Goal: Task Accomplishment & Management: Manage account settings

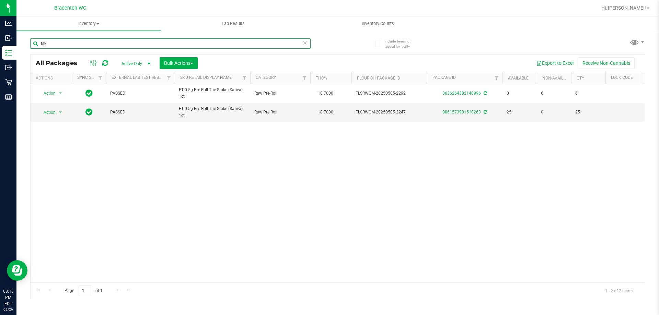
click at [148, 43] on input "tsk" at bounding box center [170, 43] width 280 height 10
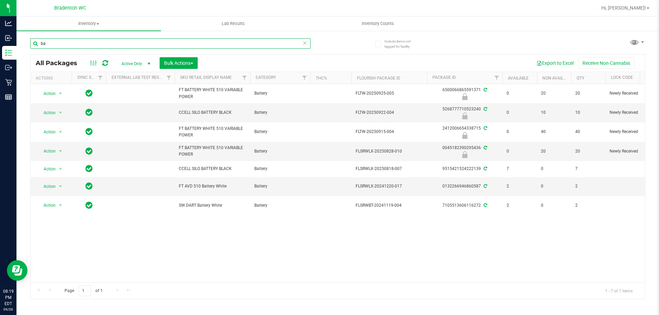
type input "b"
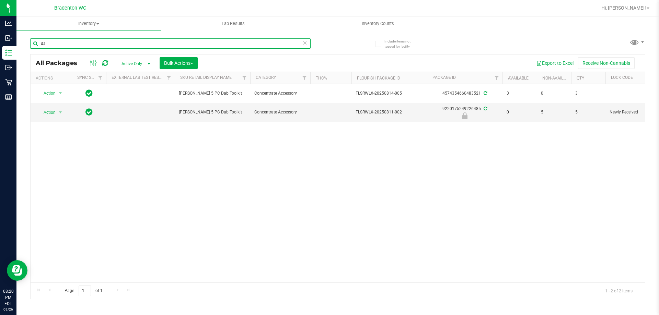
type input "d"
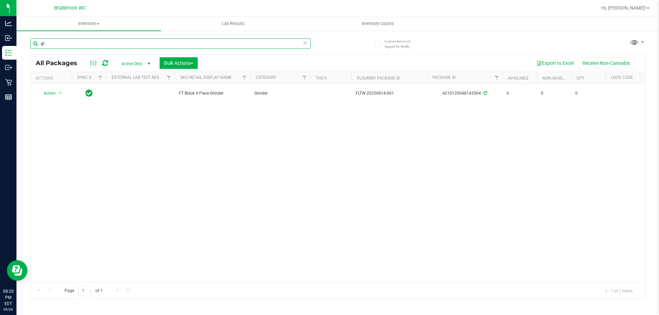
type input "g"
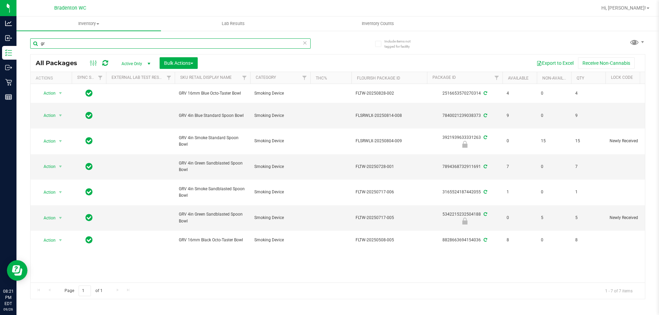
type input "g"
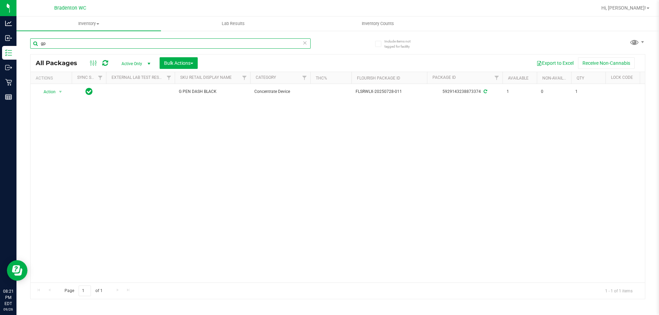
type input "g"
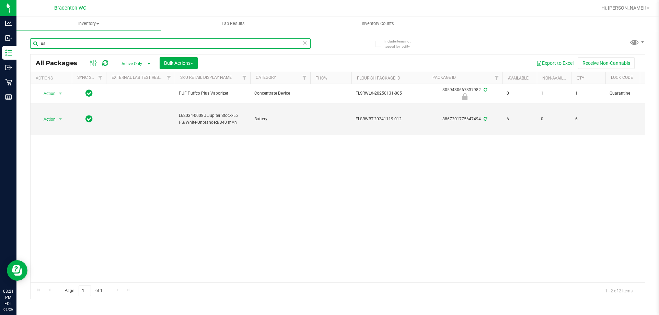
type input "u"
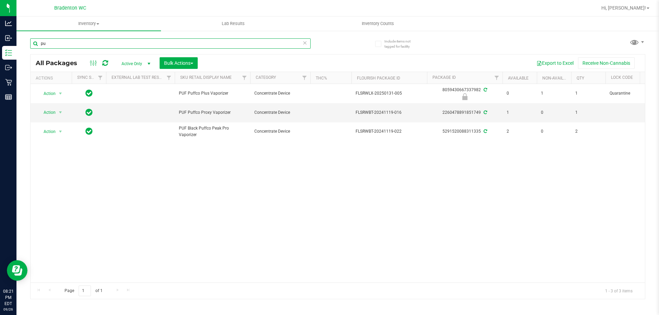
type input "p"
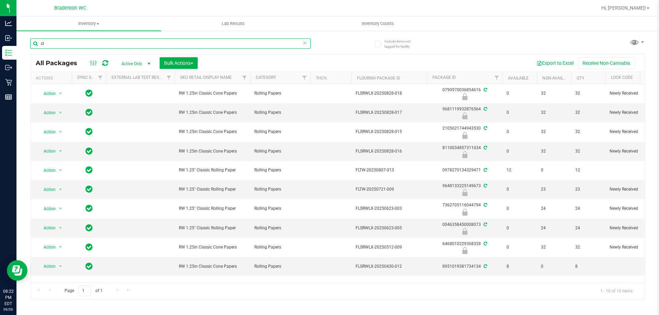
type input "c"
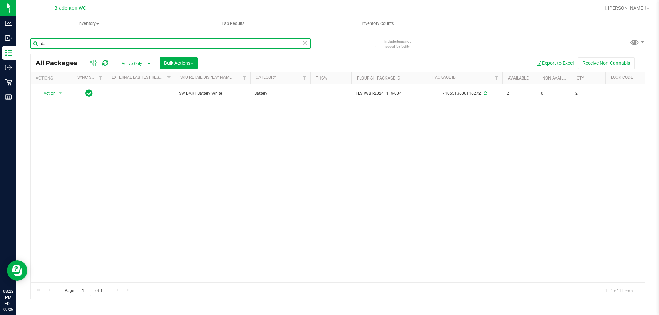
type input "d"
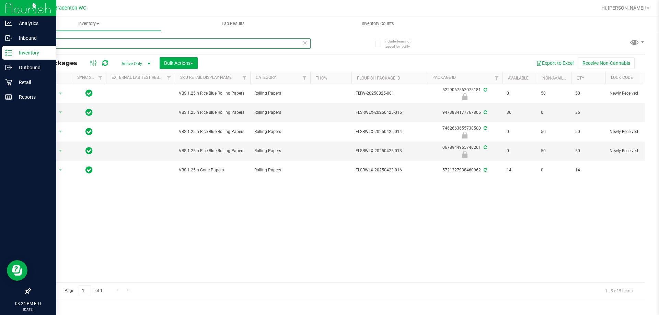
type input "vibes"
click at [19, 55] on p "Inventory" at bounding box center [32, 53] width 41 height 8
click at [13, 70] on p "Outbound" at bounding box center [32, 67] width 41 height 8
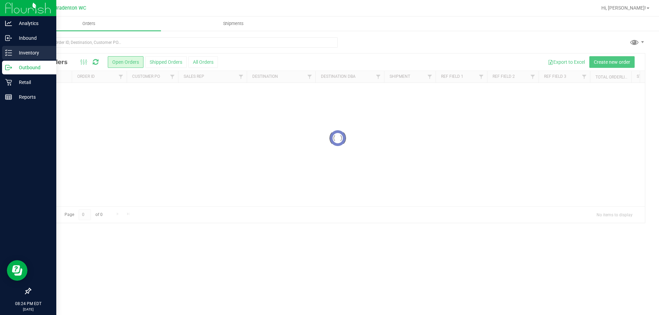
click at [18, 54] on p "Inventory" at bounding box center [32, 53] width 41 height 8
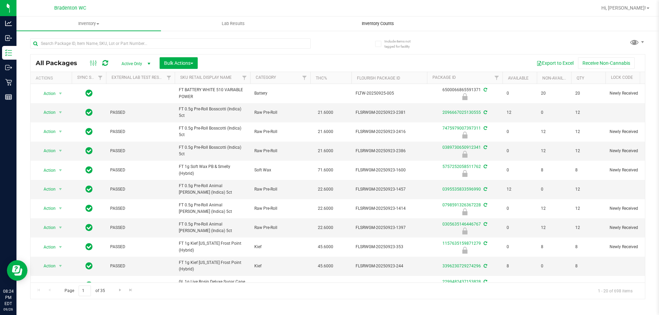
click at [388, 23] on span "Inventory Counts" at bounding box center [377, 24] width 51 height 6
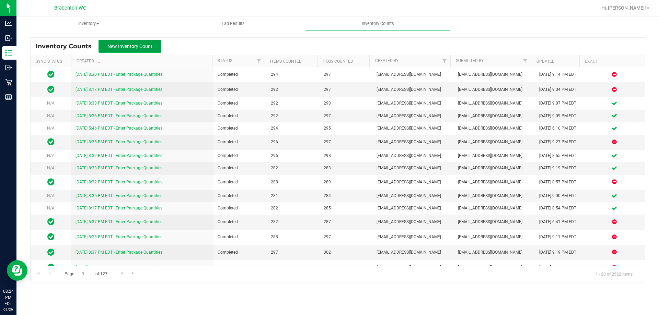
click at [142, 46] on span "New Inventory Count" at bounding box center [129, 46] width 45 height 5
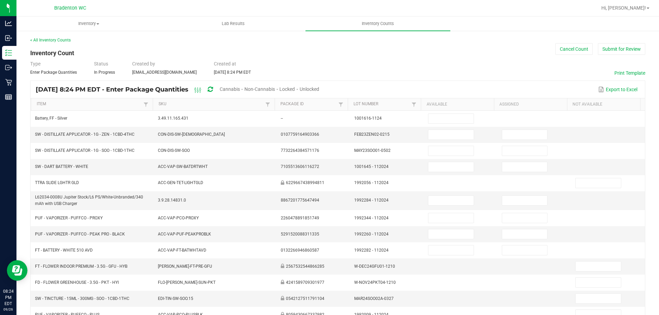
click at [319, 90] on span "Unlocked" at bounding box center [310, 88] width 20 height 5
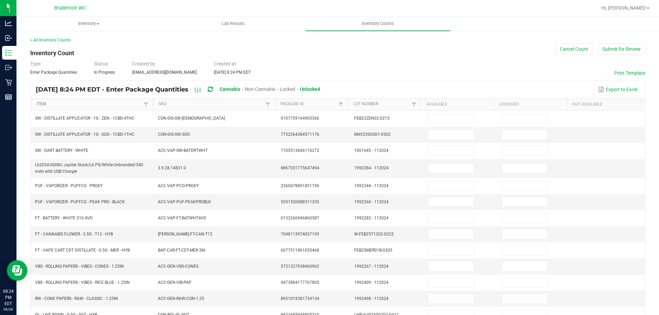
click at [123, 106] on link "Item" at bounding box center [89, 104] width 105 height 5
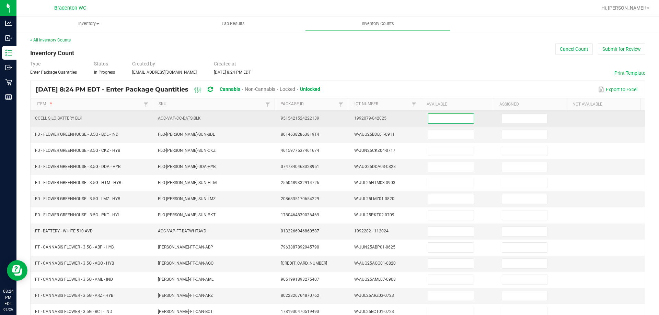
click at [446, 115] on input at bounding box center [450, 119] width 45 height 10
type input "7"
type input "4"
type input "7"
type input "4"
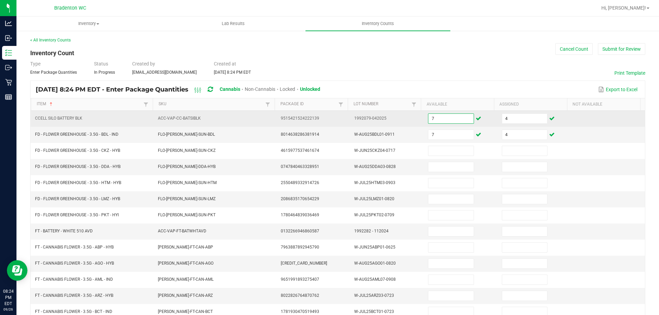
click at [437, 123] on input "7" at bounding box center [450, 119] width 45 height 10
click at [507, 121] on input "4" at bounding box center [524, 119] width 45 height 10
click at [445, 118] on input "7" at bounding box center [450, 119] width 45 height 10
type input "0"
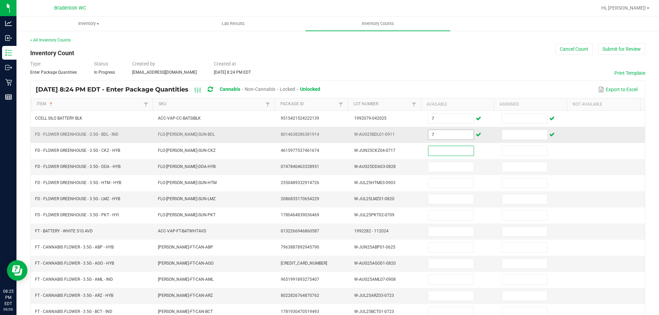
click at [441, 134] on input "7" at bounding box center [450, 135] width 45 height 10
click at [442, 131] on input "7" at bounding box center [450, 135] width 45 height 10
type input "4"
type input "7"
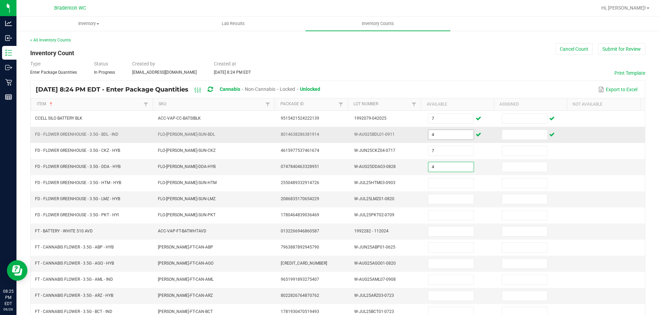
type input "4"
type input "15"
type input "13"
type input "19"
type input "2"
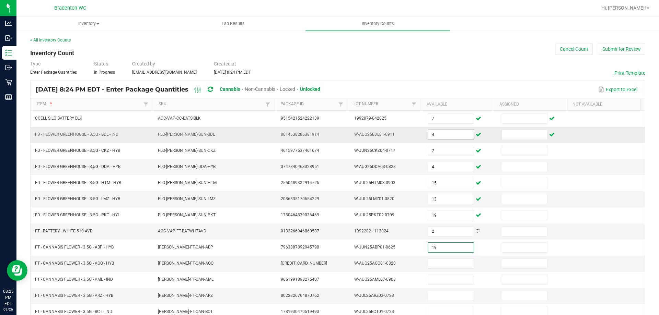
type input "19"
type input "16"
type input "20"
type input "18"
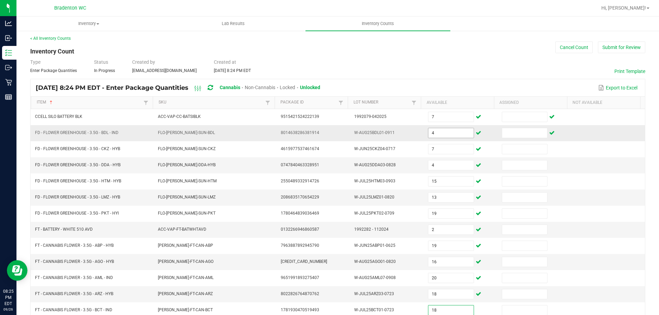
type input "18"
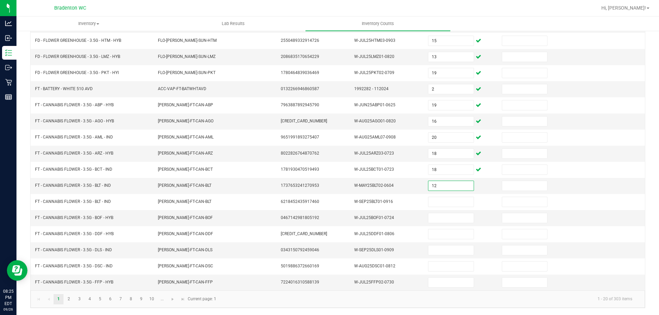
type input "12"
type input "1"
type input "15"
type input "9"
type input "19"
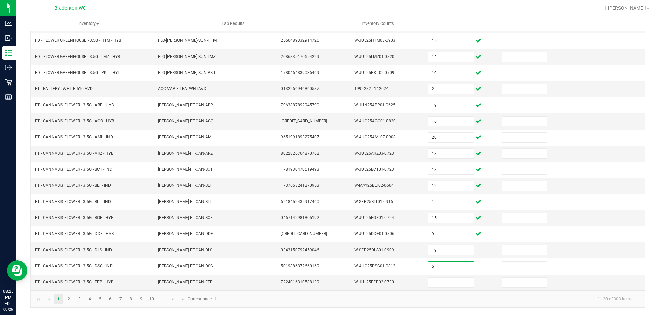
type input "5"
type input "9"
click at [448, 186] on input "12" at bounding box center [450, 186] width 45 height 10
type input "12"
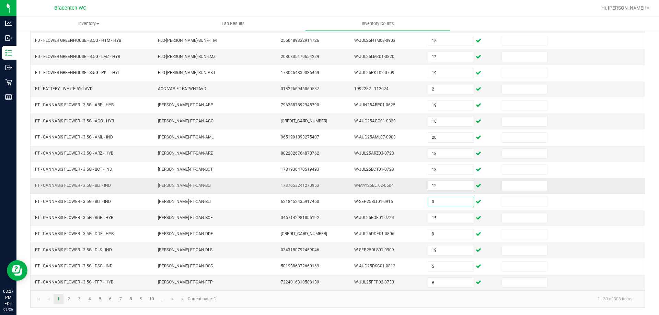
type input "0"
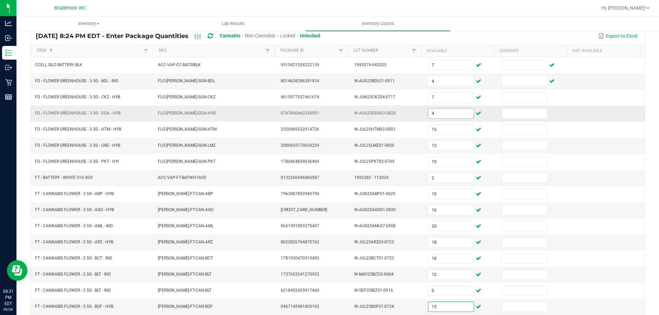
scroll to position [0, 0]
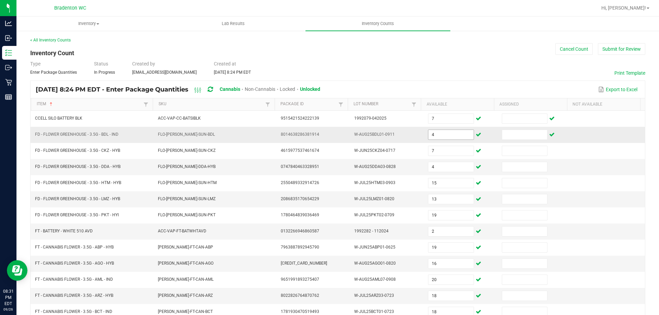
click at [441, 131] on input "4" at bounding box center [450, 135] width 45 height 10
type input "5"
type input "15"
type input "3"
type input "13"
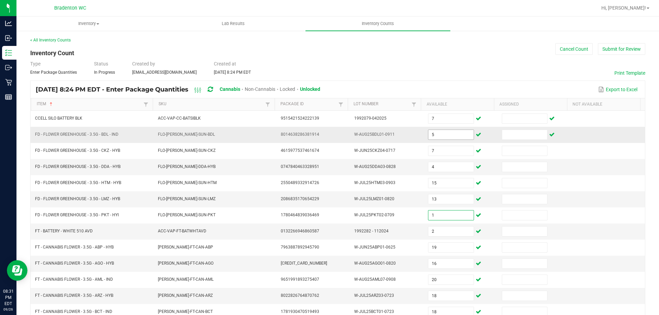
type input "19"
type input "16"
type input "20"
type input "18"
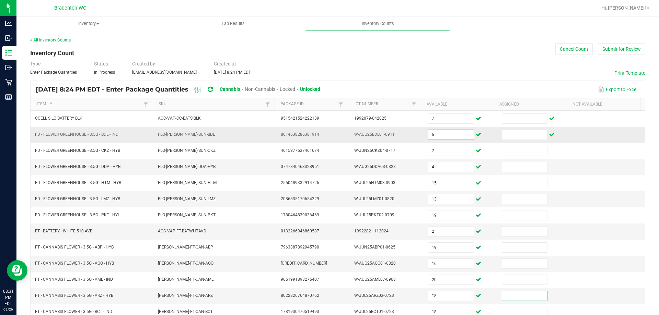
scroll to position [2, 0]
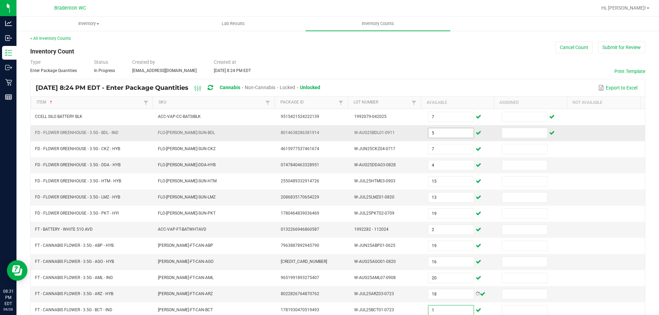
type input "18"
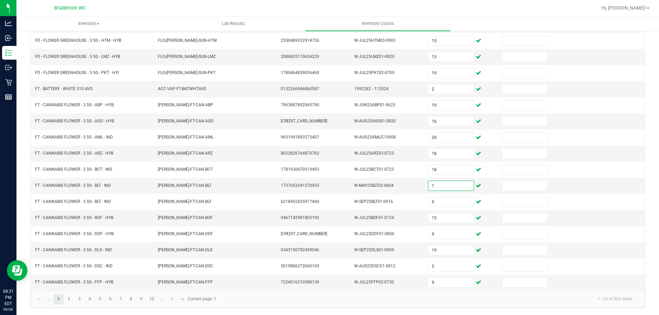
type input "12"
type input "1"
type input "15"
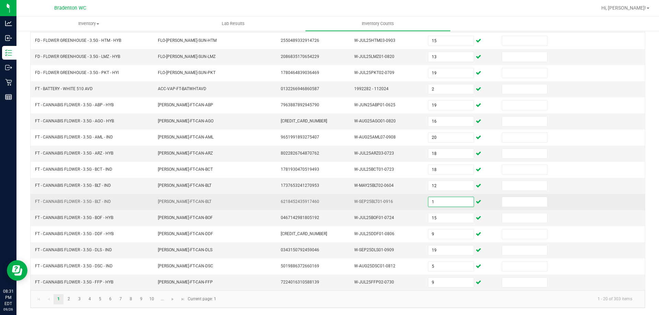
click at [429, 204] on input "1" at bounding box center [450, 202] width 45 height 10
type input "0"
type input "1"
type input "15"
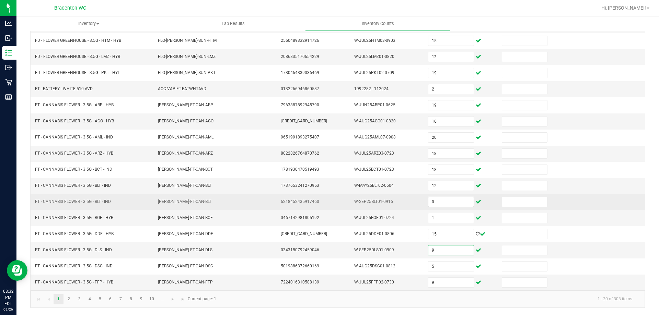
type input "9"
type input "19"
type input "5"
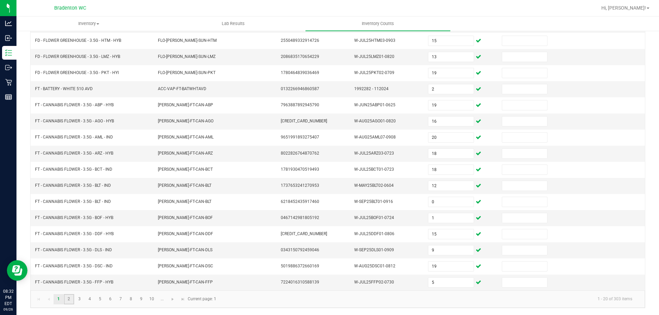
click at [69, 298] on link "2" at bounding box center [69, 299] width 10 height 10
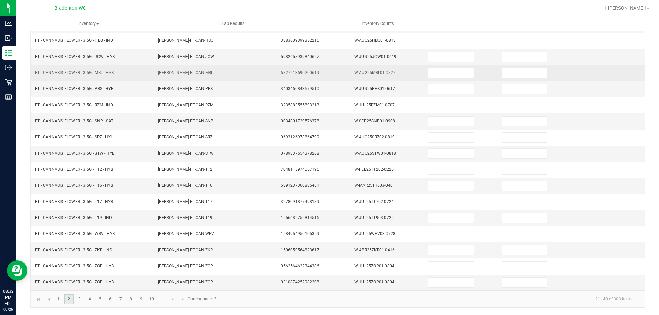
scroll to position [0, 0]
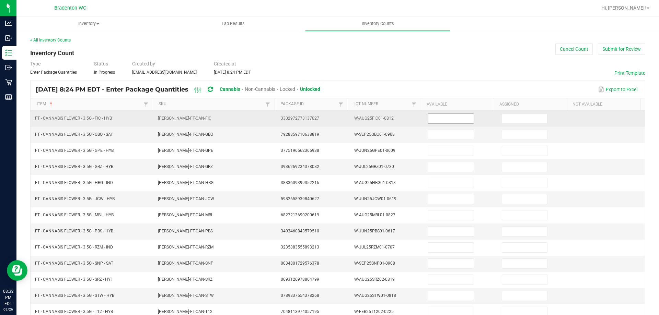
click at [450, 116] on input at bounding box center [450, 119] width 45 height 10
type input "9"
type input "20"
type input "3"
type input "4"
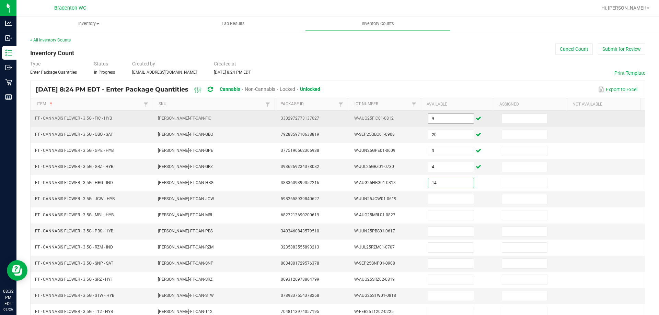
type input "14"
type input "1"
type input "4"
type input "7"
type input "11"
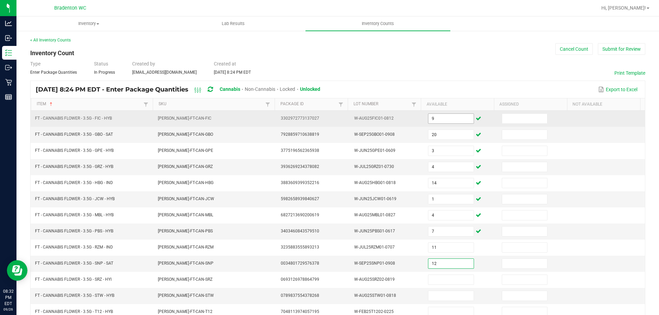
type input "12"
type input "4"
type input "14"
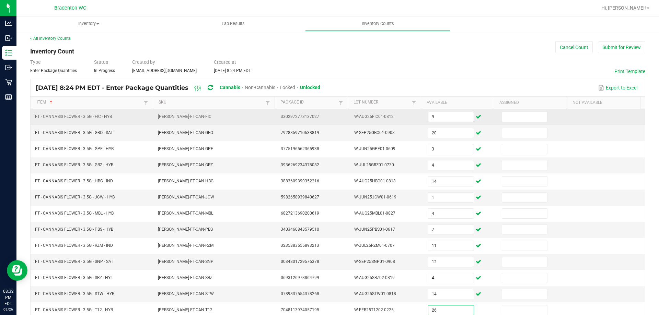
type input "26"
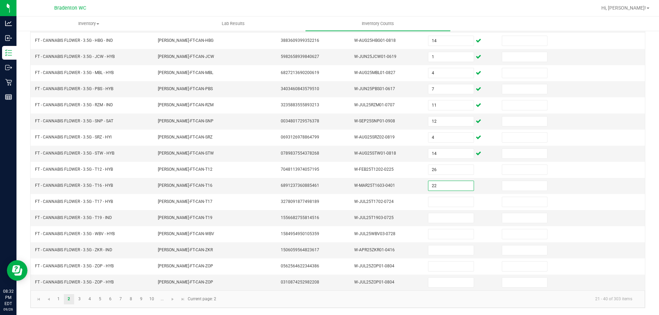
type input "22"
type input "2"
type input "7"
type input "6"
type input "18"
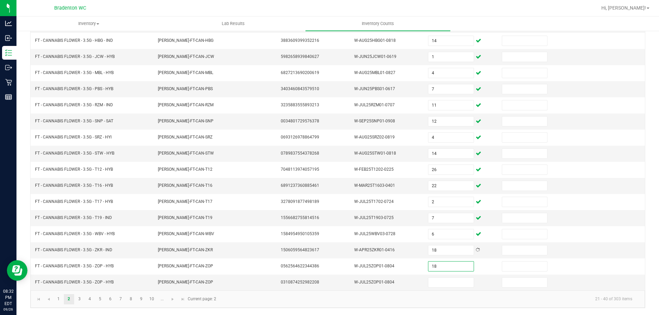
type input "18"
type input "1"
type input "0"
click at [79, 300] on link "3" at bounding box center [79, 299] width 10 height 10
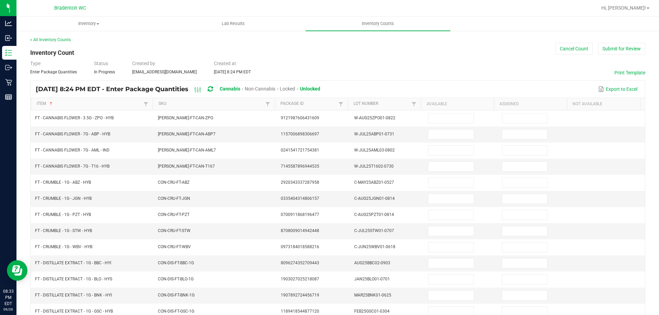
scroll to position [0, 0]
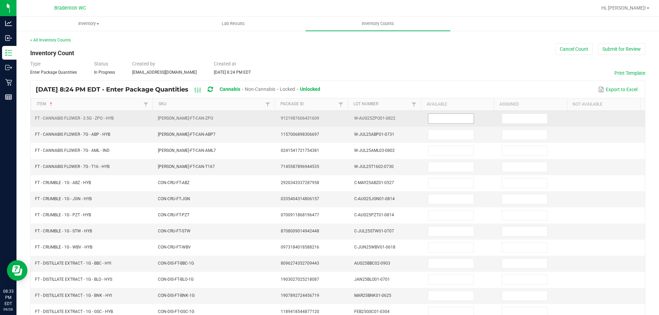
click at [438, 121] on input at bounding box center [450, 119] width 45 height 10
type input "17"
type input "30"
type input "3"
type input "18"
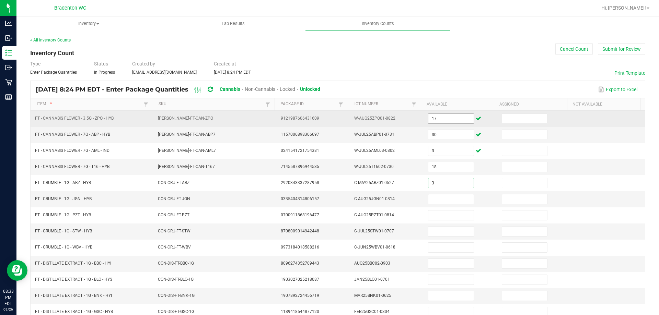
type input "3"
type input "8"
type input "2"
type input "7"
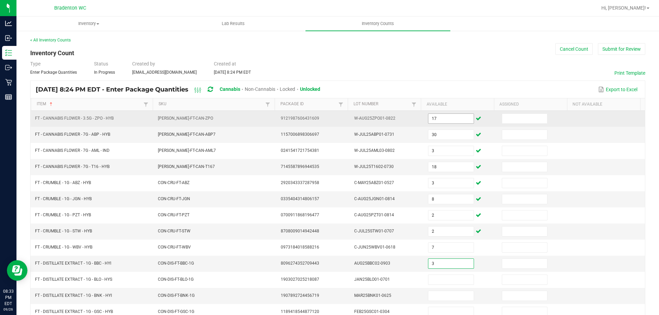
type input "3"
type input "12"
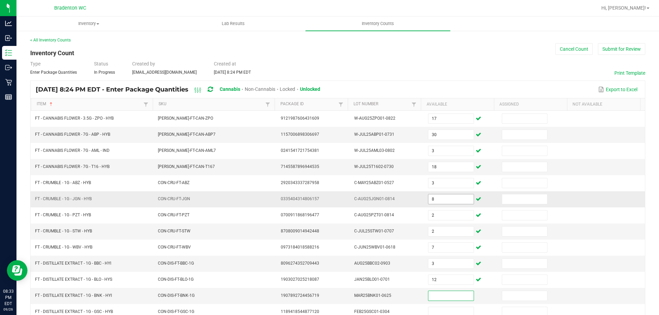
click at [428, 201] on input "8" at bounding box center [450, 200] width 45 height 10
type input "2"
type input "7"
type input "3"
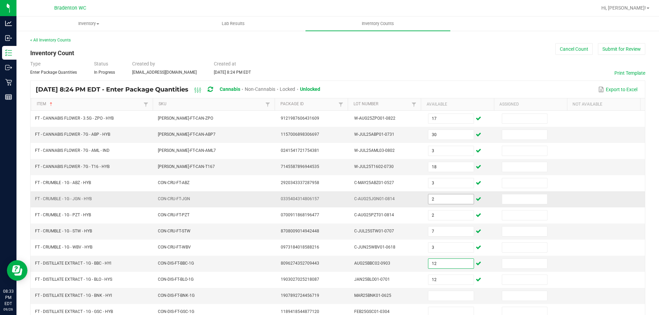
type input "12"
type input "4"
type input "9"
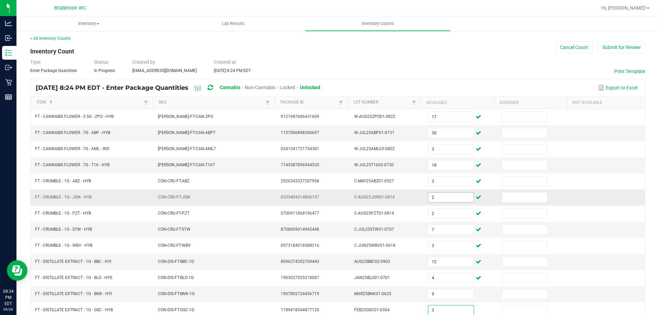
type input "3"
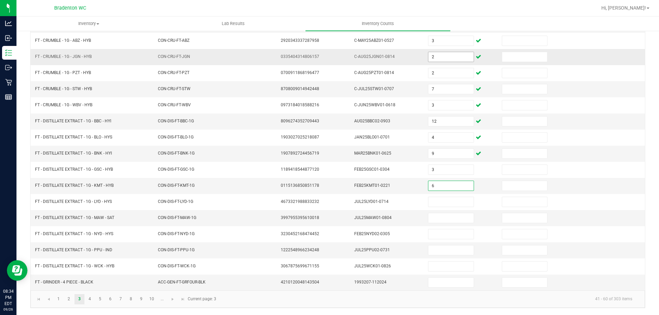
type input "6"
type input "4"
type input "3"
type input "6"
type input "8"
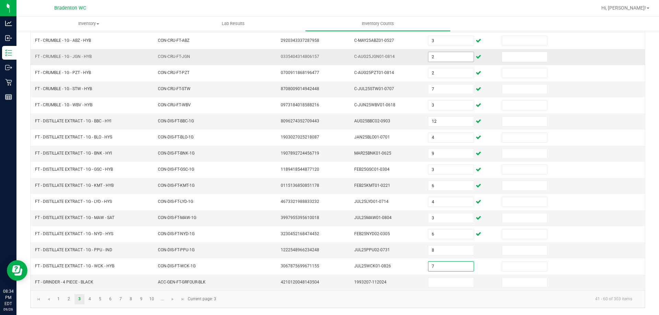
type input "7"
type input "6"
click at [91, 296] on link "4" at bounding box center [90, 299] width 10 height 10
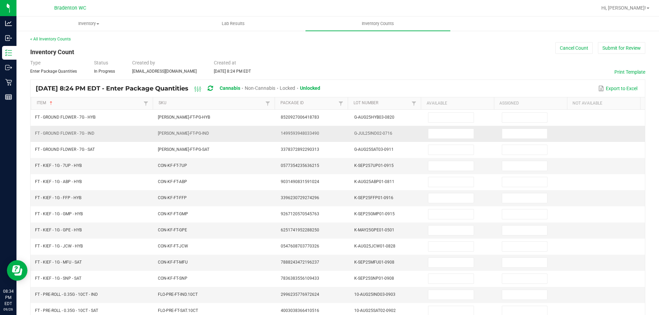
scroll to position [0, 0]
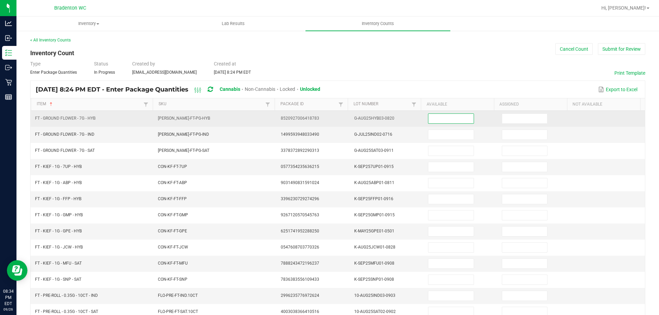
click at [436, 117] on input at bounding box center [450, 119] width 45 height 10
type input "6"
type input "8"
type input "5"
type input "8"
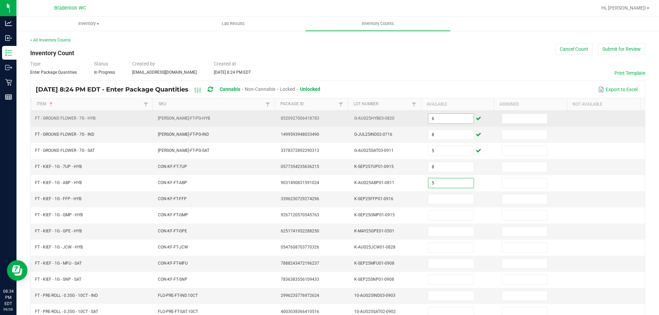
type input "5"
type input "8"
type input "3"
type input "7"
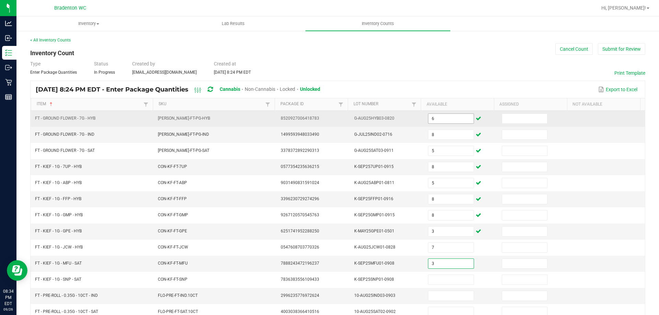
type input "3"
type input "1"
type input "8"
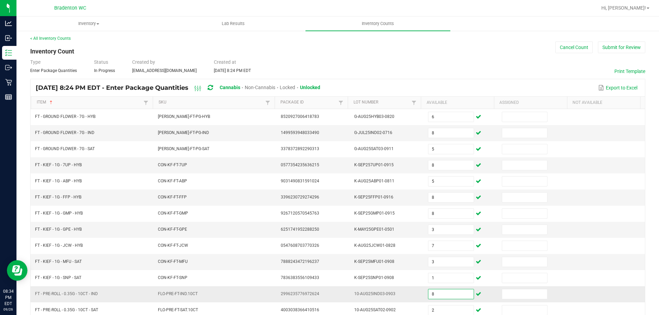
click at [435, 294] on input "8" at bounding box center [450, 295] width 45 height 10
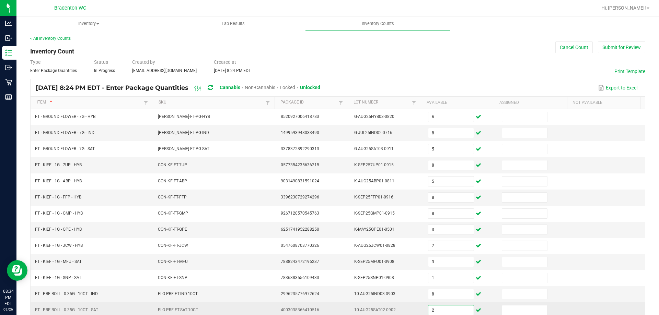
click at [431, 308] on input "2" at bounding box center [450, 311] width 45 height 10
type input "14"
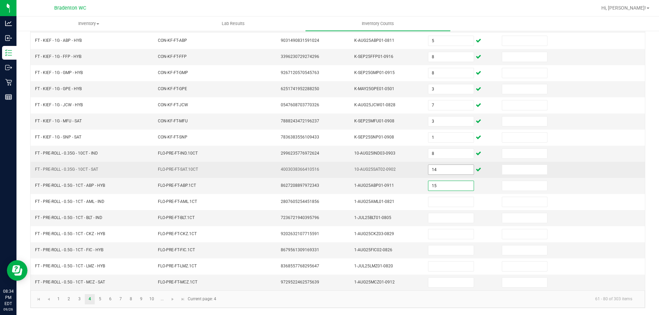
type input "15"
type input "12"
type input "3"
type input "10"
type input "4"
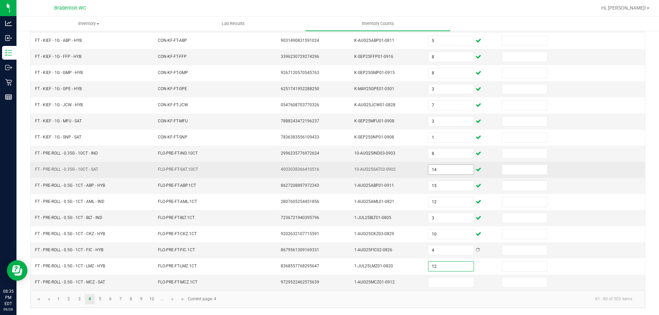
type input "12"
type input "24"
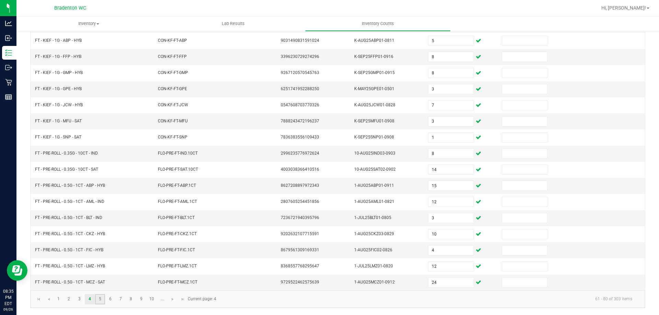
click at [97, 299] on link "5" at bounding box center [100, 299] width 10 height 10
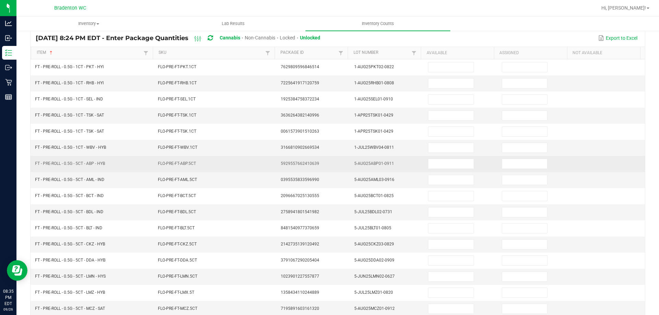
scroll to position [0, 0]
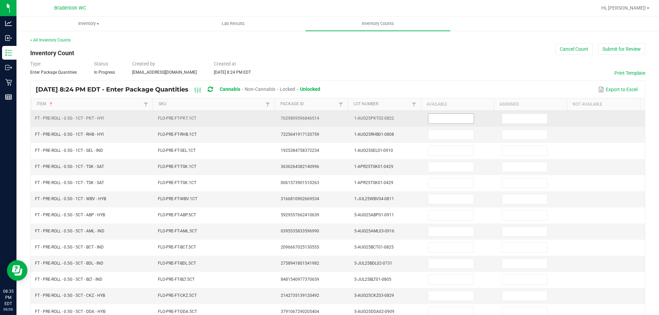
click at [463, 119] on input at bounding box center [450, 119] width 45 height 10
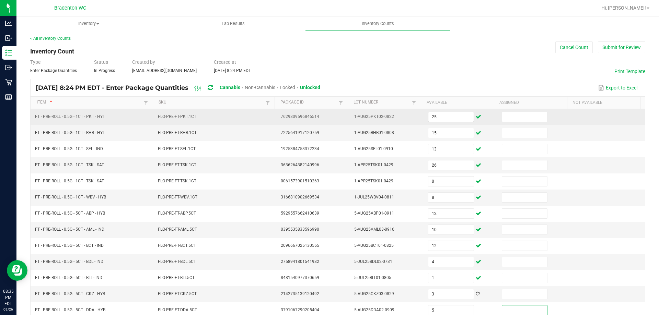
scroll to position [142, 0]
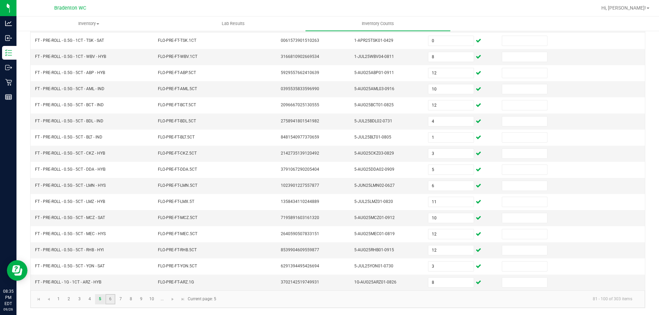
click at [109, 298] on link "6" at bounding box center [110, 299] width 10 height 10
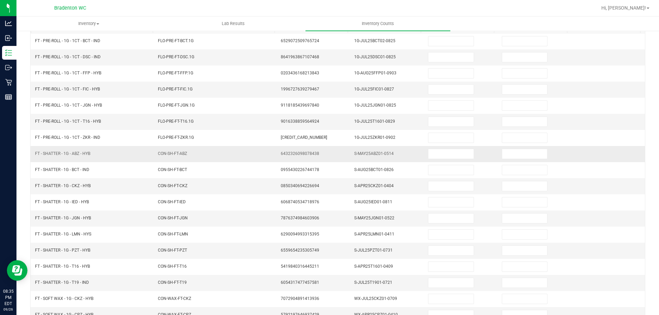
scroll to position [0, 0]
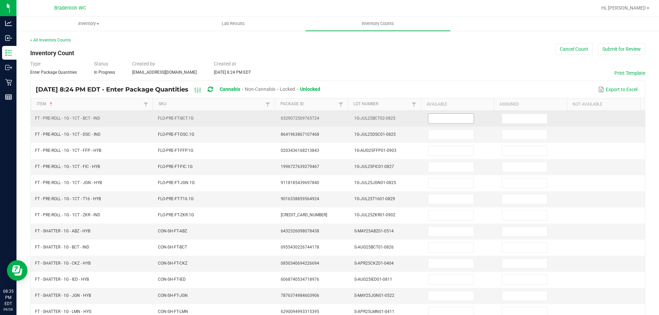
click at [439, 118] on input at bounding box center [450, 119] width 45 height 10
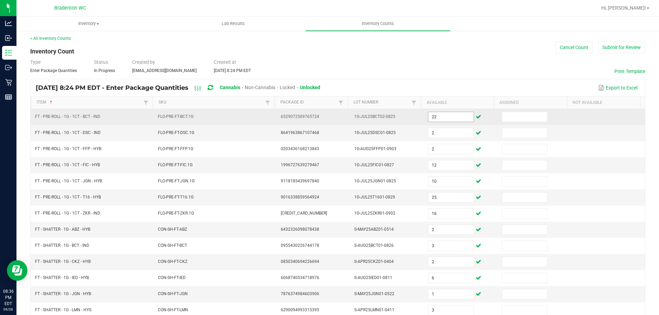
scroll to position [142, 0]
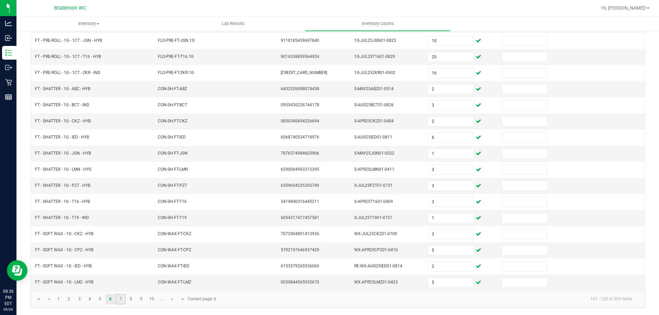
click at [122, 299] on link "7" at bounding box center [121, 299] width 10 height 10
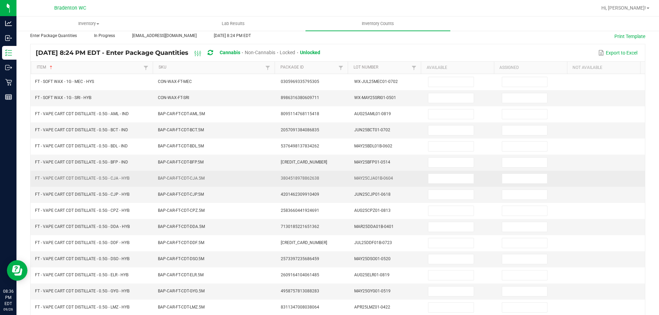
scroll to position [0, 0]
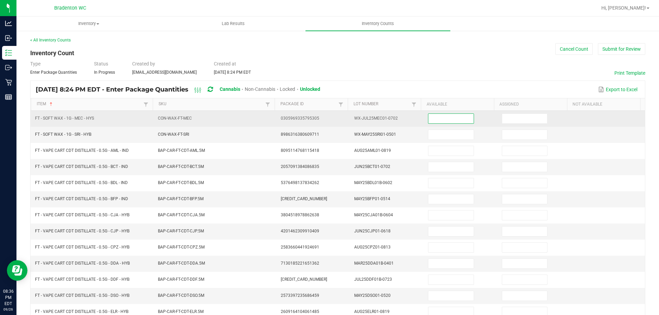
click at [441, 119] on input at bounding box center [450, 119] width 45 height 10
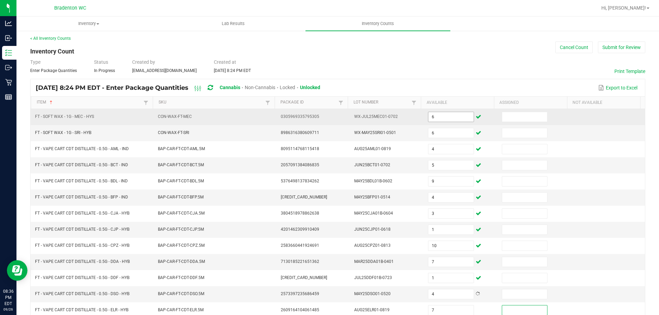
scroll to position [142, 0]
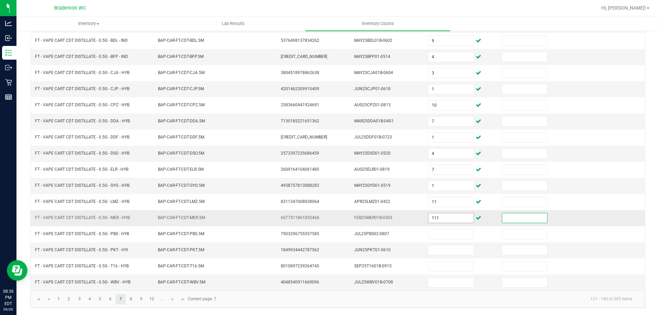
click at [442, 222] on input "111" at bounding box center [450, 218] width 45 height 10
click at [131, 300] on link "8" at bounding box center [131, 299] width 10 height 10
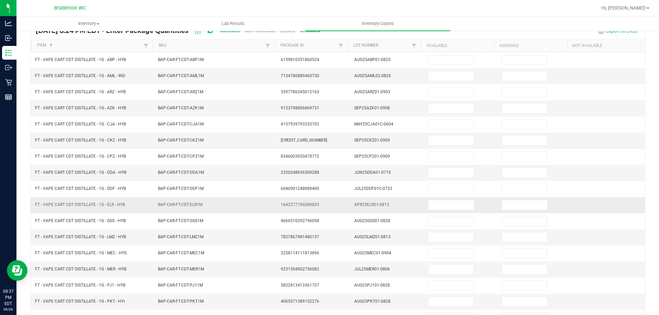
scroll to position [0, 0]
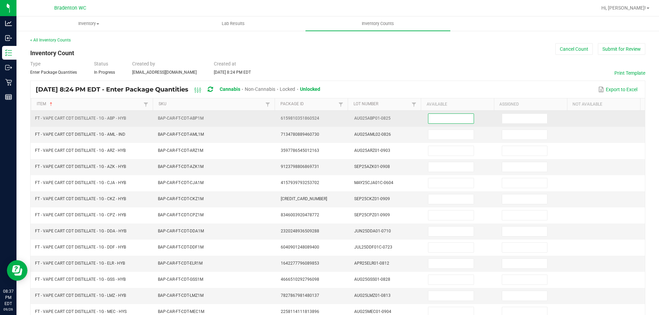
click at [432, 121] on input at bounding box center [450, 119] width 45 height 10
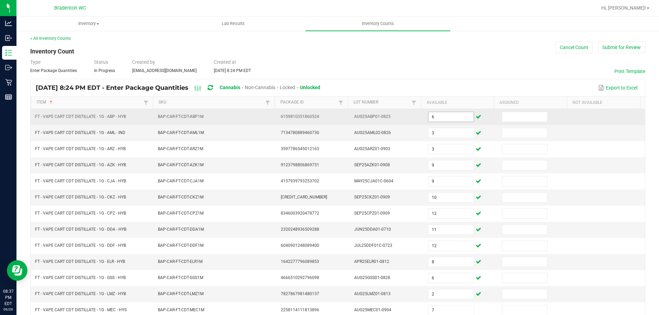
scroll to position [142, 0]
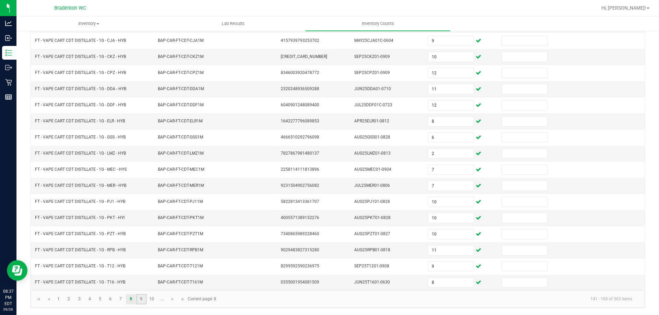
click at [145, 299] on link "9" at bounding box center [141, 299] width 10 height 10
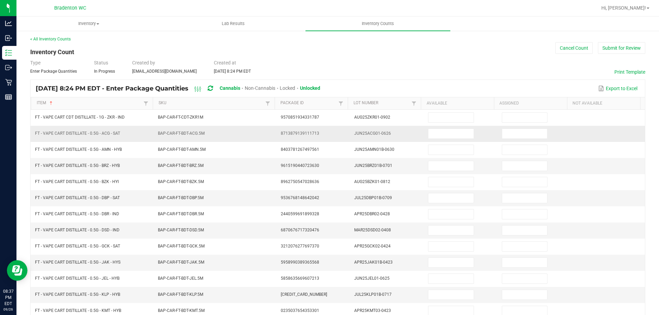
scroll to position [0, 0]
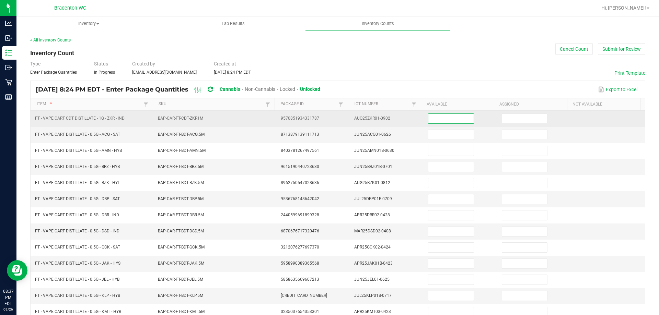
click at [453, 117] on input at bounding box center [450, 119] width 45 height 10
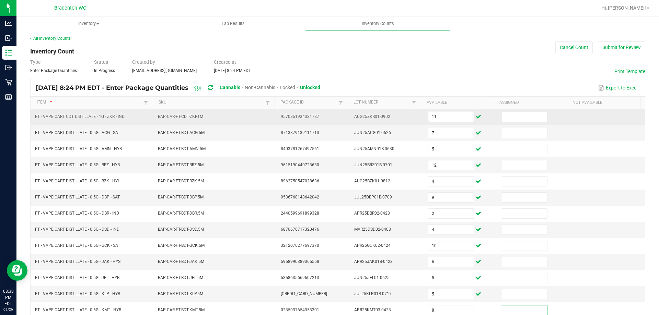
scroll to position [142, 0]
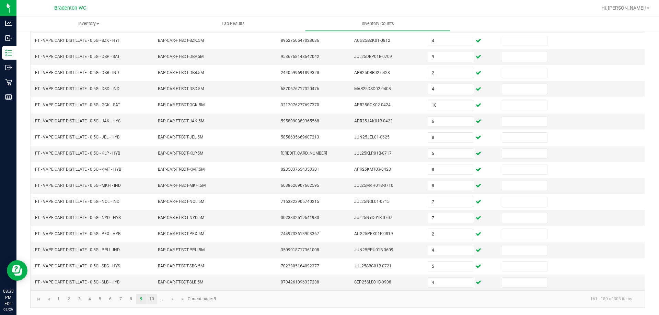
click at [151, 299] on link "10" at bounding box center [152, 299] width 10 height 10
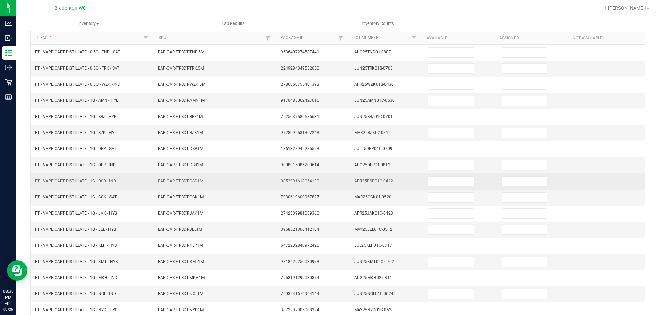
scroll to position [0, 0]
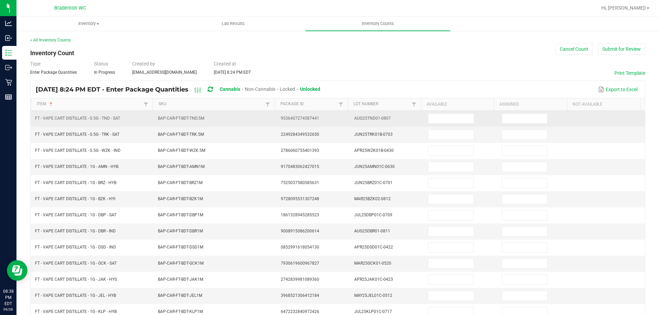
click at [444, 112] on td at bounding box center [461, 119] width 74 height 16
click at [444, 116] on input at bounding box center [450, 119] width 45 height 10
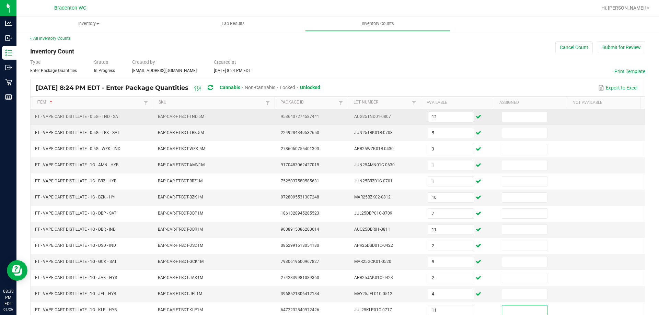
scroll to position [142, 0]
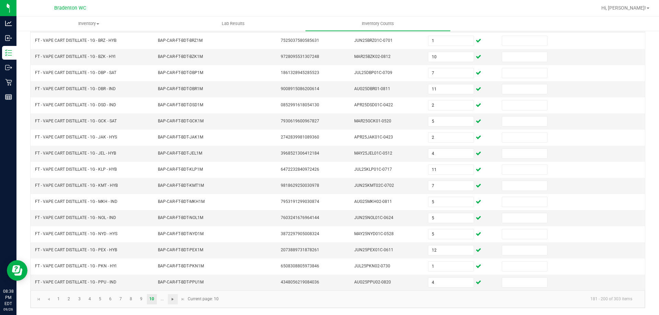
click at [173, 300] on span "Go to the next page" at bounding box center [172, 299] width 5 height 5
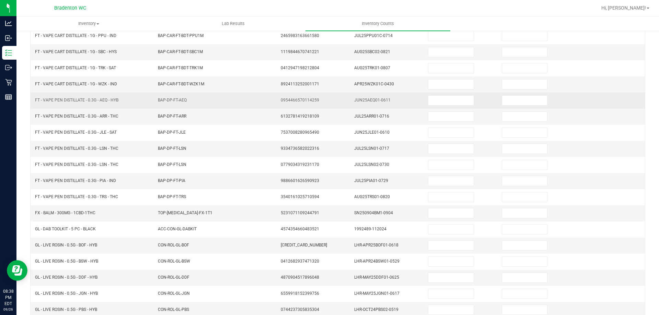
scroll to position [0, 0]
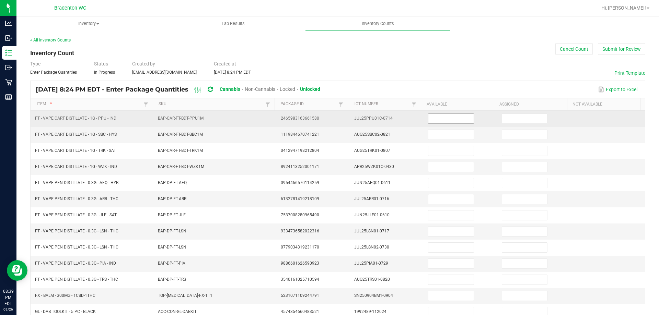
click at [429, 120] on input at bounding box center [450, 119] width 45 height 10
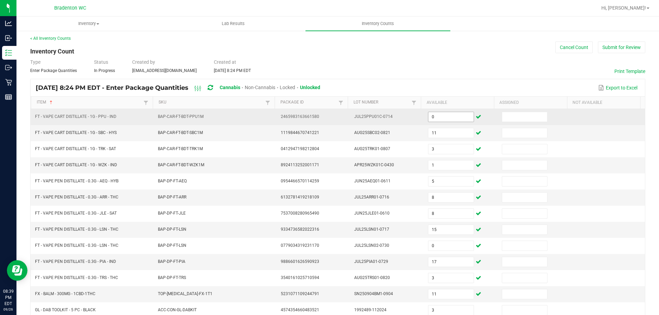
scroll to position [142, 0]
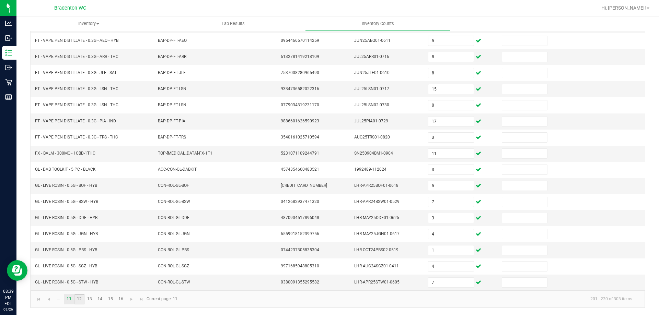
click at [80, 300] on link "12" at bounding box center [79, 299] width 10 height 10
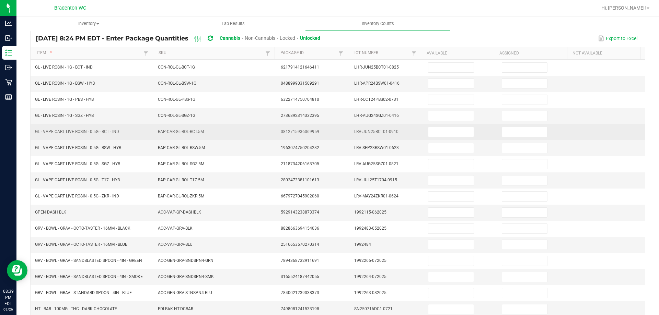
scroll to position [0, 0]
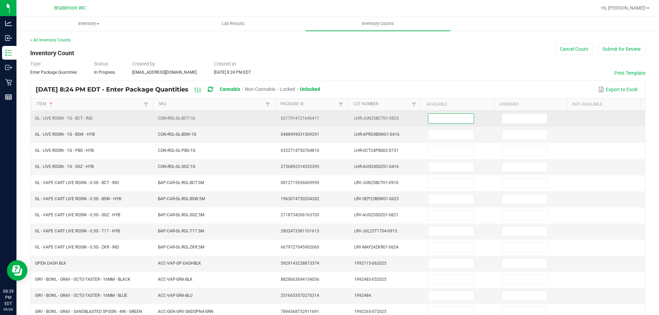
click at [428, 118] on input at bounding box center [450, 119] width 45 height 10
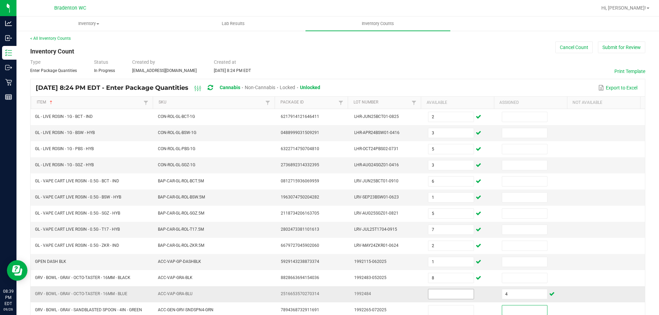
click at [439, 297] on input at bounding box center [450, 295] width 45 height 10
click at [516, 290] on input "4" at bounding box center [524, 295] width 45 height 10
click at [449, 294] on input at bounding box center [450, 295] width 45 height 10
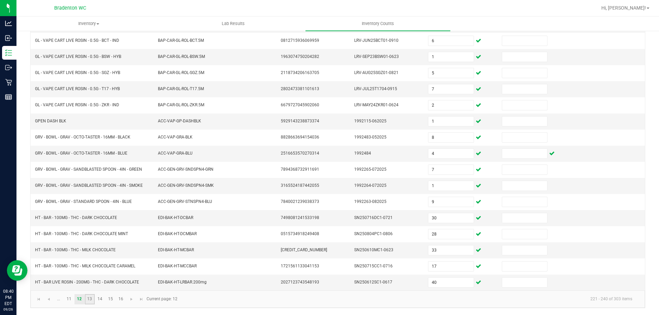
click at [90, 301] on link "13" at bounding box center [90, 299] width 10 height 10
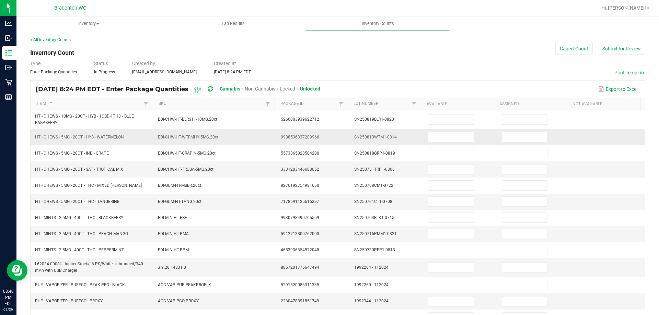
scroll to position [0, 0]
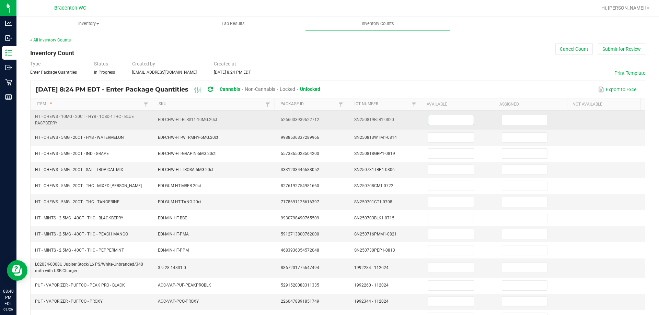
click at [434, 119] on input at bounding box center [450, 120] width 45 height 10
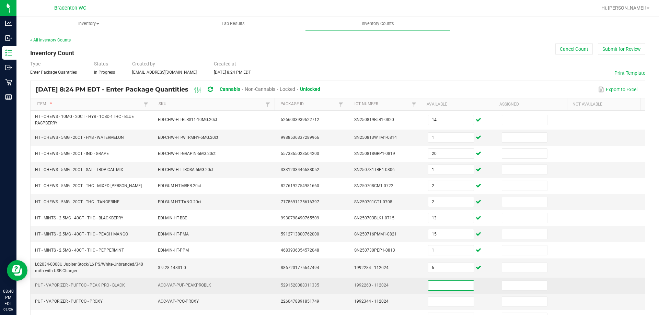
click at [446, 286] on input at bounding box center [450, 286] width 45 height 10
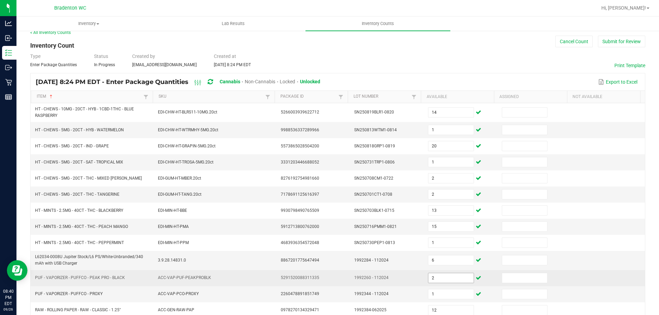
scroll to position [148, 0]
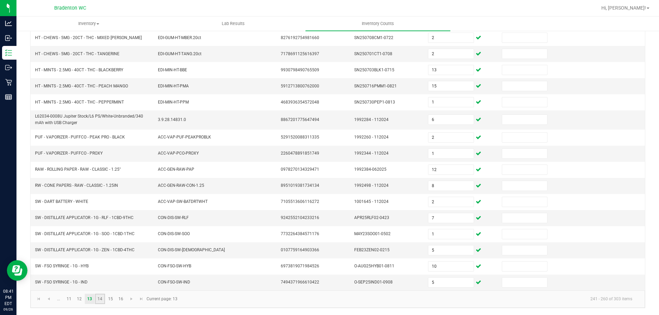
click at [102, 300] on link "14" at bounding box center [100, 299] width 10 height 10
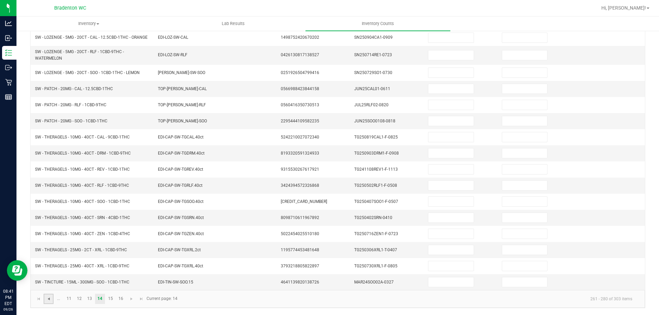
click at [50, 300] on span "Go to the previous page" at bounding box center [48, 299] width 5 height 5
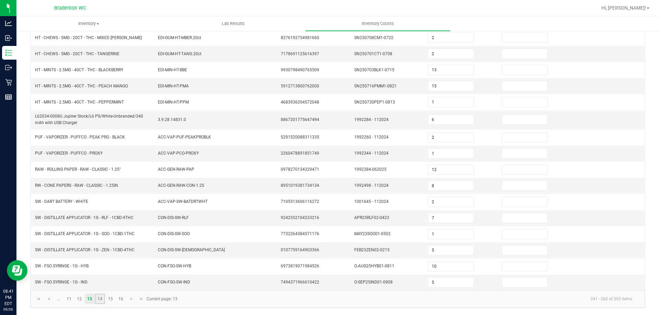
click at [97, 300] on link "14" at bounding box center [100, 299] width 10 height 10
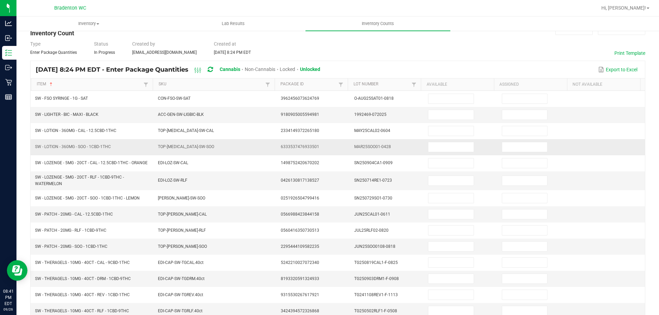
scroll to position [0, 0]
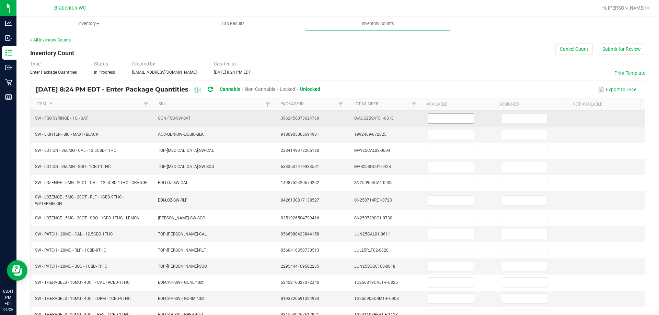
click at [429, 120] on input at bounding box center [450, 119] width 45 height 10
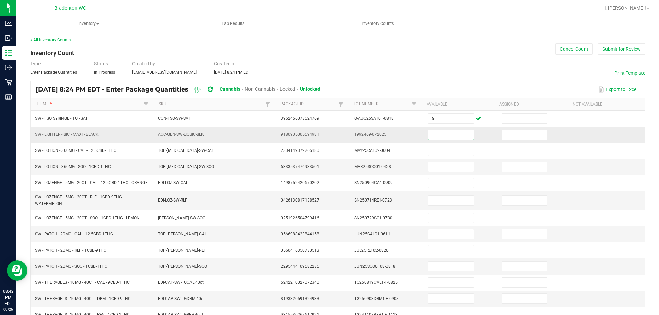
click at [430, 135] on input at bounding box center [450, 135] width 45 height 10
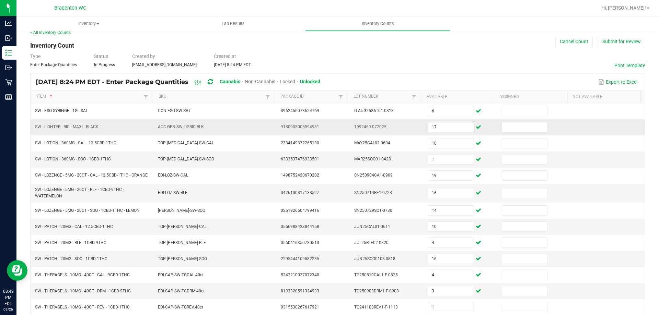
scroll to position [148, 0]
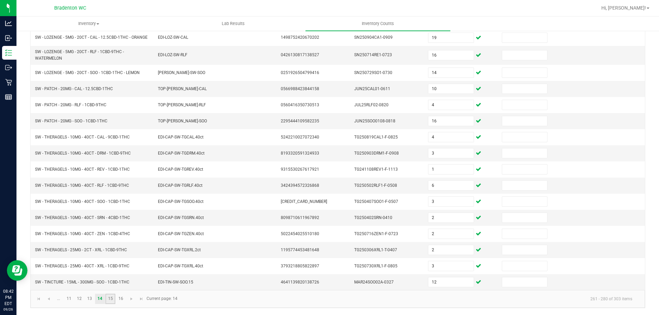
click at [108, 301] on link "15" at bounding box center [110, 299] width 10 height 10
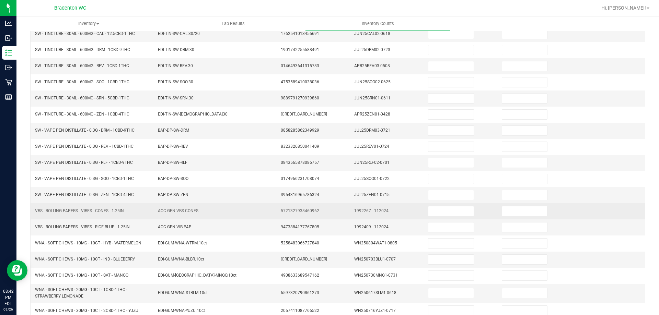
scroll to position [0, 0]
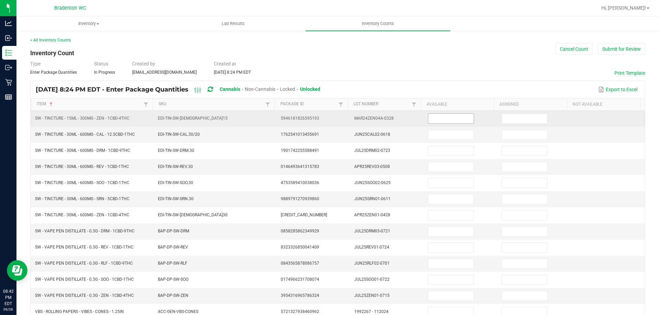
click at [429, 114] on input at bounding box center [450, 119] width 45 height 10
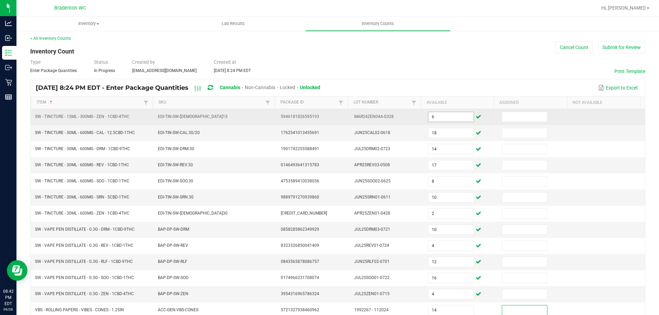
scroll to position [148, 0]
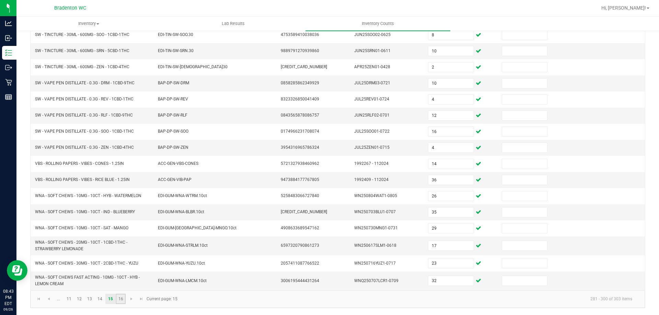
click at [118, 300] on link "16" at bounding box center [121, 299] width 10 height 10
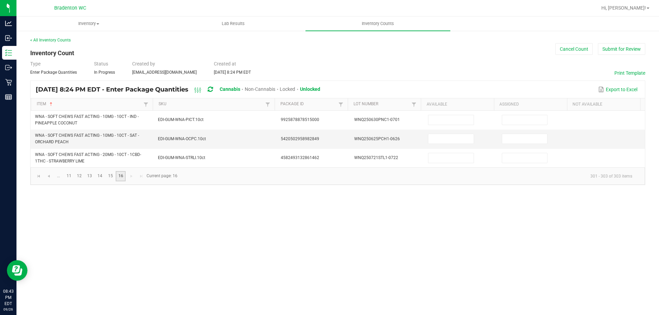
scroll to position [0, 0]
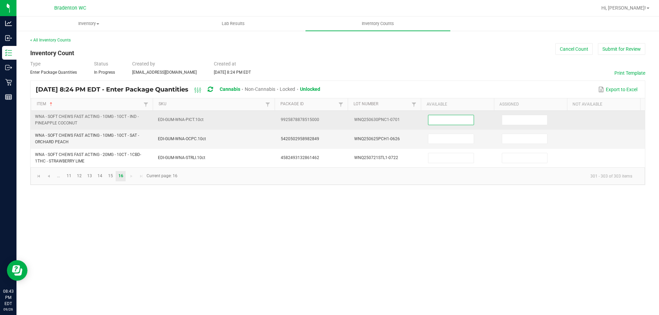
click at [443, 118] on input at bounding box center [450, 120] width 45 height 10
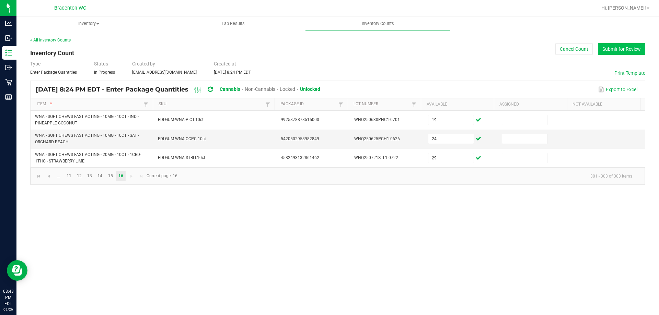
click at [606, 54] on button "Submit for Review" at bounding box center [621, 49] width 47 height 12
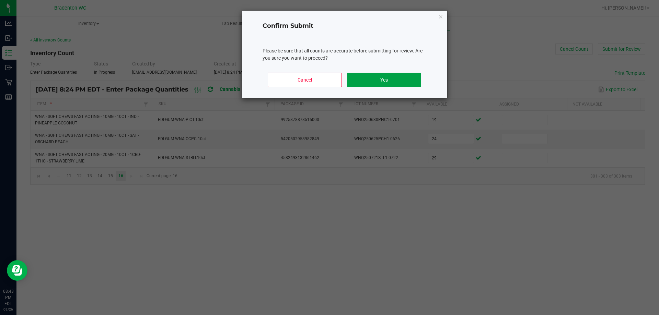
click at [409, 78] on button "Yes" at bounding box center [384, 80] width 74 height 14
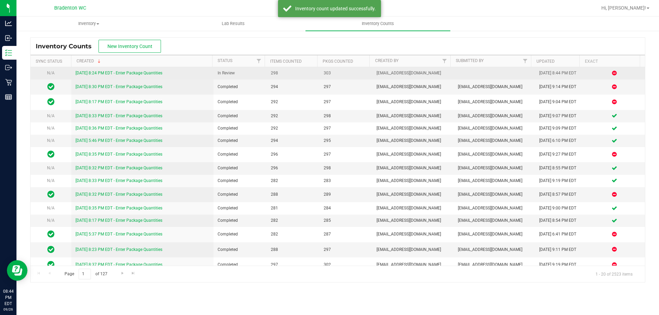
click at [130, 74] on link "[DATE] 8:24 PM EDT - Enter Package Quantities" at bounding box center [119, 73] width 87 height 5
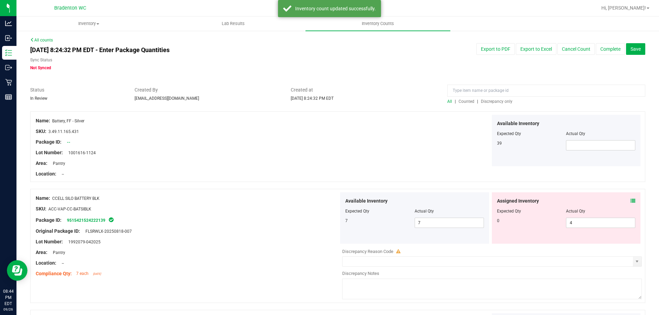
click at [499, 103] on span "Discrepancy only" at bounding box center [497, 101] width 32 height 5
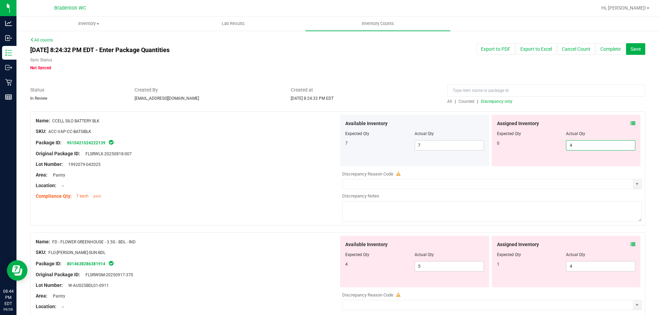
click at [583, 144] on span "4 4" at bounding box center [600, 145] width 69 height 10
click at [583, 144] on input "4" at bounding box center [600, 146] width 69 height 10
click at [278, 197] on div "Compliance Qty: 7 each 3 days ago" at bounding box center [187, 196] width 303 height 7
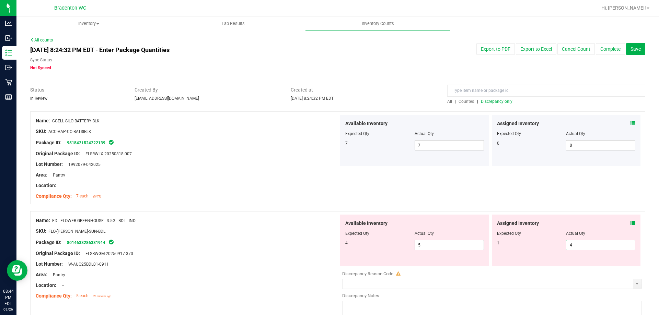
click at [595, 245] on span "4 4" at bounding box center [600, 245] width 69 height 10
click at [595, 245] on input "4" at bounding box center [600, 246] width 69 height 10
click at [630, 223] on div "Assigned Inventory Expected Qty Actual Qty 1 0 0" at bounding box center [566, 240] width 149 height 51
click at [630, 224] on icon at bounding box center [632, 223] width 5 height 5
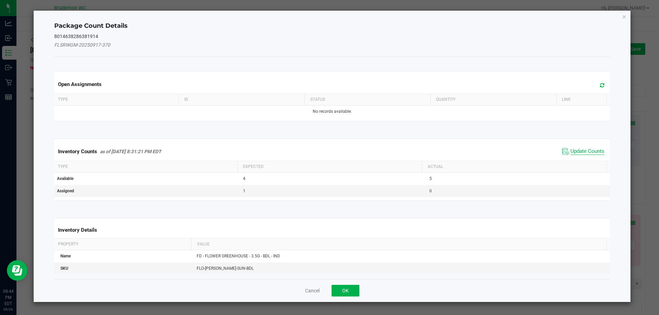
click at [576, 151] on span "Update Counts" at bounding box center [587, 151] width 34 height 7
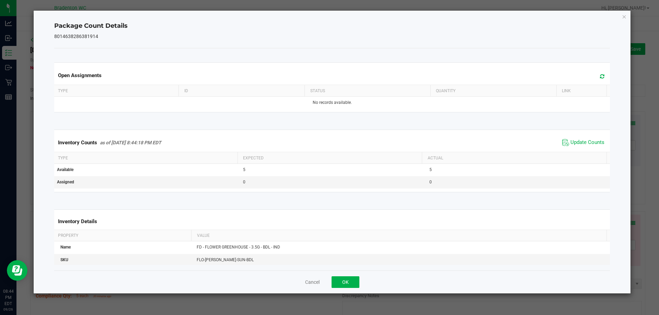
click at [622, 15] on icon "Close" at bounding box center [624, 16] width 5 height 8
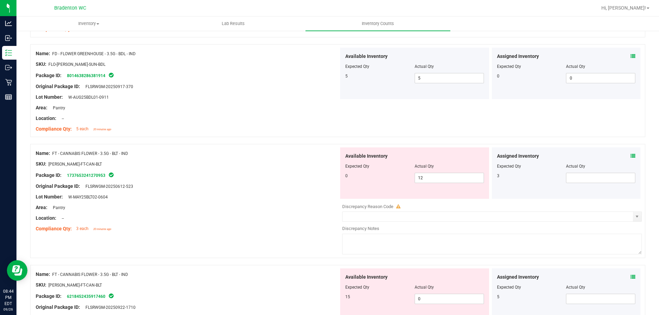
scroll to position [206, 0]
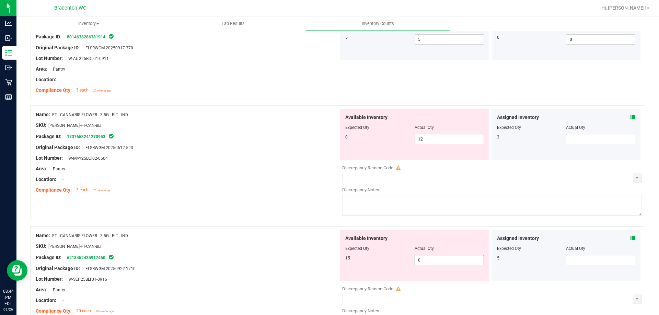
click at [440, 262] on span "0 0" at bounding box center [449, 260] width 69 height 10
click at [440, 262] on input "0" at bounding box center [449, 261] width 69 height 10
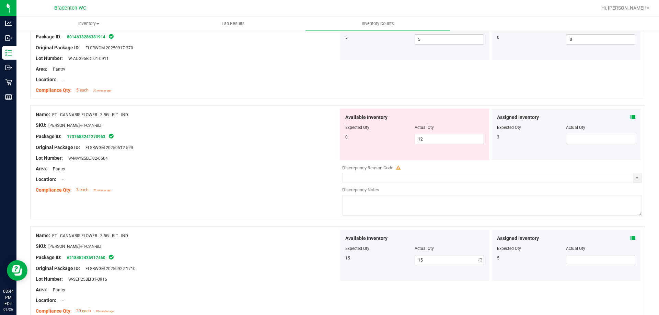
click at [630, 239] on icon at bounding box center [632, 238] width 5 height 5
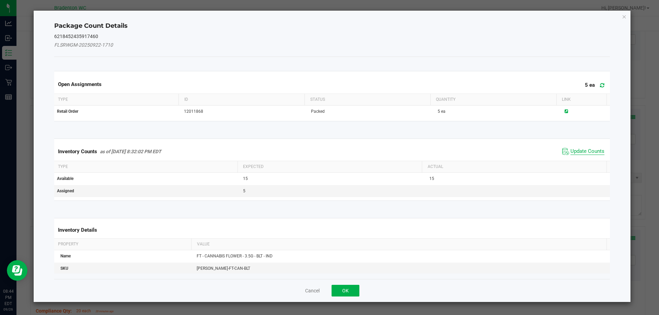
click at [570, 153] on span "Update Counts" at bounding box center [587, 151] width 34 height 7
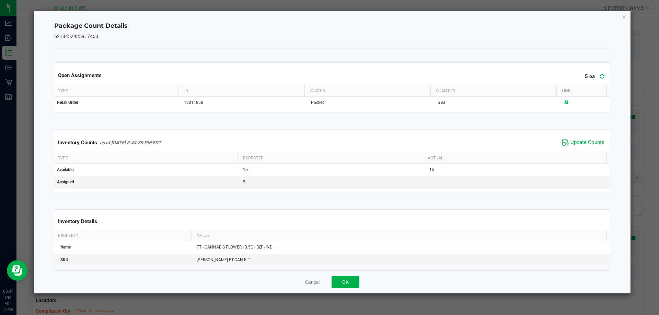
drag, startPoint x: 626, startPoint y: 14, endPoint x: 623, endPoint y: 29, distance: 15.5
click at [626, 15] on icon "Close" at bounding box center [624, 16] width 5 height 8
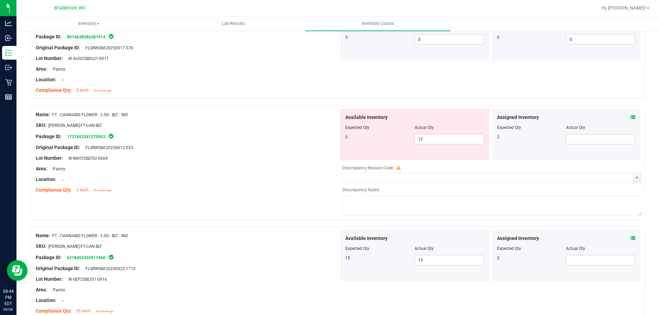
click at [630, 120] on span at bounding box center [632, 117] width 5 height 7
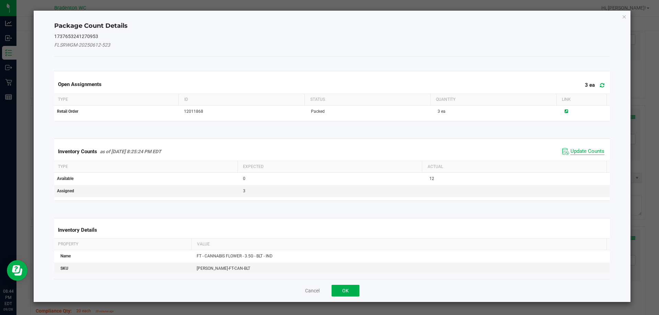
click at [577, 153] on span "Update Counts" at bounding box center [587, 151] width 34 height 7
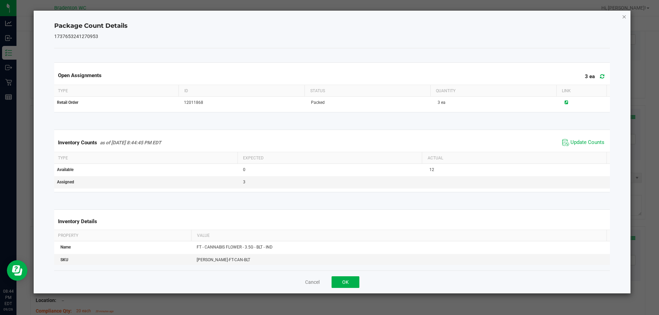
click at [625, 20] on icon "Close" at bounding box center [624, 16] width 5 height 8
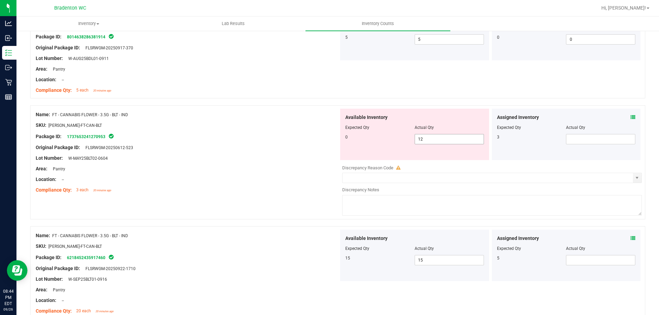
click at [462, 141] on span "12 12" at bounding box center [449, 139] width 69 height 10
click at [462, 141] on input "12" at bounding box center [449, 140] width 69 height 10
click at [590, 139] on span at bounding box center [600, 139] width 69 height 10
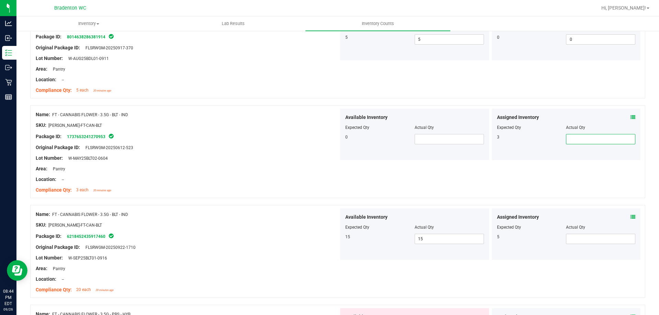
click at [428, 179] on div "Name: FT - CANNABIS FLOWER - 3.5G - BLT - IND SKU: FLO-BUD-FT-CAN-BLT Package I…" at bounding box center [337, 151] width 615 height 93
click at [442, 239] on span "15 15" at bounding box center [449, 239] width 69 height 10
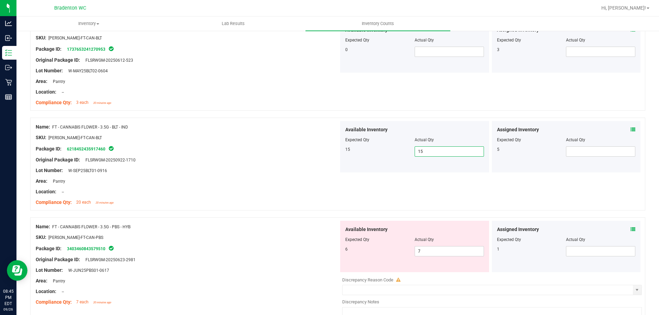
scroll to position [309, 0]
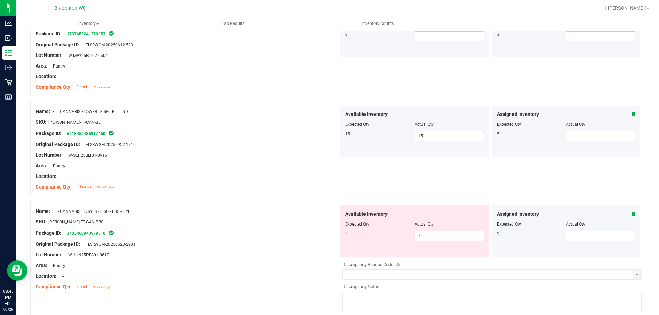
click at [374, 196] on div at bounding box center [337, 198] width 615 height 7
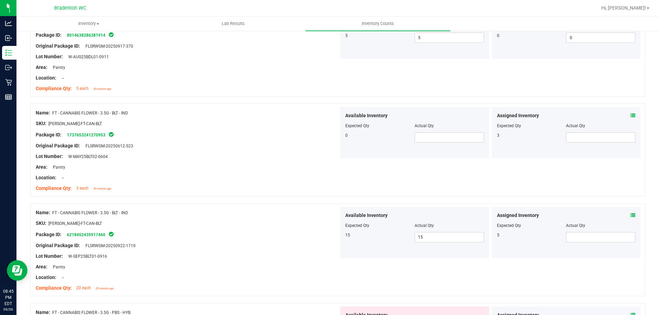
scroll to position [206, 0]
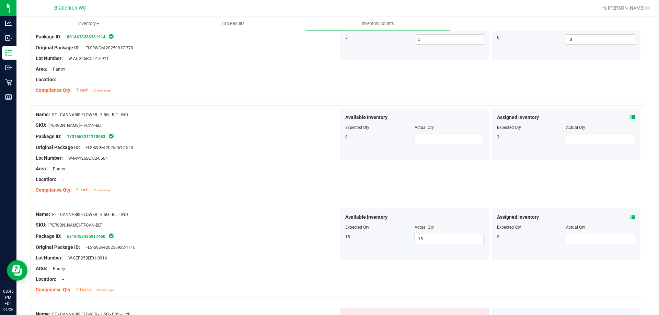
click at [437, 237] on span "15 15" at bounding box center [449, 239] width 69 height 10
click at [437, 237] on input "15" at bounding box center [449, 239] width 69 height 10
click at [436, 141] on span at bounding box center [449, 139] width 69 height 10
click at [436, 141] on input "text" at bounding box center [449, 140] width 69 height 10
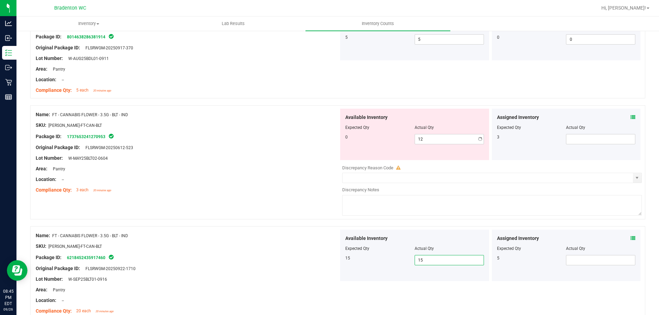
click at [442, 238] on div "Available Inventory Expected Qty Actual Qty 15 15 15" at bounding box center [414, 255] width 149 height 51
click at [442, 238] on div "Available Inventory" at bounding box center [414, 238] width 139 height 7
click at [436, 258] on span "15 15" at bounding box center [449, 260] width 69 height 10
click at [436, 258] on input "15" at bounding box center [449, 261] width 69 height 10
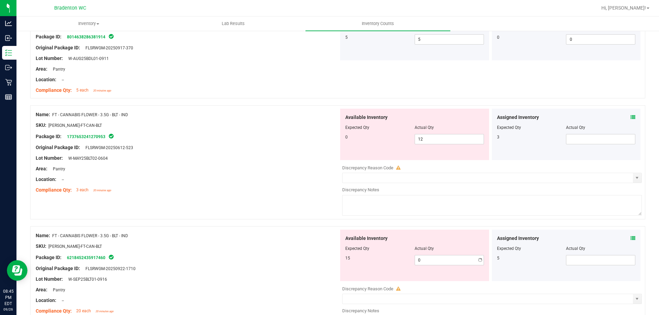
click at [228, 220] on div at bounding box center [337, 223] width 615 height 7
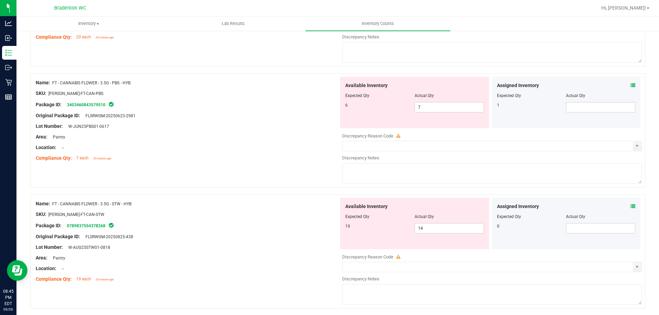
scroll to position [480, 0]
click at [630, 84] on icon at bounding box center [632, 85] width 5 height 5
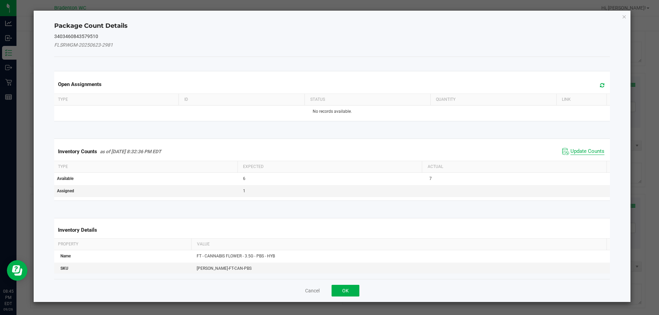
click at [584, 153] on span "Update Counts" at bounding box center [587, 151] width 34 height 7
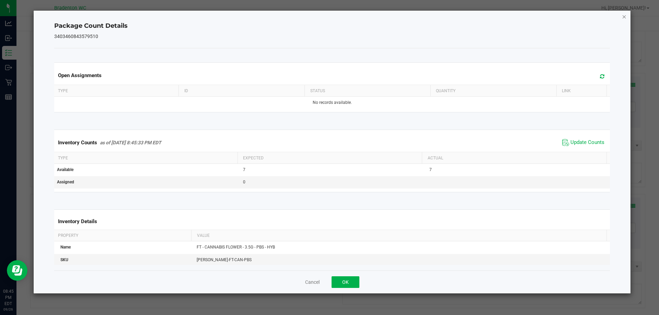
click at [625, 16] on icon "Close" at bounding box center [624, 16] width 5 height 8
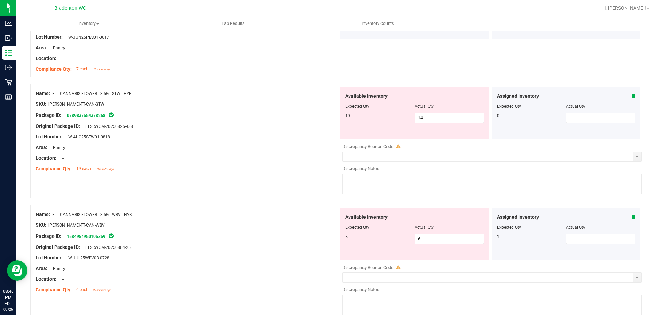
scroll to position [583, 0]
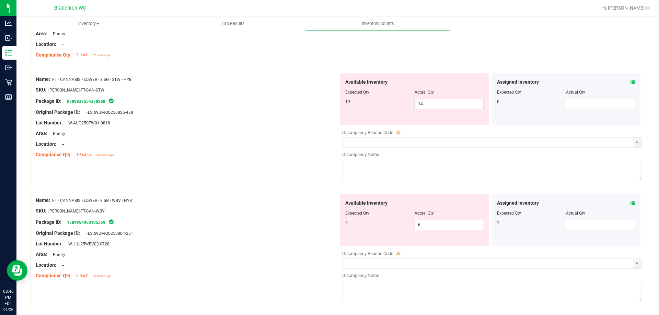
click at [436, 101] on span "14 14" at bounding box center [449, 104] width 69 height 10
click at [436, 101] on input "14" at bounding box center [449, 104] width 69 height 10
click at [228, 151] on div at bounding box center [187, 149] width 303 height 3
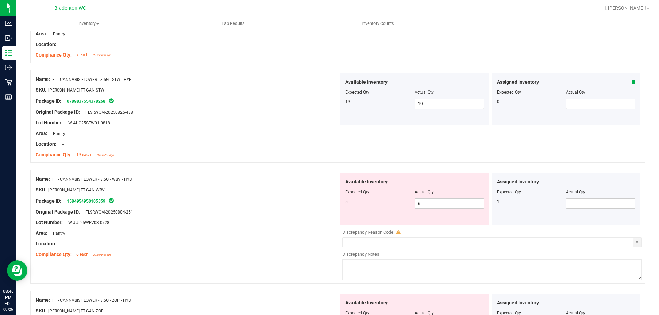
click at [630, 185] on span at bounding box center [632, 181] width 5 height 7
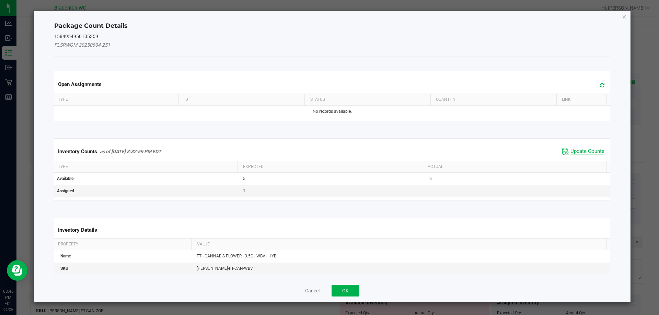
click at [572, 150] on span "Update Counts" at bounding box center [587, 151] width 34 height 7
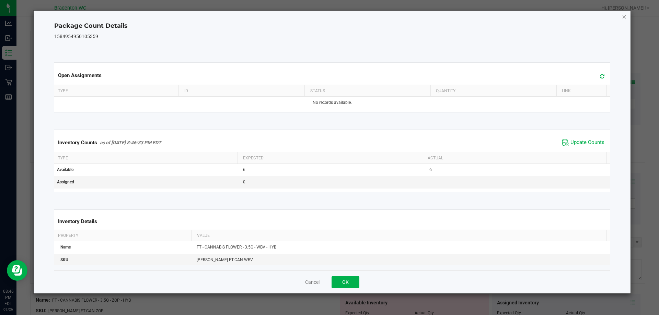
click at [625, 15] on icon "Close" at bounding box center [624, 16] width 5 height 8
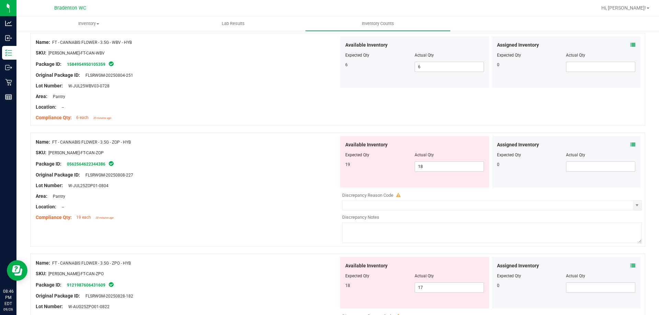
scroll to position [721, 0]
click at [630, 144] on icon at bounding box center [632, 144] width 5 height 5
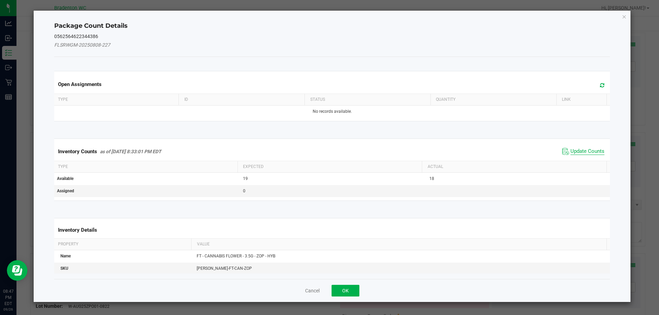
click at [574, 150] on span "Update Counts" at bounding box center [587, 151] width 34 height 7
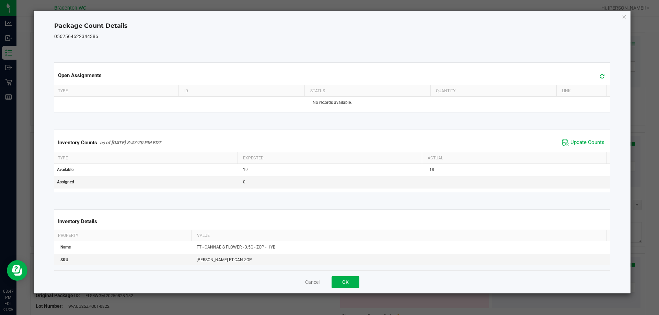
click at [627, 19] on div "Package Count Details 0562564622344386 Open Assignments Type ID Status Quantity…" at bounding box center [332, 152] width 597 height 283
click at [626, 18] on icon "Close" at bounding box center [624, 16] width 5 height 8
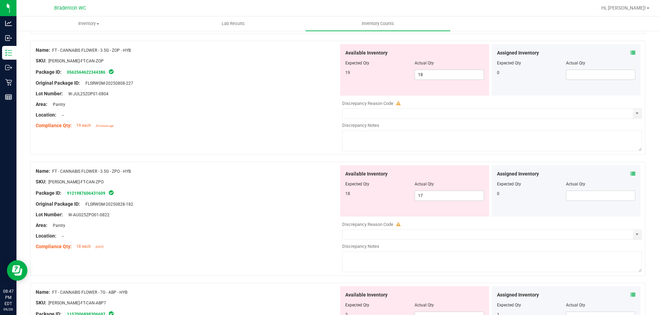
scroll to position [824, 0]
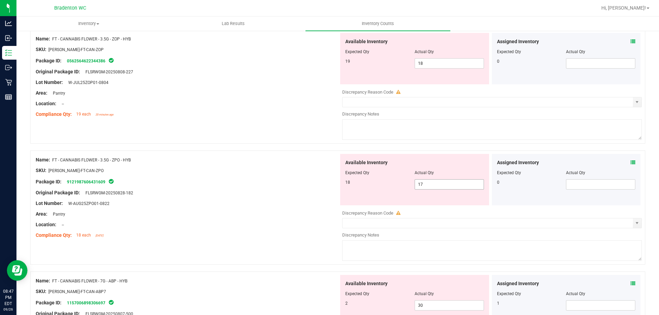
click at [416, 182] on span "17 17" at bounding box center [449, 184] width 69 height 10
click at [416, 182] on input "17" at bounding box center [449, 185] width 69 height 10
click at [330, 179] on div "Package ID: 9121987606431609" at bounding box center [187, 182] width 303 height 8
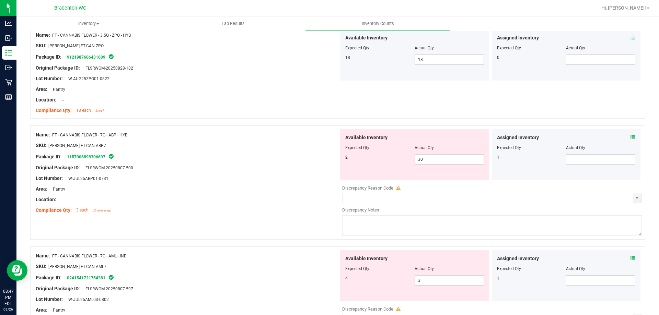
scroll to position [961, 0]
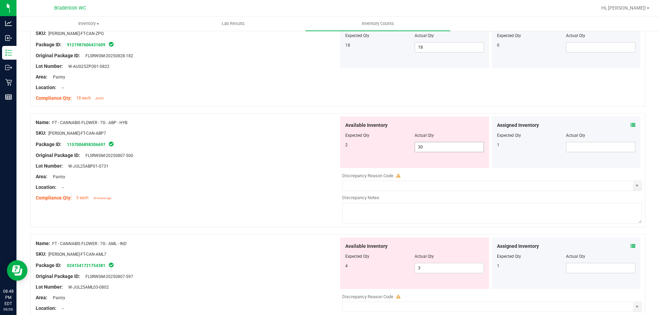
click at [423, 146] on span "30 30" at bounding box center [449, 147] width 69 height 10
click at [423, 146] on input "30" at bounding box center [449, 147] width 69 height 10
click at [256, 199] on div "Compliance Qty: 3 each 20 minutes ago" at bounding box center [187, 198] width 303 height 7
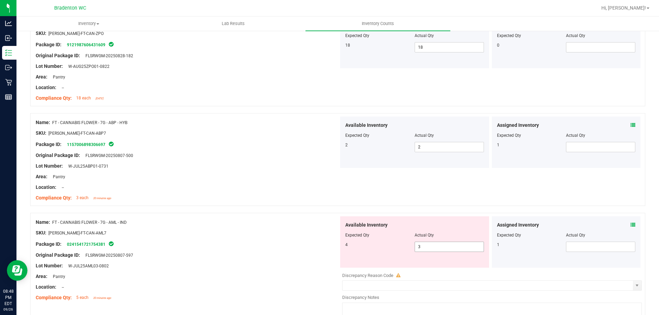
click at [418, 242] on span "3 3" at bounding box center [449, 247] width 69 height 10
click at [418, 242] on input "3" at bounding box center [449, 247] width 69 height 10
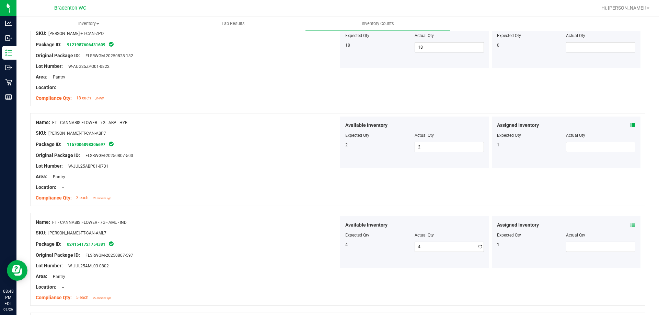
click at [293, 221] on div "Name: FT - CANNABIS FLOWER - 7G - AML - IND" at bounding box center [187, 222] width 303 height 7
click at [630, 126] on icon at bounding box center [632, 125] width 5 height 5
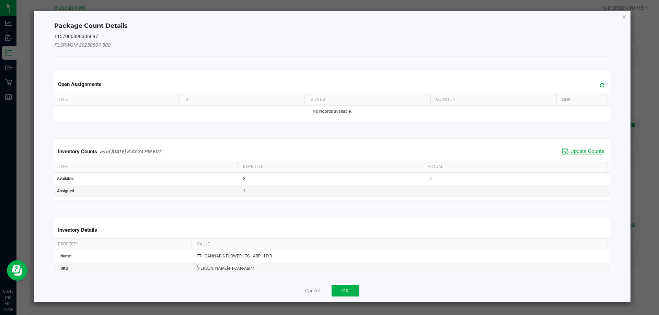
click at [591, 153] on span "Update Counts" at bounding box center [587, 151] width 34 height 7
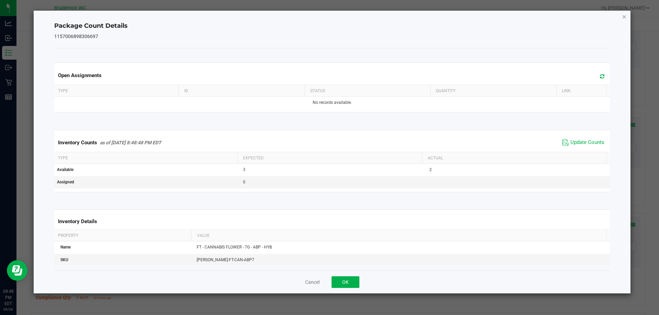
click at [625, 15] on icon "Close" at bounding box center [624, 16] width 5 height 8
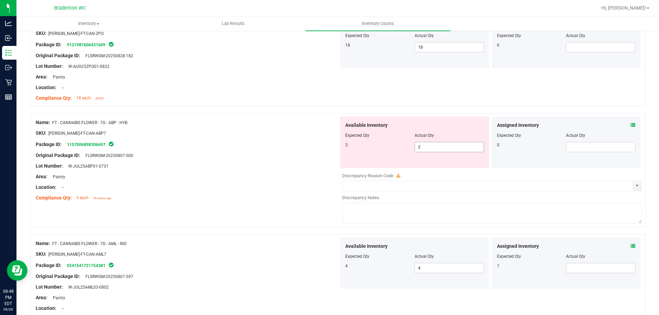
click at [424, 149] on span "2 2" at bounding box center [449, 147] width 69 height 10
click at [424, 149] on input "2" at bounding box center [449, 147] width 69 height 10
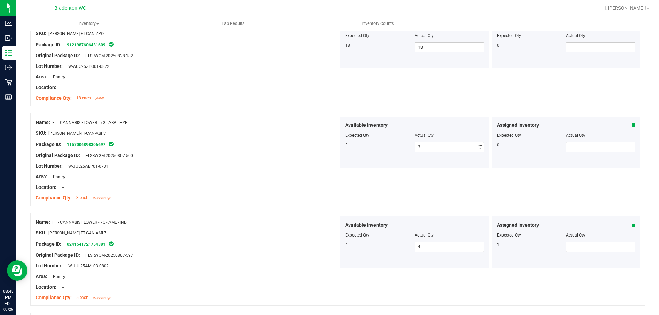
click at [311, 158] on div "Original Package ID: FLSRWGM-20250807-500" at bounding box center [187, 155] width 303 height 7
click at [630, 227] on icon at bounding box center [632, 225] width 5 height 5
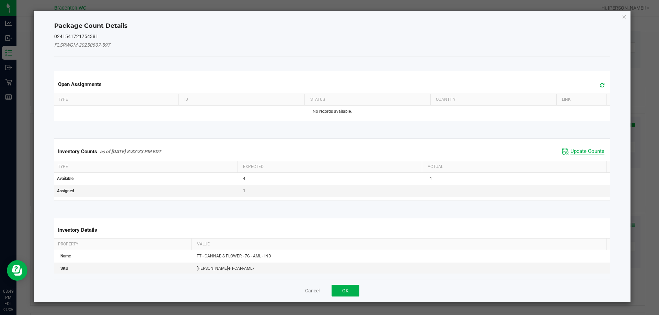
click at [570, 151] on span "Update Counts" at bounding box center [587, 151] width 34 height 7
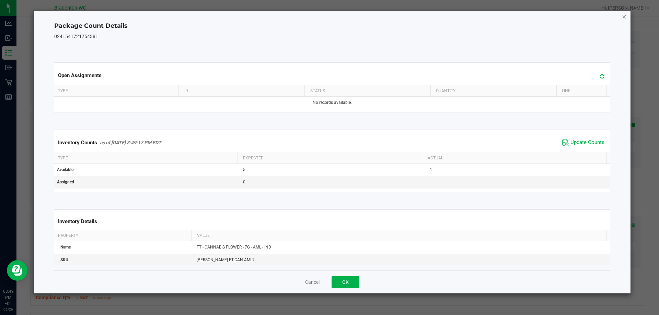
click at [625, 15] on icon "Close" at bounding box center [624, 16] width 5 height 8
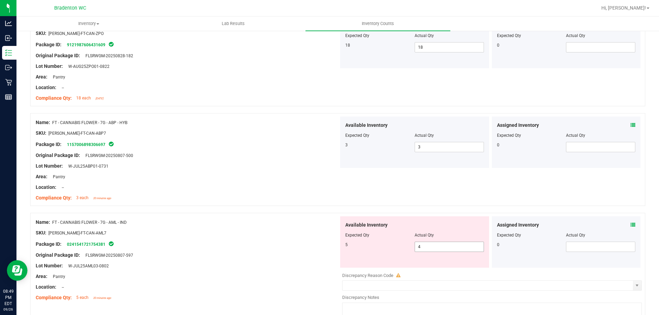
click at [463, 244] on span "4 4" at bounding box center [449, 247] width 69 height 10
click at [463, 244] on input "4" at bounding box center [449, 247] width 69 height 10
drag, startPoint x: 296, startPoint y: 222, endPoint x: 291, endPoint y: 224, distance: 5.8
click at [294, 222] on div "Name: FT - CANNABIS FLOWER - 7G - AML - IND" at bounding box center [187, 222] width 303 height 7
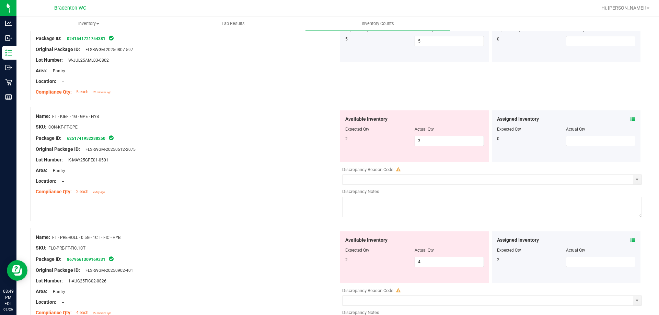
scroll to position [1201, 0]
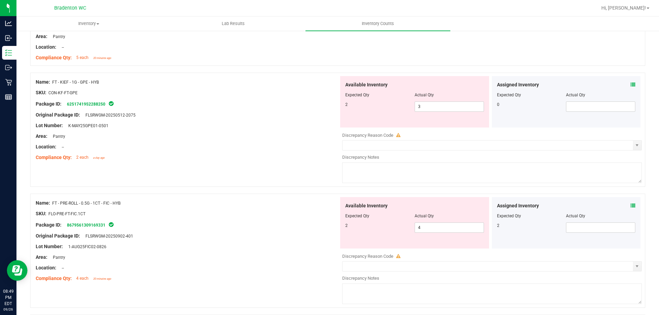
click at [630, 85] on icon at bounding box center [632, 84] width 5 height 5
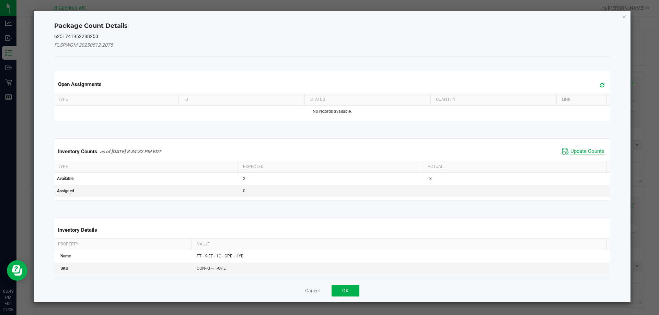
click at [576, 151] on span "Update Counts" at bounding box center [587, 151] width 34 height 7
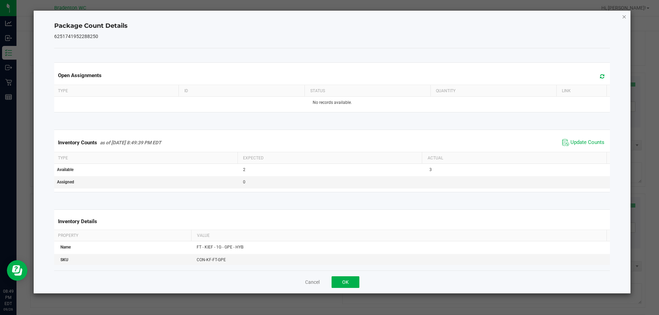
click at [624, 19] on icon "Close" at bounding box center [624, 16] width 5 height 8
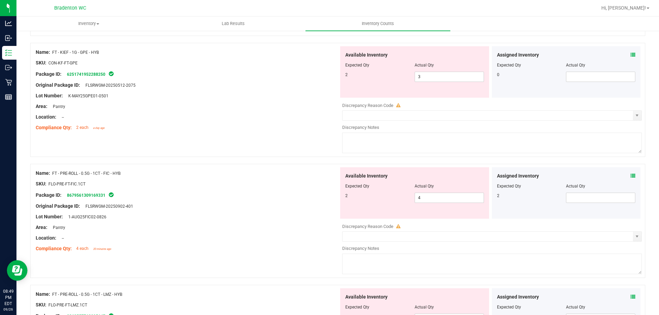
scroll to position [1270, 0]
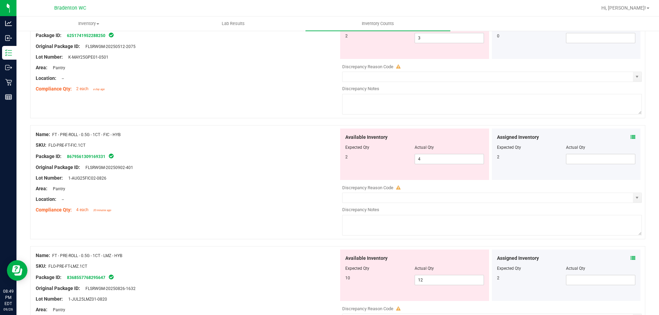
click at [630, 139] on icon at bounding box center [632, 137] width 5 height 5
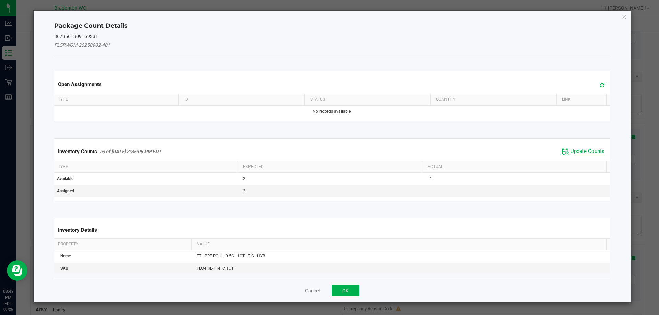
click at [585, 149] on span "Update Counts" at bounding box center [587, 151] width 34 height 7
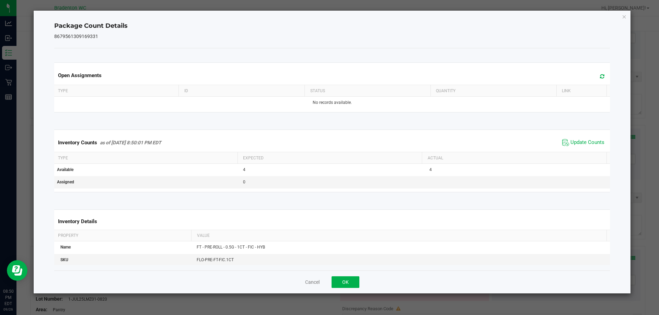
click at [627, 17] on div "Package Count Details 8679561309169331 Open Assignments Type ID Status Quantity…" at bounding box center [332, 152] width 597 height 283
click at [622, 17] on icon "Close" at bounding box center [624, 16] width 5 height 8
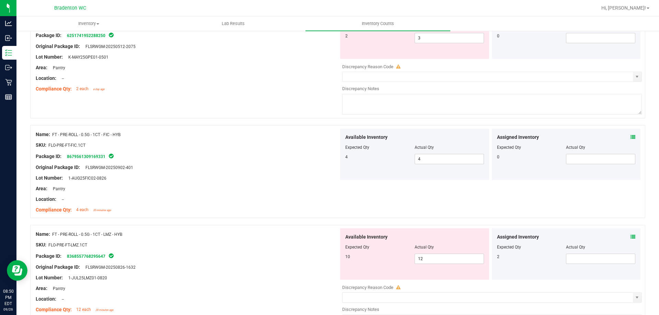
click at [630, 236] on icon at bounding box center [632, 237] width 5 height 5
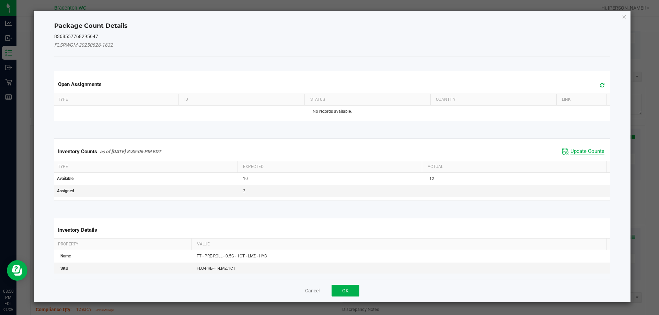
click at [570, 152] on span "Update Counts" at bounding box center [587, 151] width 34 height 7
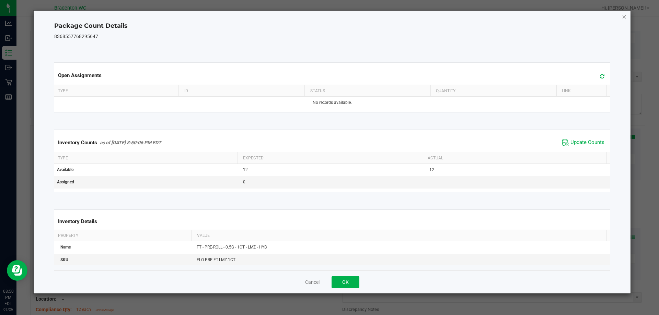
click at [625, 16] on icon "Close" at bounding box center [624, 16] width 5 height 8
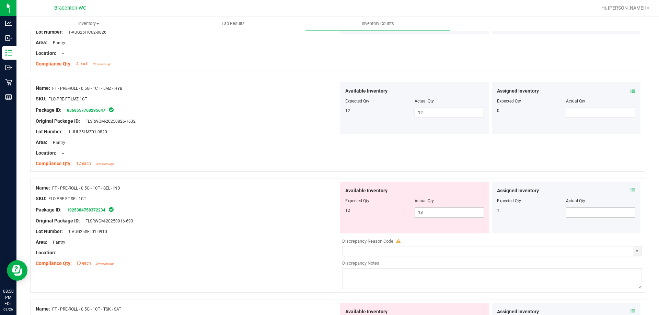
scroll to position [1441, 0]
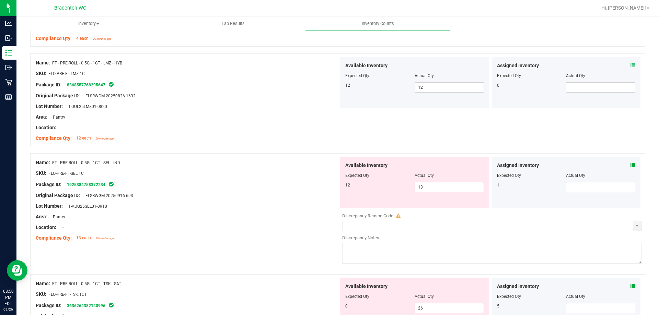
click at [630, 169] on span at bounding box center [632, 165] width 5 height 7
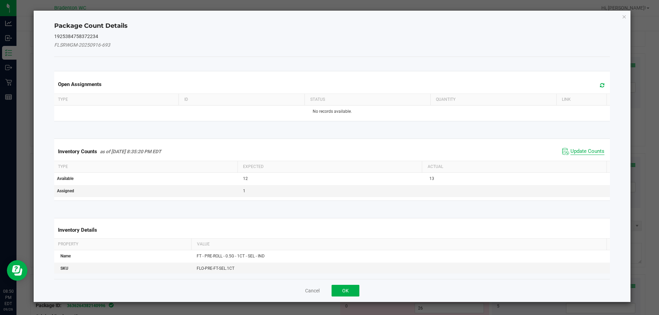
click at [574, 154] on span "Update Counts" at bounding box center [587, 151] width 34 height 7
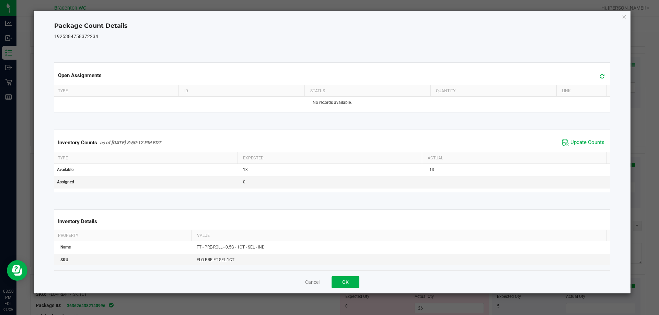
click at [627, 18] on div "Package Count Details 1925384758372234 Open Assignments Type ID Status Quantity…" at bounding box center [332, 152] width 597 height 283
click at [625, 19] on icon "Close" at bounding box center [624, 16] width 5 height 8
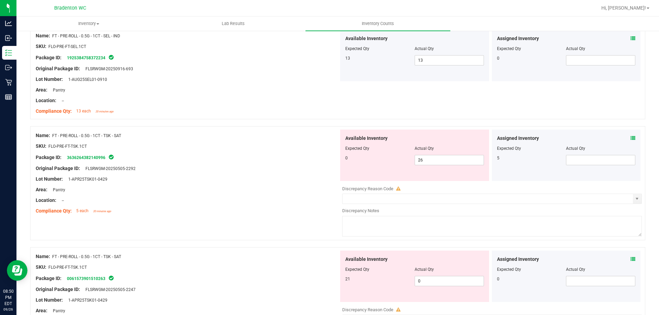
scroll to position [1579, 0]
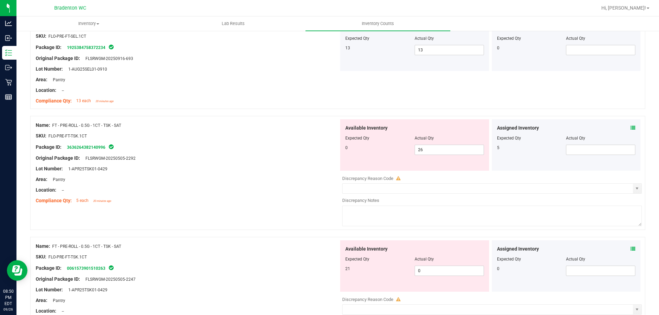
click at [630, 128] on icon at bounding box center [632, 128] width 5 height 5
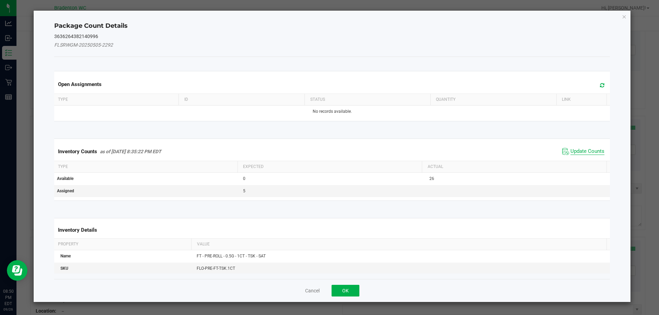
click at [580, 152] on span "Update Counts" at bounding box center [587, 151] width 34 height 7
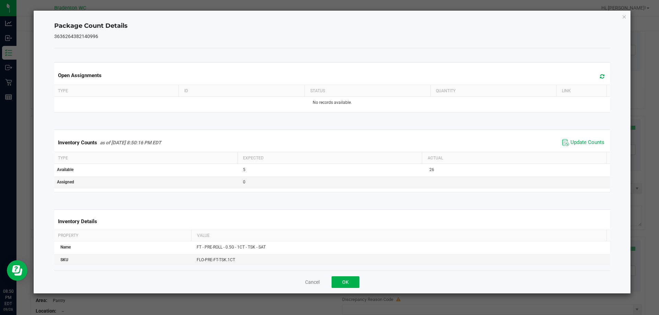
click at [628, 16] on div "Package Count Details 3636264382140996 Open Assignments Type ID Status Quantity…" at bounding box center [332, 152] width 597 height 283
click at [624, 16] on icon "Close" at bounding box center [624, 16] width 5 height 8
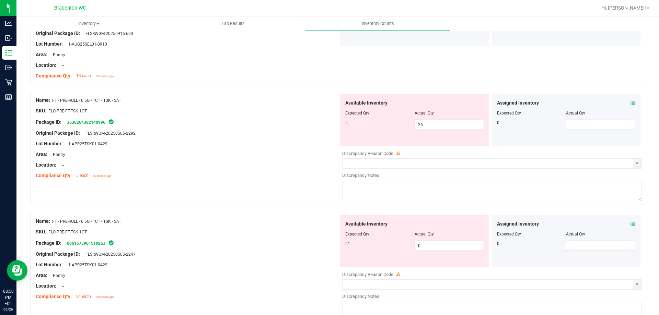
scroll to position [1613, 0]
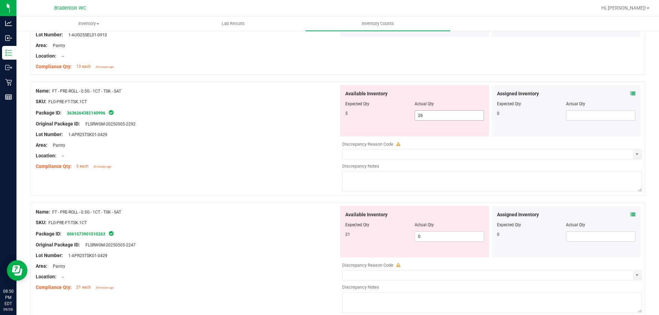
click at [454, 119] on span "26 26" at bounding box center [449, 116] width 69 height 10
click at [454, 119] on input "26" at bounding box center [449, 116] width 69 height 10
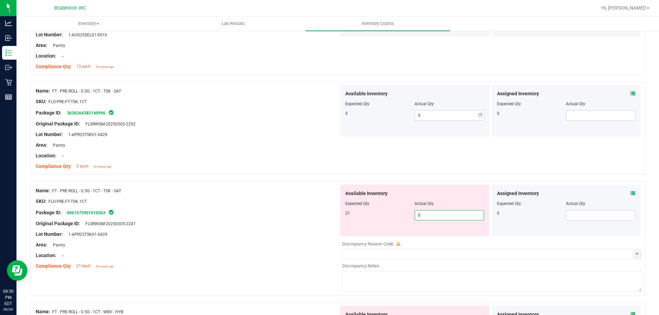
click at [434, 237] on div "Available Inventory Expected Qty Actual Qty 21 0 0" at bounding box center [490, 239] width 303 height 109
click at [434, 237] on div at bounding box center [492, 238] width 300 height 3
click at [432, 217] on span "0 0" at bounding box center [449, 215] width 69 height 10
click at [432, 217] on input "0" at bounding box center [449, 216] width 69 height 10
click at [320, 158] on div "Location: --" at bounding box center [187, 155] width 303 height 7
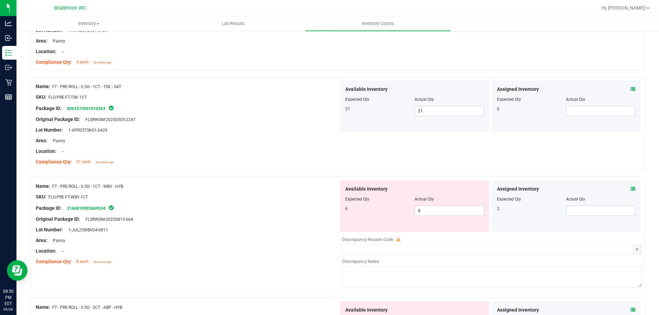
scroll to position [1750, 0]
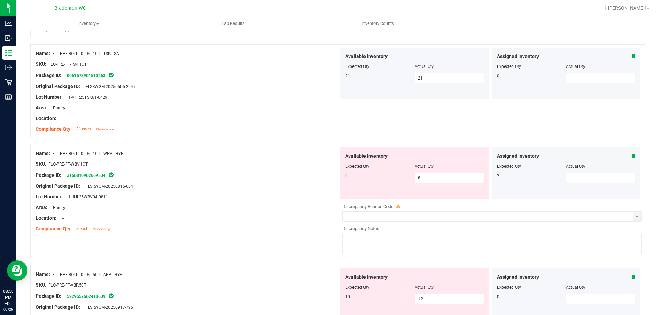
click at [630, 156] on icon at bounding box center [632, 156] width 5 height 5
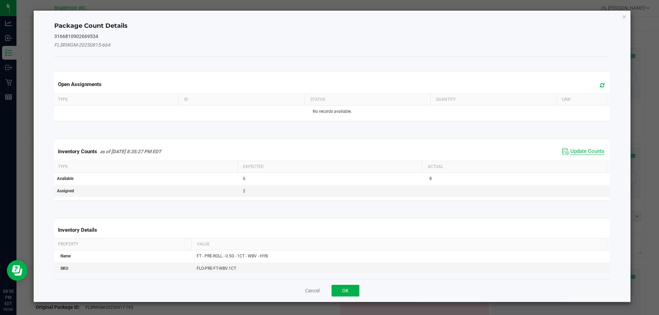
click at [573, 154] on span "Update Counts" at bounding box center [587, 151] width 34 height 7
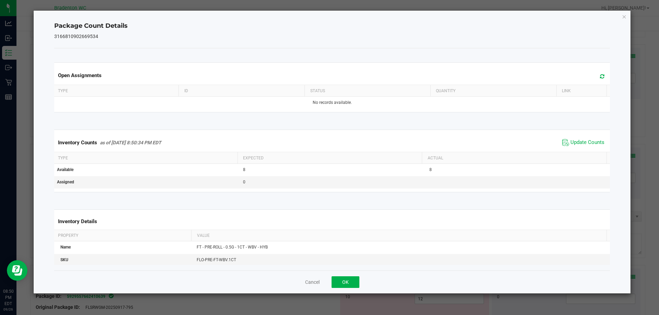
click at [622, 16] on icon "Close" at bounding box center [624, 16] width 5 height 8
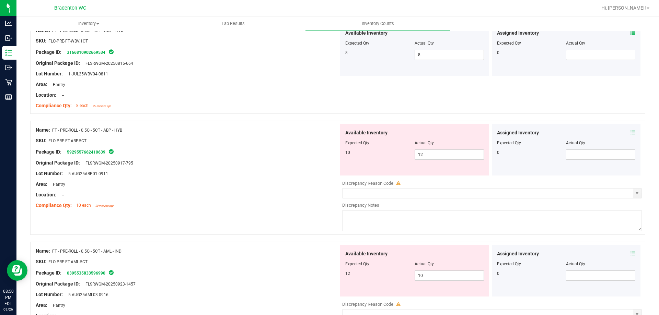
scroll to position [1888, 0]
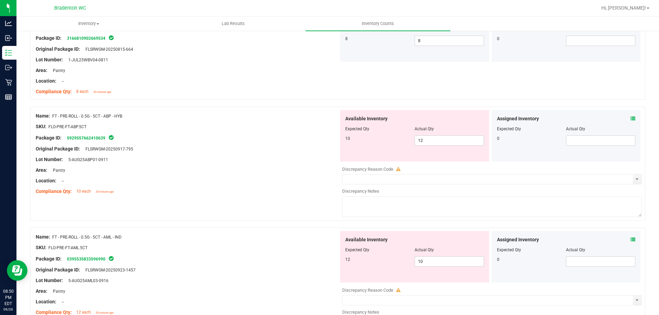
click at [630, 119] on icon at bounding box center [632, 118] width 5 height 5
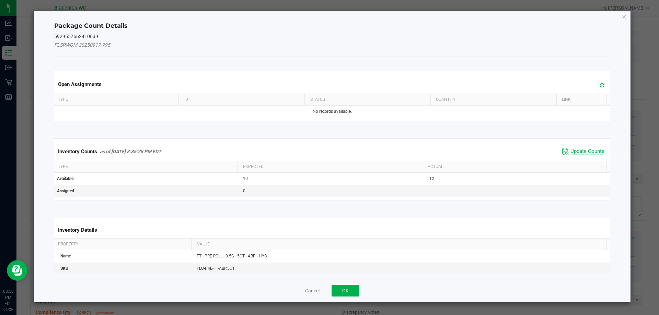
click at [589, 149] on span "Update Counts" at bounding box center [587, 151] width 34 height 7
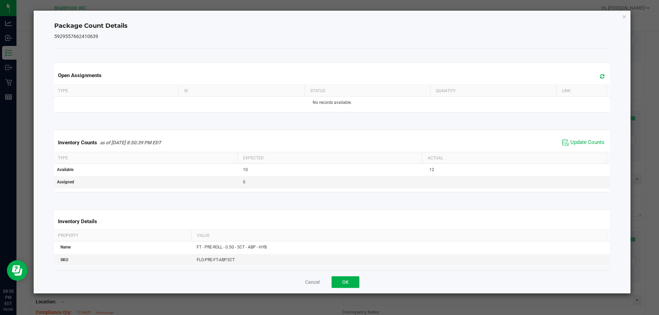
click at [624, 21] on div "Package Count Details 5929557662410639 Open Assignments Type ID Status Quantity…" at bounding box center [332, 152] width 597 height 283
click at [624, 20] on icon "Close" at bounding box center [624, 16] width 5 height 8
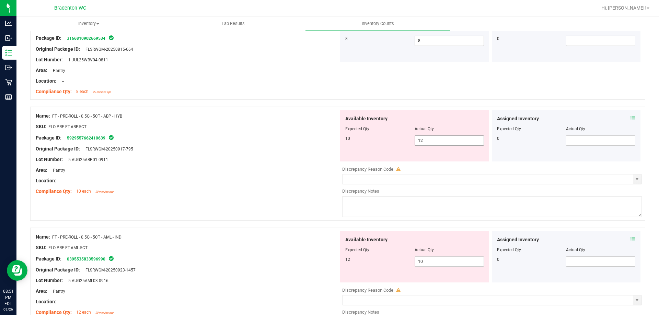
click at [432, 143] on span "12 12" at bounding box center [449, 141] width 69 height 10
click at [432, 142] on input "12" at bounding box center [449, 141] width 69 height 10
click at [430, 257] on div "Available Inventory Expected Qty Actual Qty 12 10 10" at bounding box center [414, 256] width 149 height 51
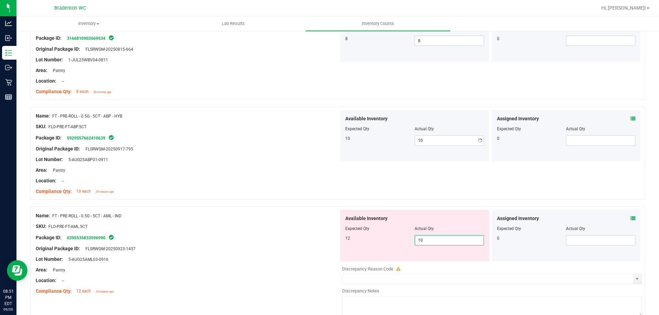
click at [430, 258] on div "Available Inventory Expected Qty Actual Qty 12 10 10" at bounding box center [414, 235] width 149 height 51
click at [427, 235] on span "10 10" at bounding box center [449, 240] width 69 height 10
click at [425, 241] on span "10 10" at bounding box center [449, 240] width 69 height 10
click at [425, 241] on input "10" at bounding box center [449, 241] width 69 height 10
click at [287, 220] on div at bounding box center [187, 221] width 303 height 3
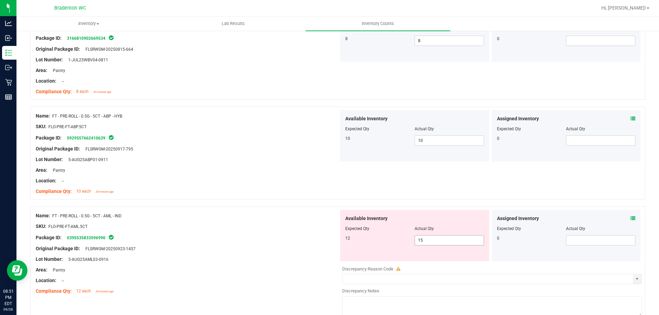
click at [439, 240] on span "15 15" at bounding box center [449, 240] width 69 height 10
click at [439, 240] on input "15" at bounding box center [449, 241] width 69 height 10
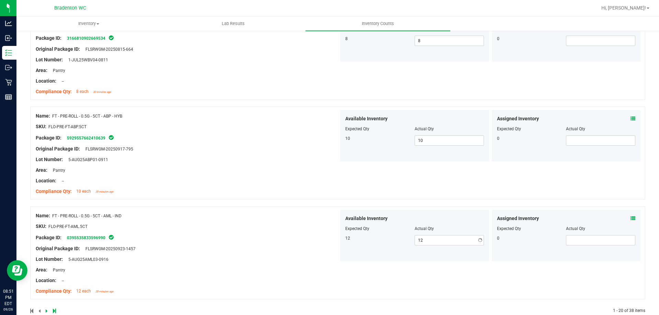
click at [276, 205] on div at bounding box center [337, 203] width 615 height 7
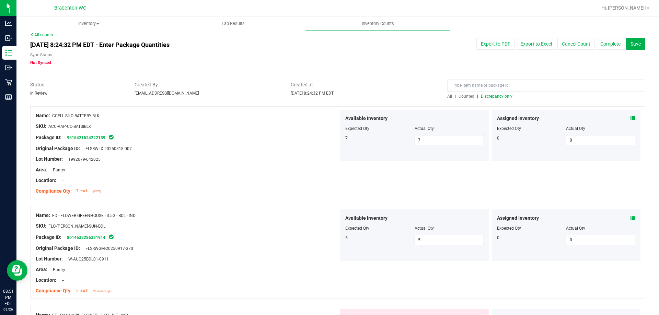
scroll to position [0, 0]
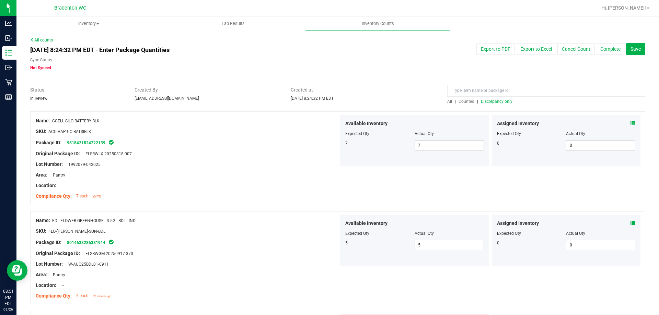
click at [493, 102] on span "Discrepancy only" at bounding box center [497, 101] width 32 height 5
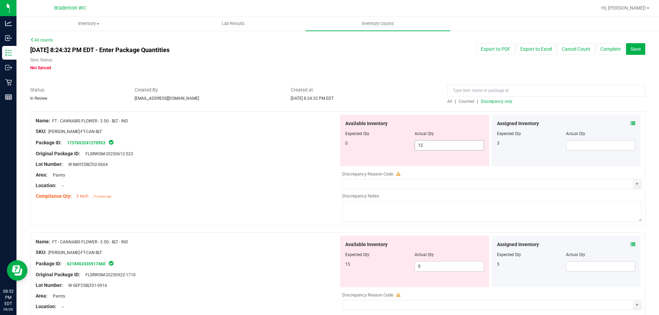
click at [434, 149] on span "12 12" at bounding box center [449, 145] width 69 height 10
click at [433, 149] on input "12" at bounding box center [449, 146] width 69 height 10
click at [273, 146] on div "Package ID: 1737653241270953" at bounding box center [187, 143] width 303 height 8
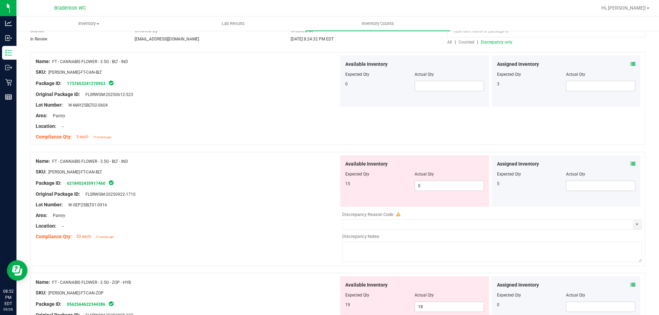
scroll to position [69, 0]
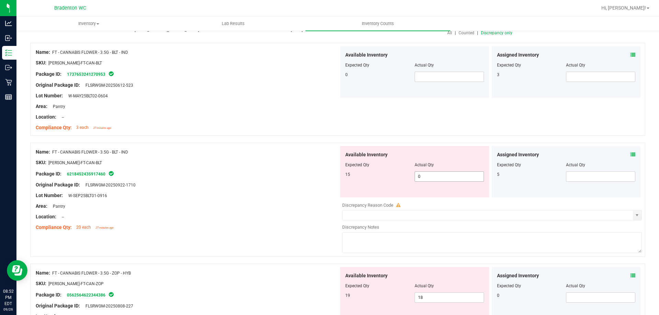
click at [449, 178] on span "0 0" at bounding box center [449, 177] width 69 height 10
click at [449, 178] on input "0" at bounding box center [449, 177] width 69 height 10
click at [630, 154] on icon at bounding box center [632, 154] width 5 height 5
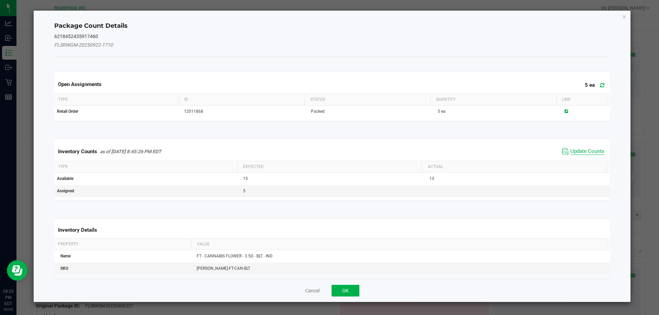
click at [585, 149] on span "Update Counts" at bounding box center [587, 151] width 34 height 7
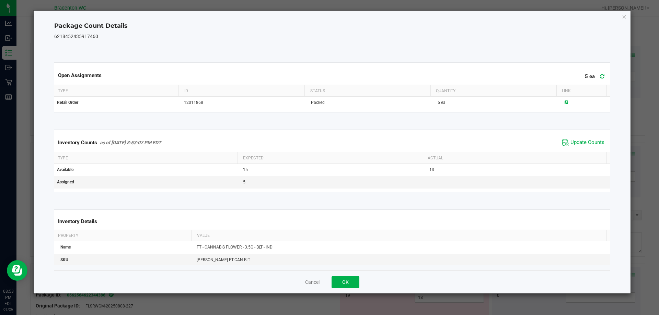
click at [600, 78] on icon at bounding box center [602, 76] width 4 height 5
click at [626, 17] on icon "Close" at bounding box center [624, 16] width 5 height 8
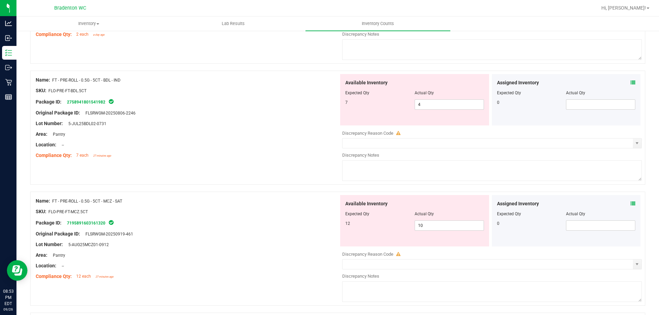
scroll to position [515, 0]
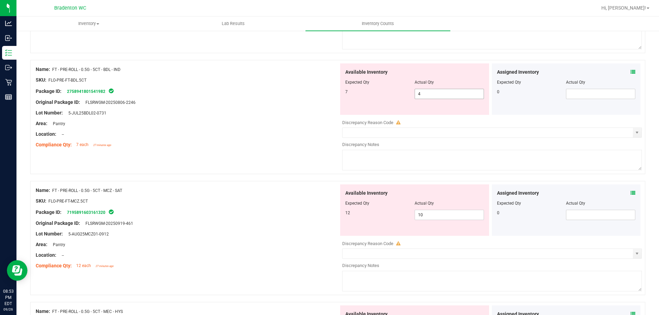
click at [436, 92] on span "4 4" at bounding box center [449, 94] width 69 height 10
click at [436, 92] on input "4" at bounding box center [449, 94] width 69 height 10
click at [429, 216] on div "Available Inventory Expected Qty Actual Qty 12 10 10" at bounding box center [490, 239] width 303 height 109
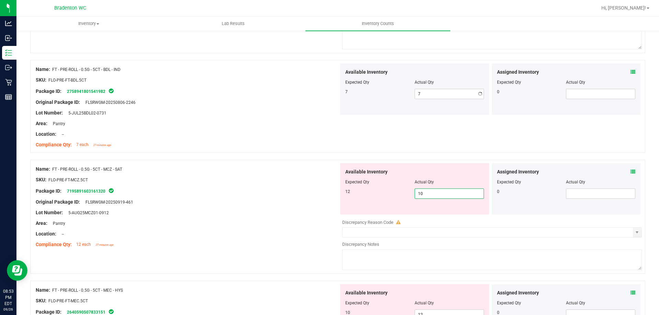
click at [429, 216] on div at bounding box center [492, 217] width 300 height 3
click at [430, 197] on span "10 10" at bounding box center [449, 194] width 69 height 10
click at [430, 197] on input "10" at bounding box center [449, 194] width 69 height 10
click at [245, 221] on div "Area: Pantry" at bounding box center [187, 223] width 303 height 7
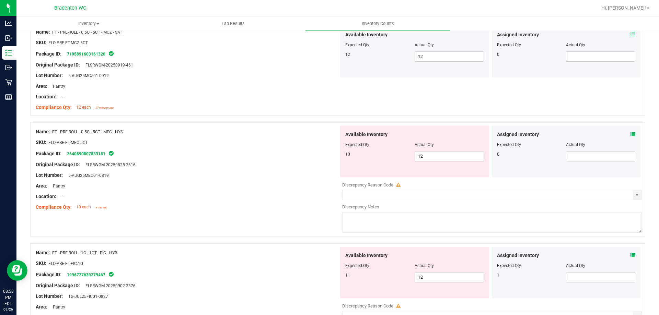
scroll to position [686, 0]
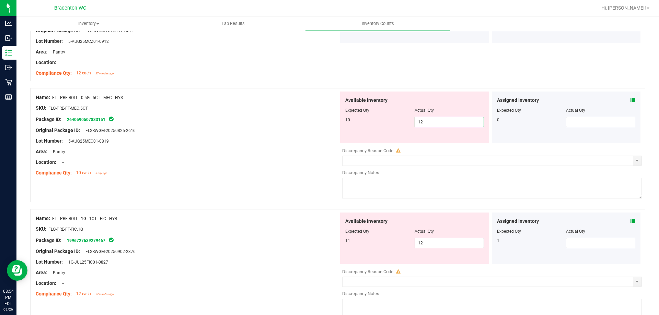
click at [436, 125] on span "12 12" at bounding box center [449, 122] width 69 height 10
click at [436, 125] on input "12" at bounding box center [449, 122] width 69 height 10
click at [301, 159] on div "Location: --" at bounding box center [187, 162] width 303 height 7
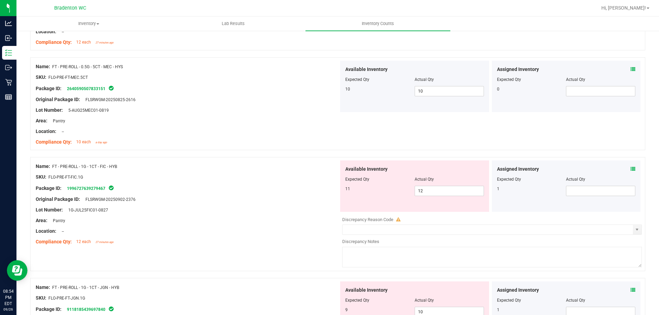
scroll to position [824, 0]
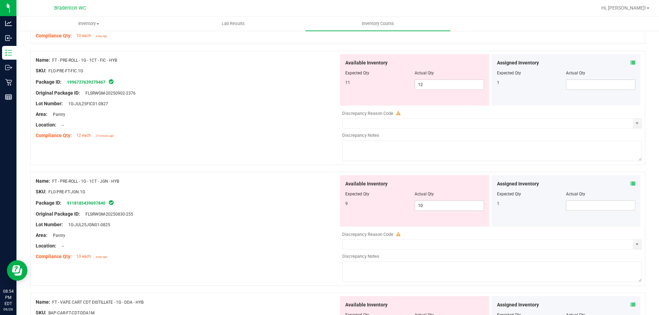
click at [630, 63] on icon at bounding box center [632, 62] width 5 height 5
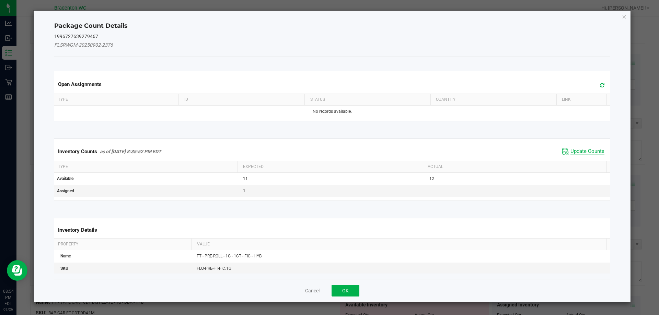
click at [584, 152] on span "Update Counts" at bounding box center [587, 151] width 34 height 7
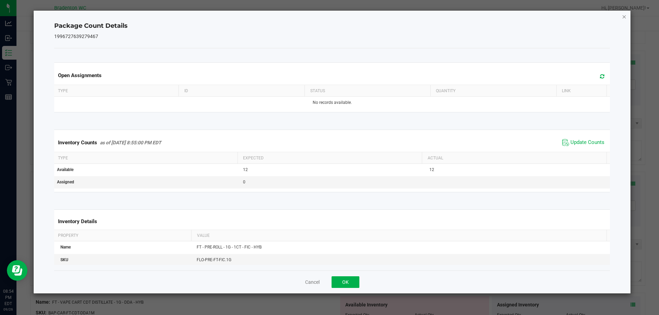
click at [622, 18] on icon "Close" at bounding box center [624, 16] width 5 height 8
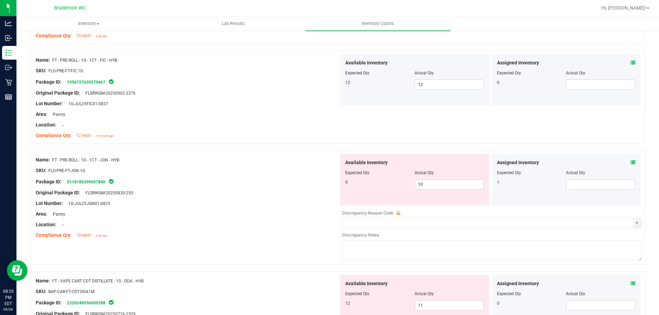
click at [630, 160] on icon at bounding box center [632, 162] width 5 height 5
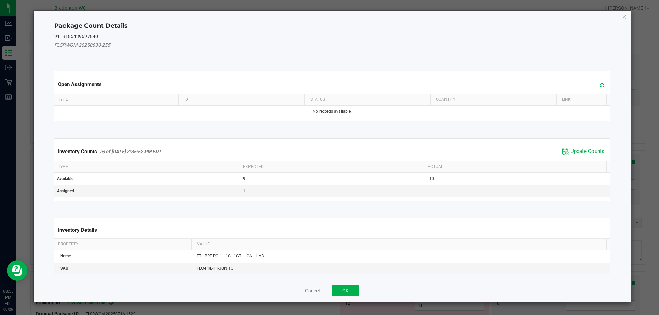
click at [565, 148] on span "Update Counts" at bounding box center [583, 152] width 46 height 10
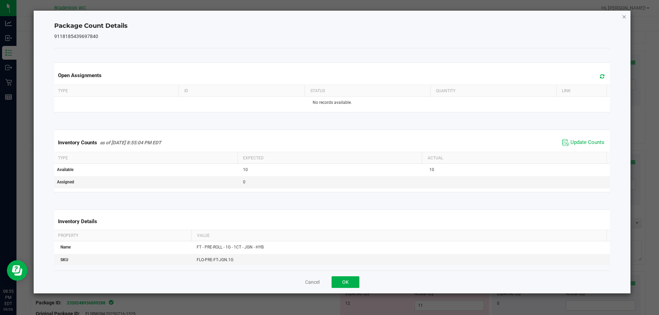
click at [626, 18] on icon "Close" at bounding box center [624, 16] width 5 height 8
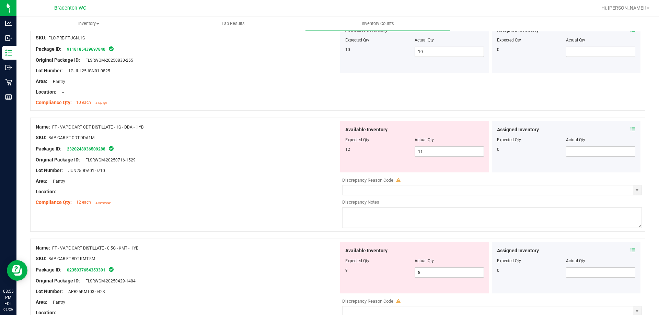
scroll to position [961, 0]
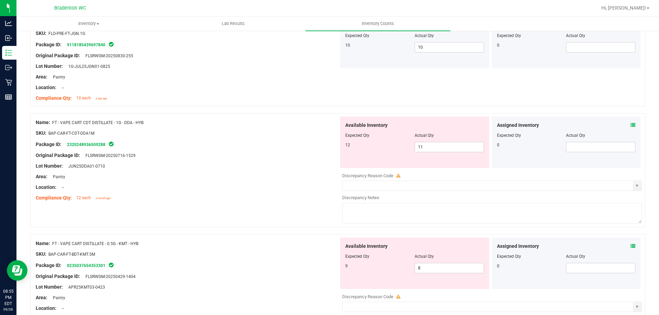
click at [630, 127] on icon at bounding box center [632, 125] width 5 height 5
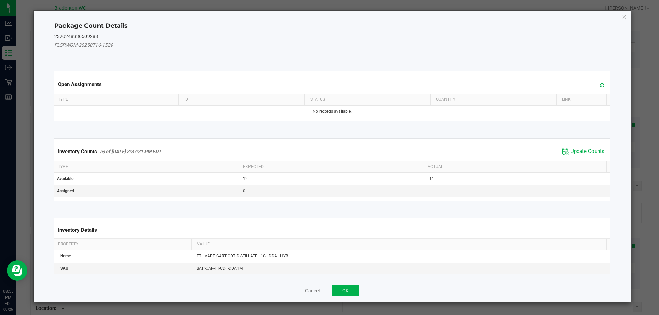
click at [581, 148] on span "Update Counts" at bounding box center [587, 151] width 34 height 7
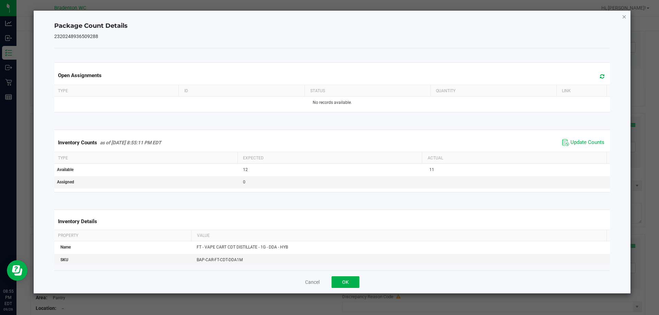
click at [624, 16] on icon "Close" at bounding box center [624, 16] width 5 height 8
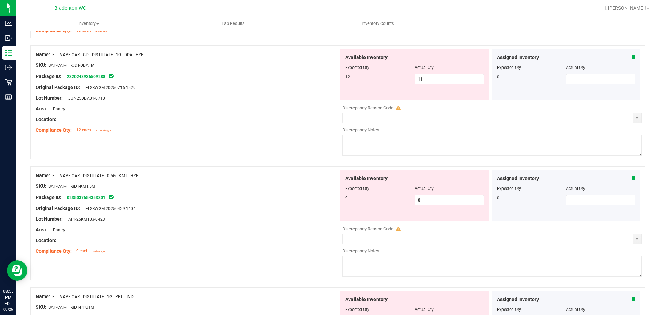
scroll to position [1030, 0]
click at [442, 76] on span "11 11" at bounding box center [449, 78] width 69 height 10
click at [442, 76] on input "11" at bounding box center [449, 79] width 69 height 10
click at [285, 93] on div at bounding box center [187, 92] width 303 height 3
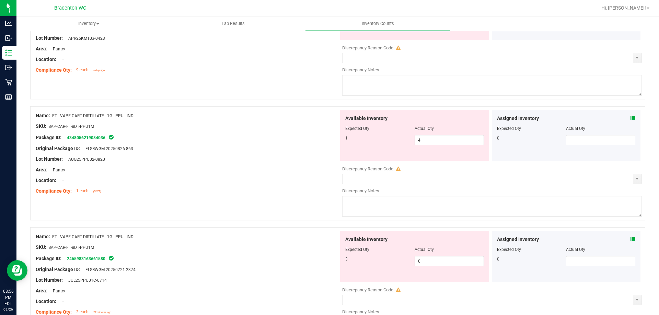
scroll to position [1201, 0]
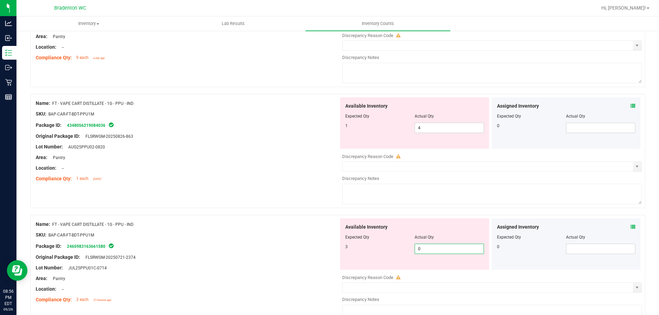
click at [421, 248] on span "0 0" at bounding box center [449, 249] width 69 height 10
click at [421, 248] on input "0" at bounding box center [449, 249] width 69 height 10
click at [429, 129] on span "4 4" at bounding box center [449, 128] width 69 height 10
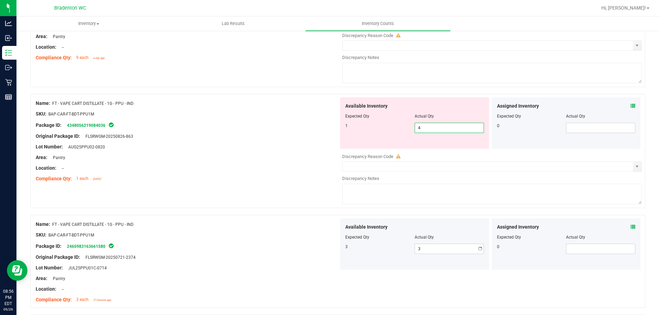
click at [429, 129] on input "4" at bounding box center [449, 128] width 69 height 10
click at [288, 147] on div "Lot Number: AUG25PPU02-0820" at bounding box center [187, 146] width 303 height 7
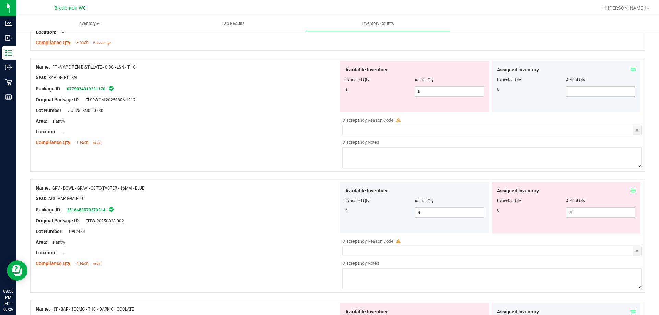
scroll to position [1441, 0]
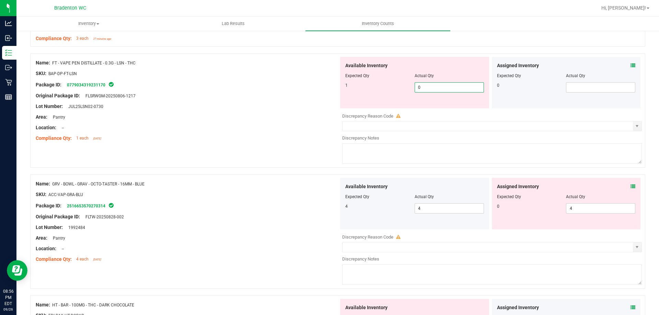
click at [425, 92] on span "0 0" at bounding box center [449, 87] width 69 height 10
click at [425, 91] on input "0" at bounding box center [449, 88] width 69 height 10
click at [282, 103] on div "Lot Number: JUL25LSN02-0730" at bounding box center [187, 106] width 303 height 7
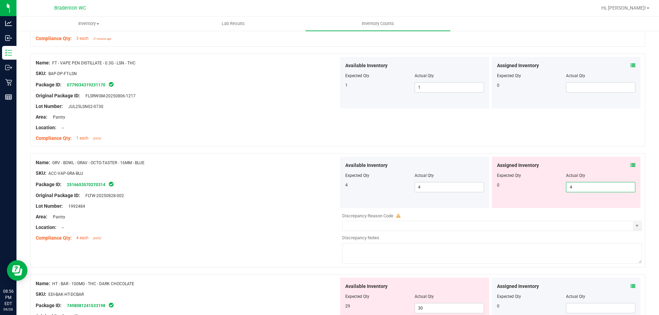
click at [569, 187] on span "4 4" at bounding box center [600, 187] width 69 height 10
click at [569, 187] on input "4" at bounding box center [600, 188] width 69 height 10
click at [279, 133] on div at bounding box center [187, 132] width 303 height 3
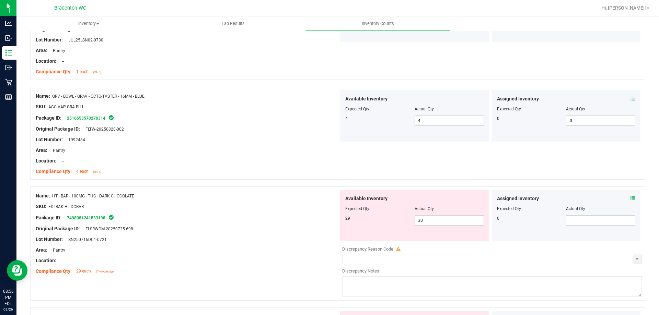
scroll to position [1510, 0]
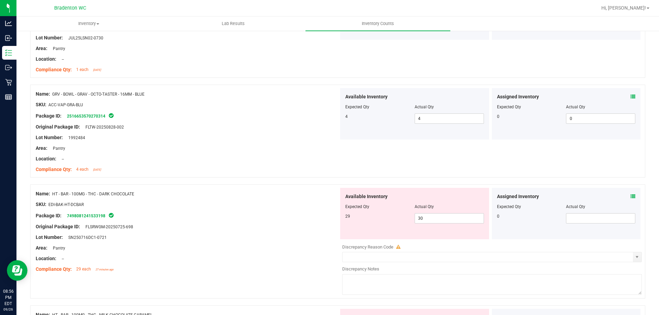
click at [630, 197] on icon at bounding box center [632, 196] width 5 height 5
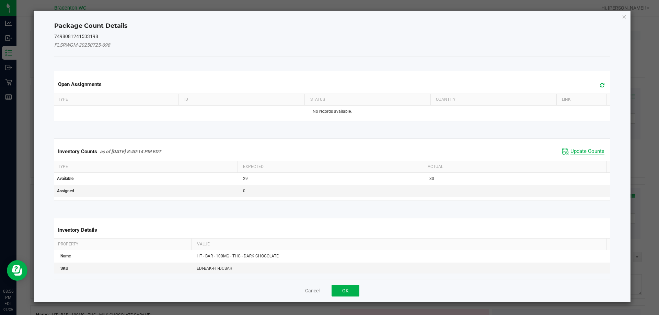
click at [584, 152] on span "Update Counts" at bounding box center [587, 151] width 34 height 7
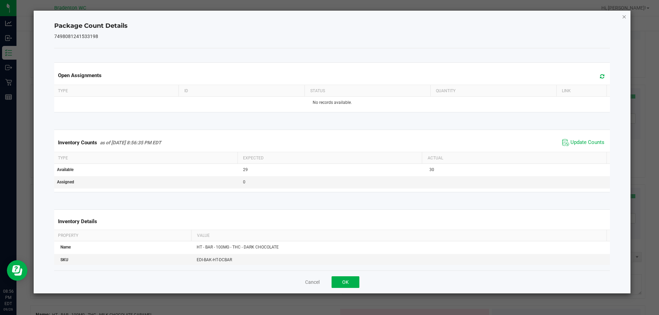
click at [624, 15] on icon "Close" at bounding box center [624, 16] width 5 height 8
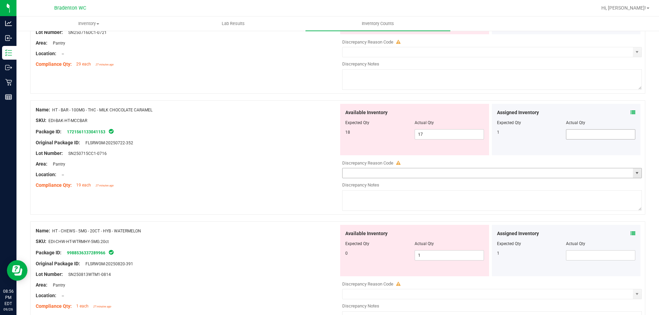
scroll to position [1716, 0]
click at [630, 111] on icon at bounding box center [632, 111] width 5 height 5
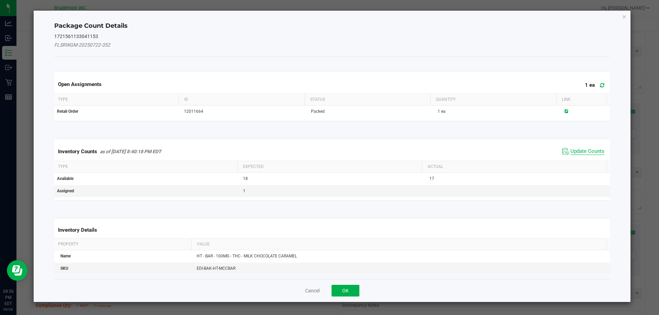
click at [581, 150] on span "Update Counts" at bounding box center [587, 151] width 34 height 7
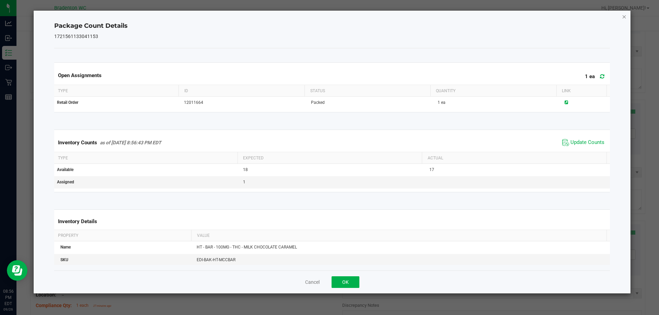
click at [625, 14] on icon "Close" at bounding box center [624, 16] width 5 height 8
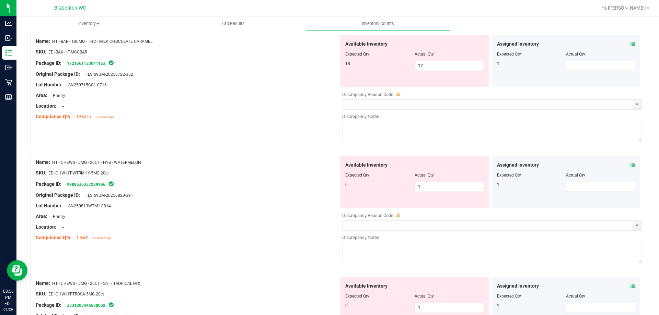
scroll to position [1785, 0]
click at [630, 166] on icon at bounding box center [632, 164] width 5 height 5
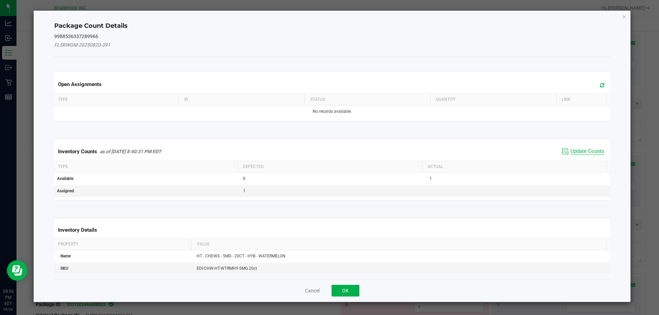
click at [588, 153] on span "Update Counts" at bounding box center [587, 151] width 34 height 7
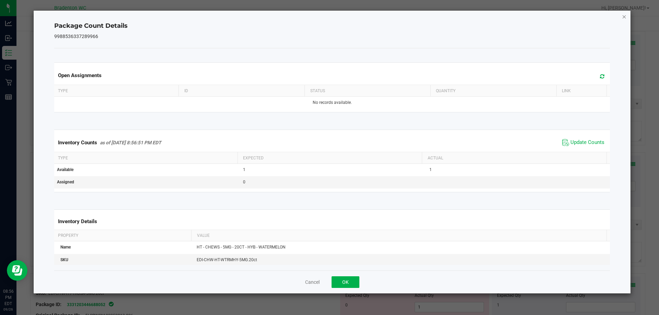
drag, startPoint x: 621, startPoint y: 15, endPoint x: 624, endPoint y: 19, distance: 4.4
click at [622, 16] on div "Package Count Details 9988536337289966 Open Assignments Type ID Status Quantity…" at bounding box center [332, 152] width 597 height 283
click at [624, 19] on icon "Close" at bounding box center [624, 16] width 5 height 8
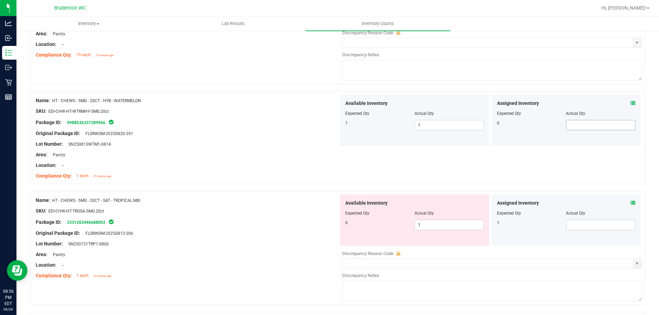
scroll to position [1853, 0]
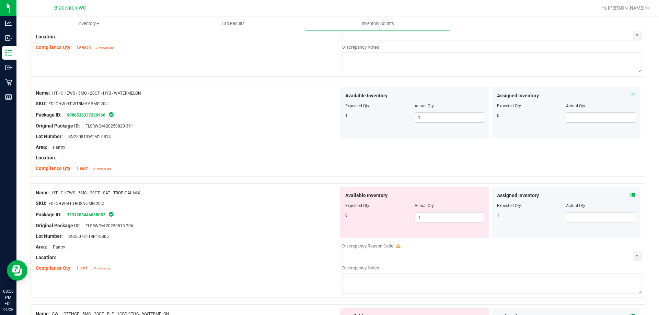
click at [630, 196] on div "Assigned Inventory Expected Qty Actual Qty 1" at bounding box center [566, 212] width 149 height 51
click at [630, 196] on icon at bounding box center [632, 195] width 5 height 5
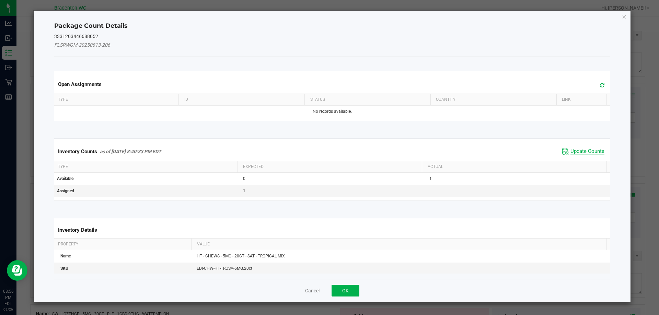
click at [589, 151] on span "Update Counts" at bounding box center [587, 151] width 34 height 7
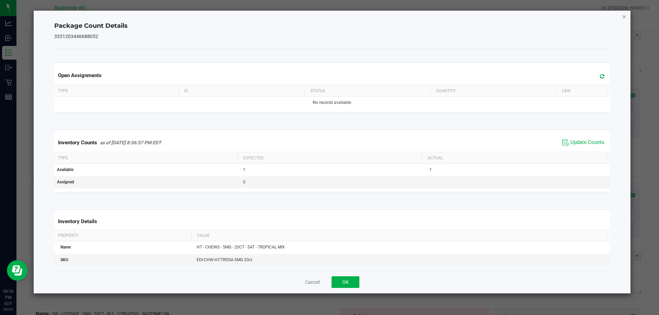
click at [624, 17] on icon "Close" at bounding box center [624, 16] width 5 height 8
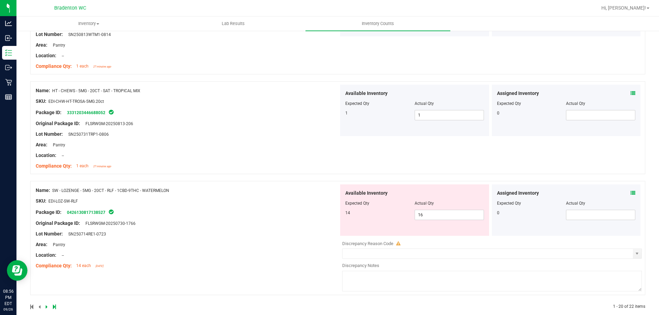
scroll to position [1956, 0]
click at [630, 193] on icon at bounding box center [632, 192] width 5 height 5
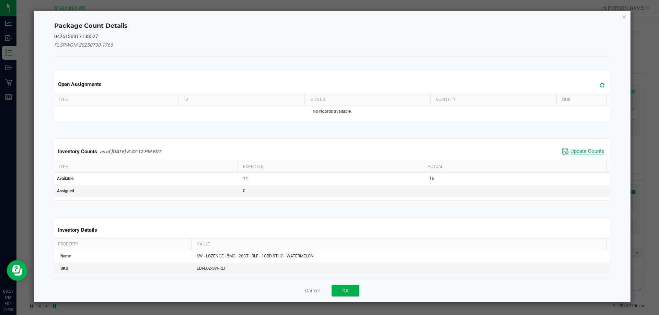
click at [581, 150] on span "Update Counts" at bounding box center [587, 151] width 34 height 7
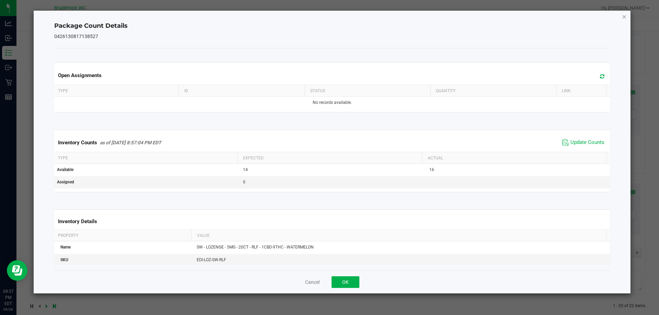
click at [625, 17] on icon "Close" at bounding box center [624, 16] width 5 height 8
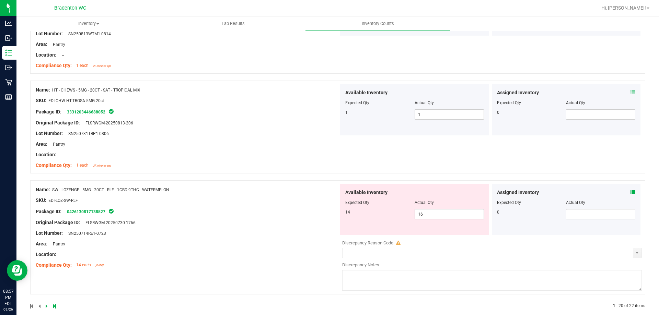
scroll to position [1966, 0]
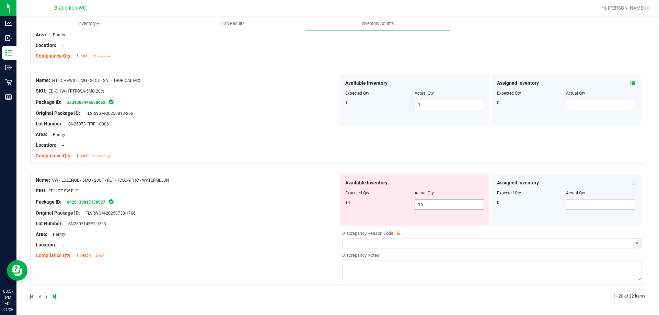
click at [457, 206] on span "16 16" at bounding box center [449, 205] width 69 height 10
click at [456, 206] on input "16" at bounding box center [449, 205] width 69 height 10
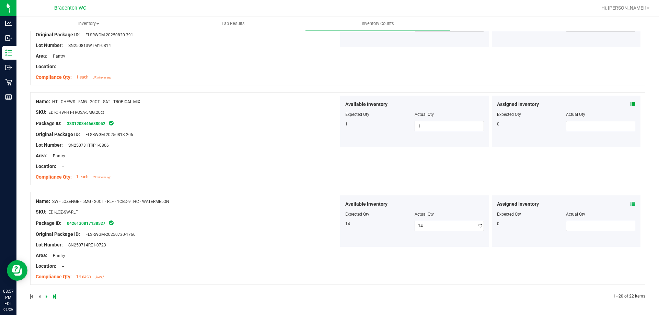
click at [263, 203] on div "Name: SW - LOZENGE - 5MG - 20CT - RLF - 1CBD-9THC - WATERMELON SKU: EDI-LOZ-SW-…" at bounding box center [187, 240] width 303 height 88
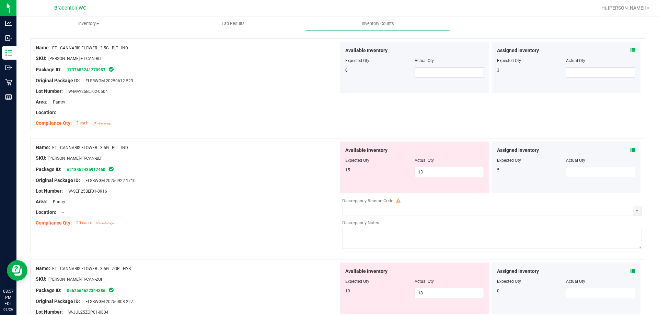
scroll to position [0, 0]
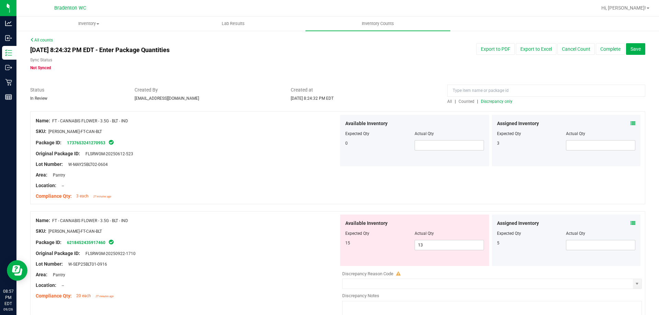
click at [500, 101] on span "Discrepancy only" at bounding box center [497, 101] width 32 height 5
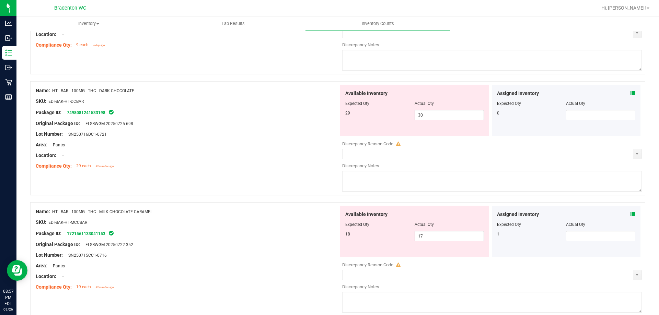
scroll to position [789, 0]
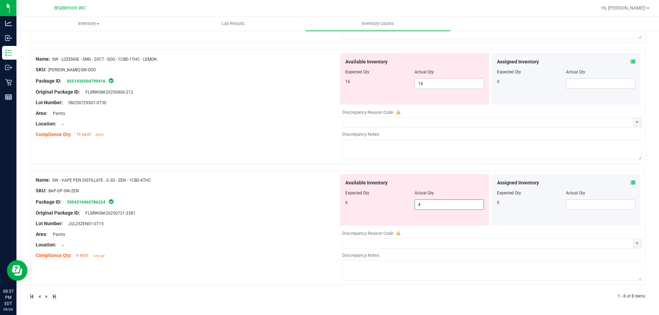
click at [456, 207] on span "4 4" at bounding box center [449, 205] width 69 height 10
click at [456, 207] on input "4" at bounding box center [449, 205] width 69 height 10
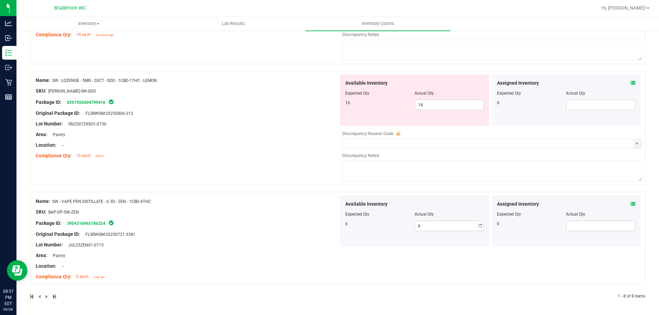
scroll to position [767, 0]
click at [268, 201] on div "Name: SW - VAPE PEN DISTILLATE - 0.3G - ZEN - 1CBD-4THC SKU: BAP-DP-SW-ZEN Pack…" at bounding box center [187, 240] width 303 height 88
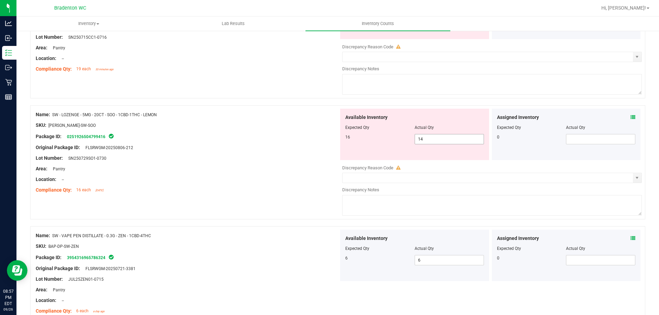
click at [440, 141] on span "14 14" at bounding box center [449, 139] width 69 height 10
click at [440, 141] on input "14" at bounding box center [449, 140] width 69 height 10
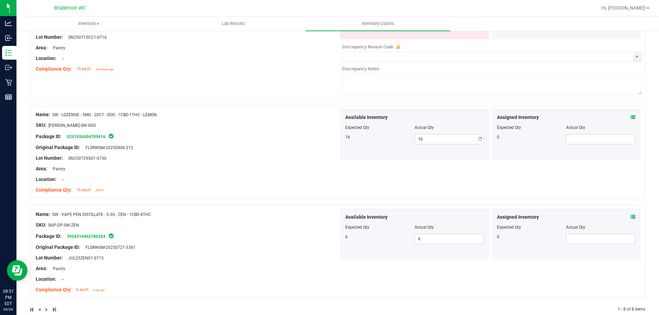
click at [287, 144] on div "Original Package ID: FLSRWGM-20250806-212" at bounding box center [187, 147] width 303 height 7
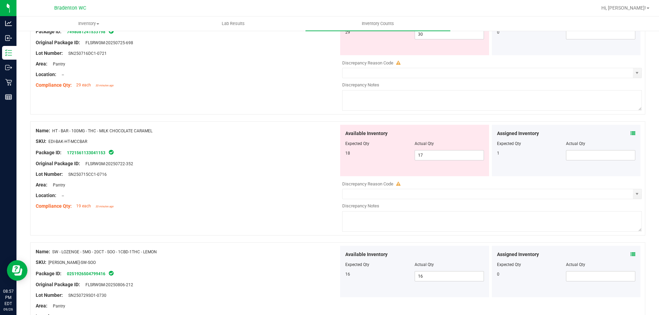
scroll to position [561, 0]
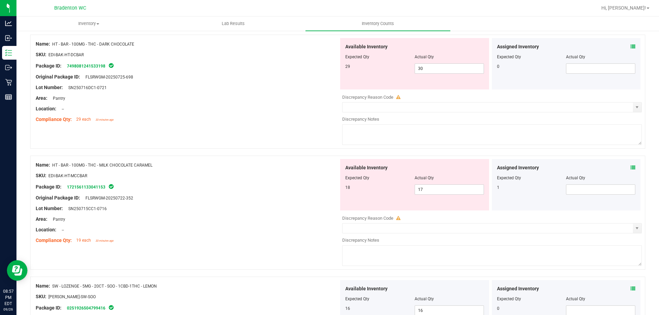
click at [630, 171] on span at bounding box center [632, 167] width 5 height 7
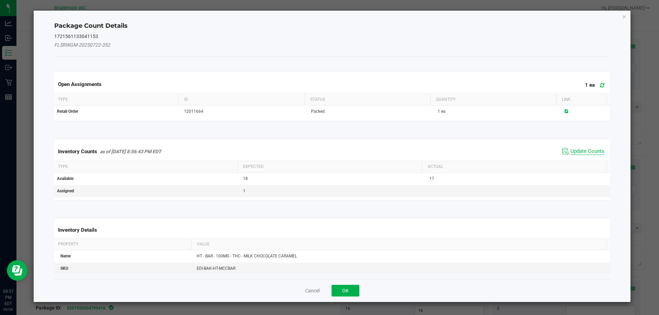
click at [586, 153] on span "Update Counts" at bounding box center [587, 151] width 34 height 7
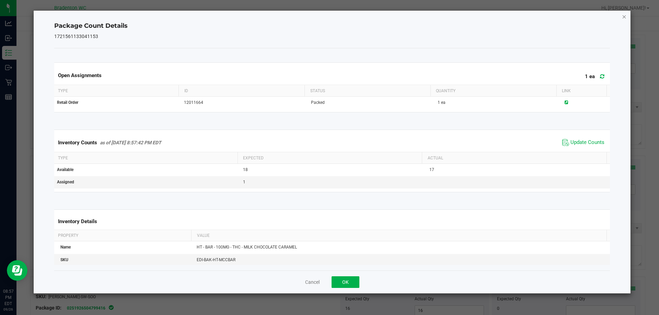
click at [624, 16] on icon "Close" at bounding box center [624, 16] width 5 height 8
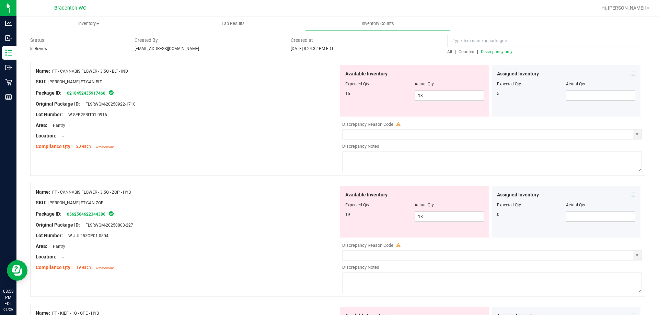
scroll to position [0, 0]
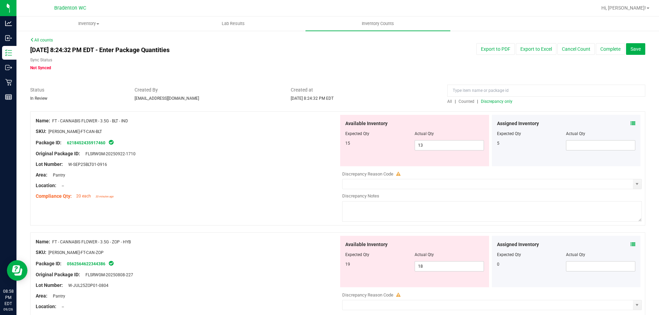
click at [505, 103] on span "Discrepancy only" at bounding box center [497, 101] width 32 height 5
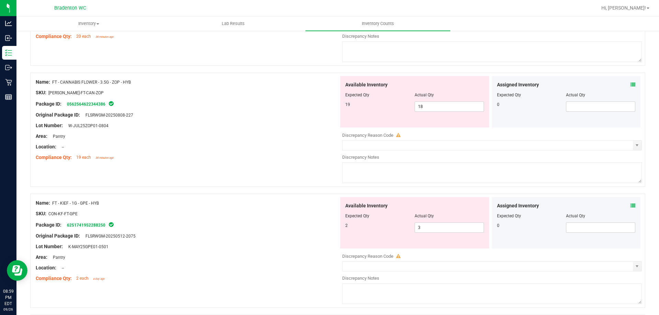
scroll to position [172, 0]
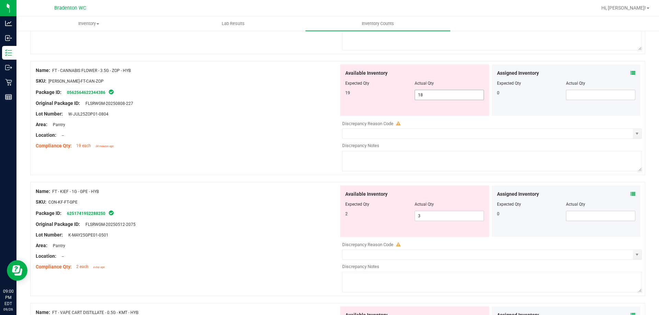
click at [420, 96] on span "18 18" at bounding box center [449, 95] width 69 height 10
click at [420, 96] on input "18" at bounding box center [449, 95] width 69 height 10
click at [630, 73] on icon at bounding box center [632, 73] width 5 height 5
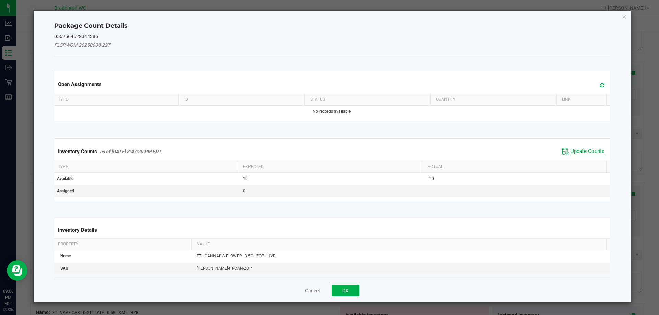
click at [578, 150] on span "Update Counts" at bounding box center [587, 151] width 34 height 7
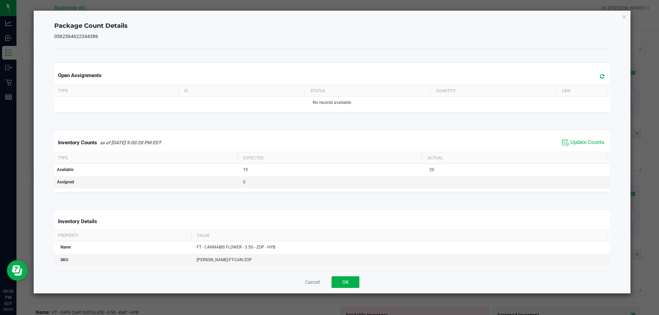
click at [626, 19] on icon "Close" at bounding box center [624, 16] width 5 height 8
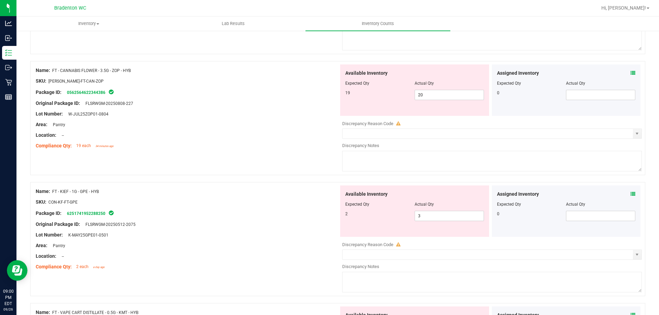
click at [306, 130] on div at bounding box center [187, 129] width 303 height 3
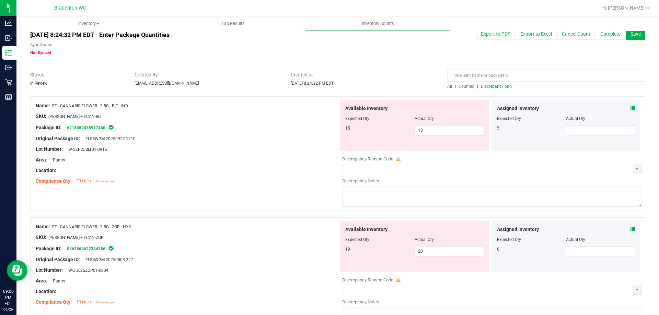
scroll to position [0, 0]
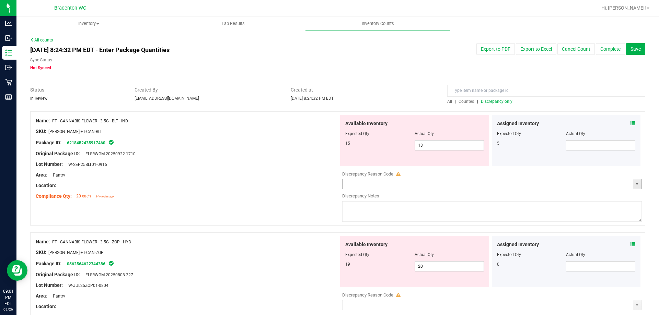
click at [488, 185] on input "text" at bounding box center [488, 184] width 290 height 10
click at [634, 186] on span "select" at bounding box center [636, 184] width 5 height 5
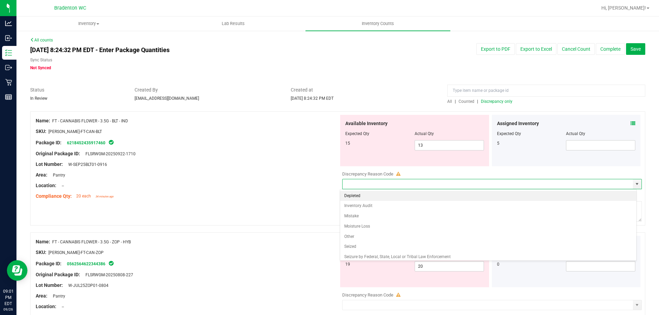
click at [434, 195] on li "Depleted" at bounding box center [488, 196] width 297 height 10
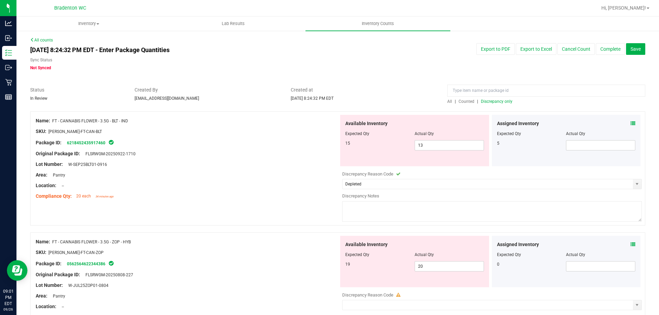
click at [415, 208] on textarea at bounding box center [492, 211] width 300 height 21
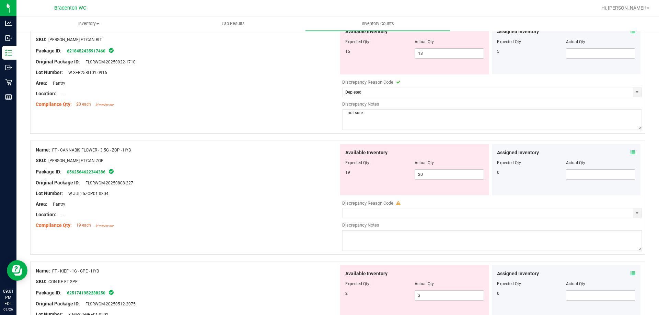
scroll to position [103, 0]
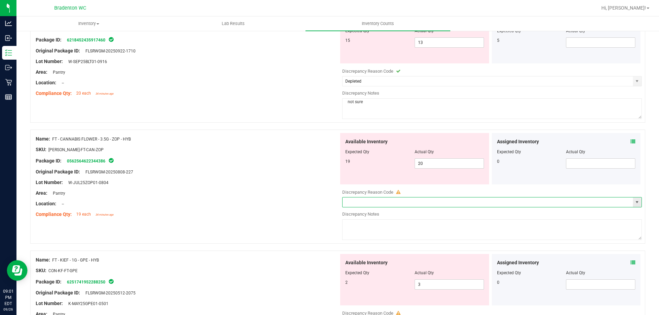
click at [423, 203] on input "text" at bounding box center [488, 203] width 290 height 10
click at [634, 202] on span "select" at bounding box center [636, 202] width 5 height 5
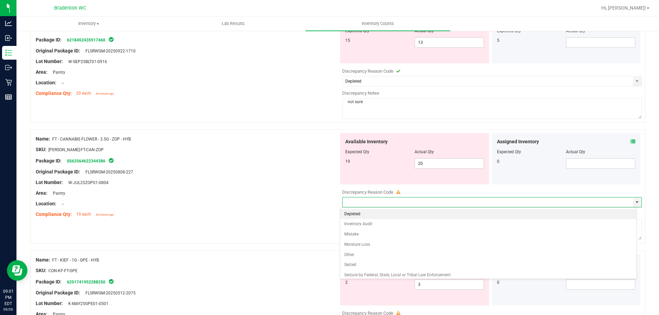
click at [598, 217] on li "Depleted" at bounding box center [488, 214] width 297 height 10
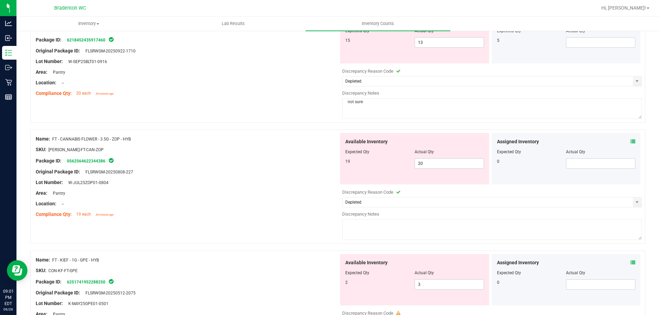
click at [540, 232] on textarea at bounding box center [492, 230] width 300 height 21
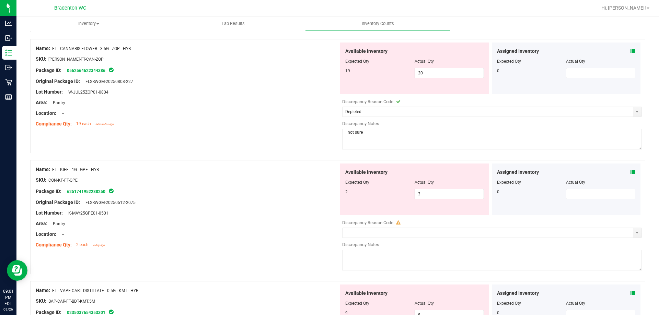
scroll to position [206, 0]
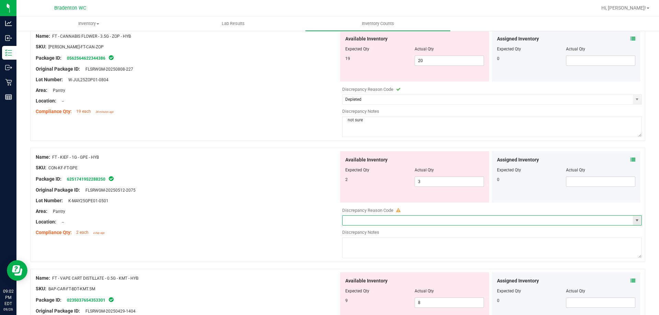
click at [410, 220] on input "text" at bounding box center [488, 221] width 290 height 10
click at [633, 221] on span "select" at bounding box center [637, 221] width 9 height 10
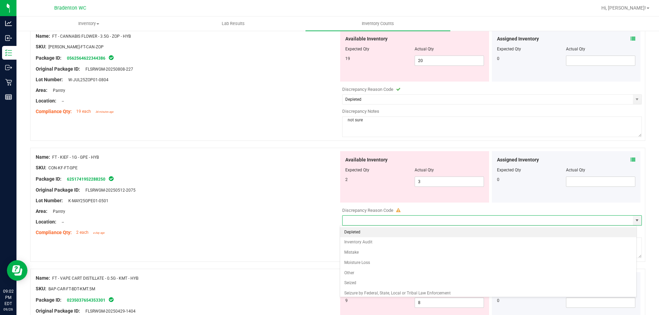
click at [463, 236] on li "Depleted" at bounding box center [488, 233] width 297 height 10
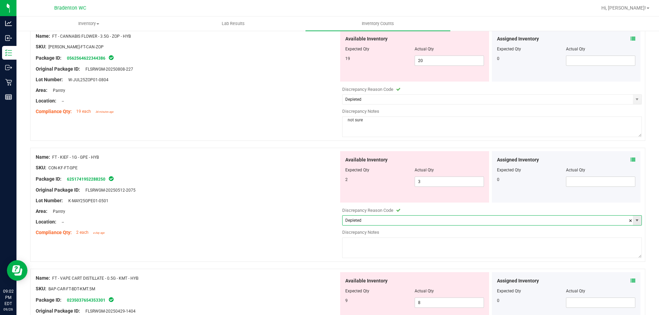
click at [634, 223] on span "select" at bounding box center [636, 220] width 5 height 5
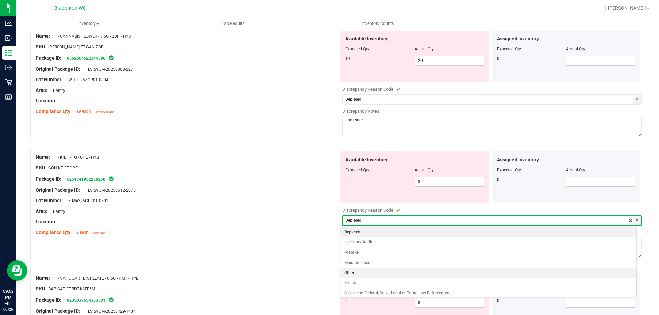
click at [437, 273] on li "Other" at bounding box center [488, 273] width 297 height 10
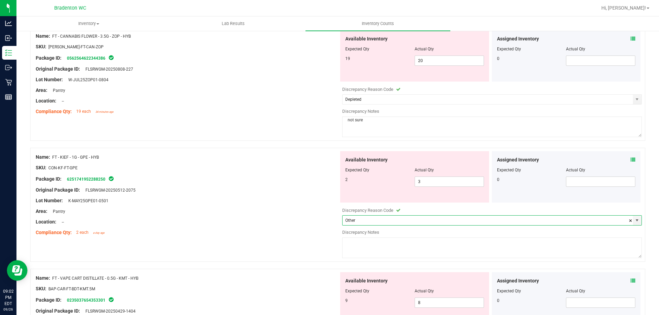
click at [438, 250] on textarea at bounding box center [492, 248] width 300 height 21
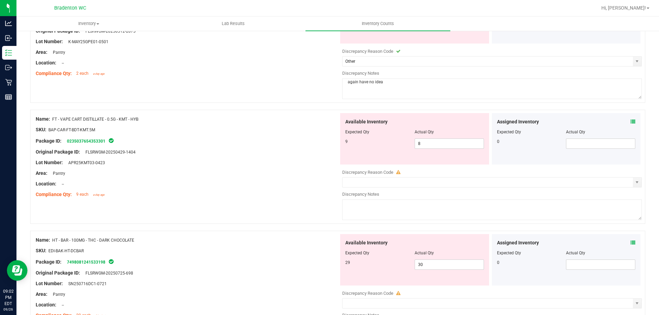
scroll to position [378, 0]
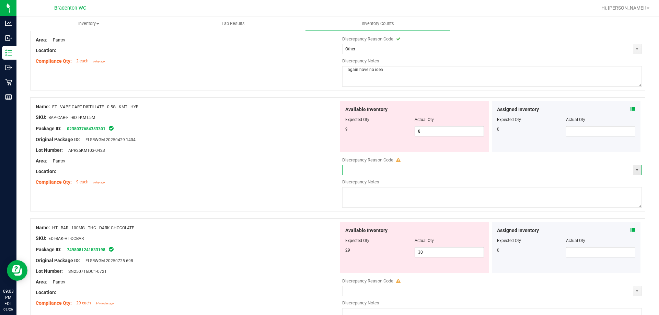
click at [407, 169] on input "text" at bounding box center [488, 170] width 290 height 10
click at [634, 172] on span "select" at bounding box center [636, 169] width 5 height 5
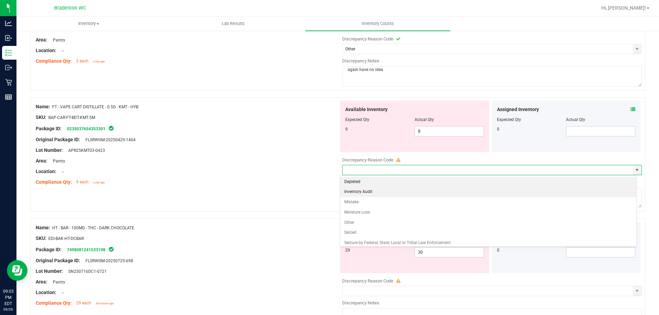
click at [401, 195] on li "Inventory Audit" at bounding box center [488, 192] width 297 height 10
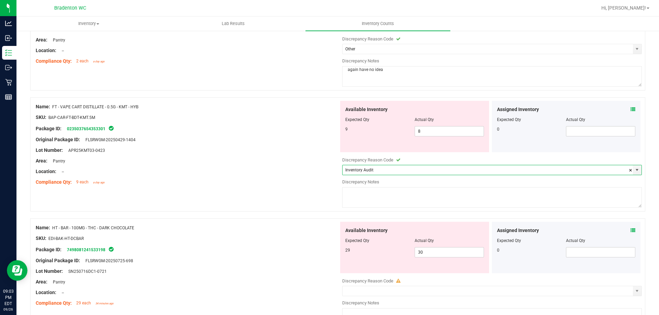
click at [399, 195] on textarea at bounding box center [492, 197] width 300 height 21
click at [281, 198] on div "Name: FT - VAPE CART DISTILLATE - 0.5G - KMT - HYB SKU: BAP-CAR-FT-BDT-KMT.5M P…" at bounding box center [337, 154] width 615 height 114
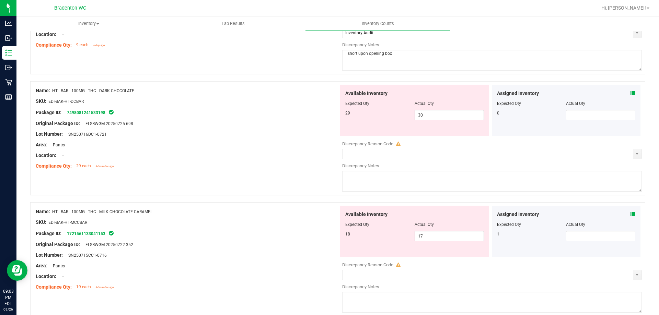
scroll to position [546, 0]
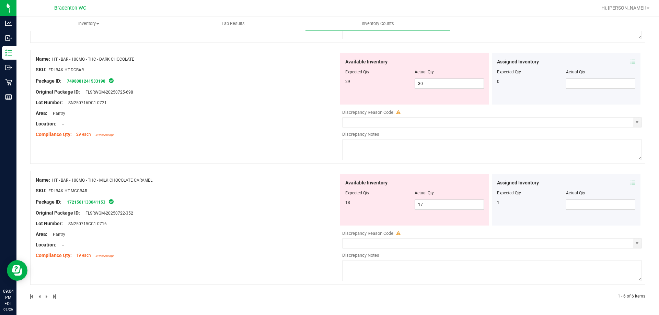
click at [630, 185] on icon at bounding box center [632, 183] width 5 height 5
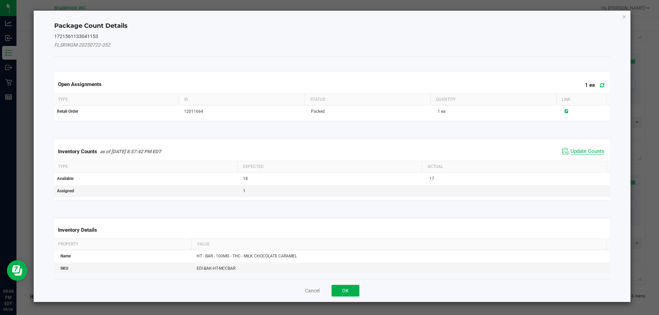
click at [576, 150] on span "Update Counts" at bounding box center [587, 151] width 34 height 7
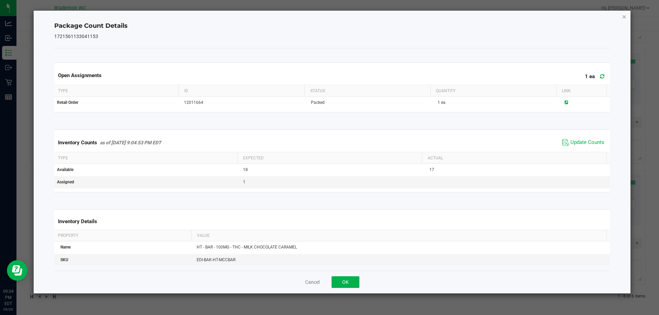
click at [624, 16] on icon "Close" at bounding box center [624, 16] width 5 height 8
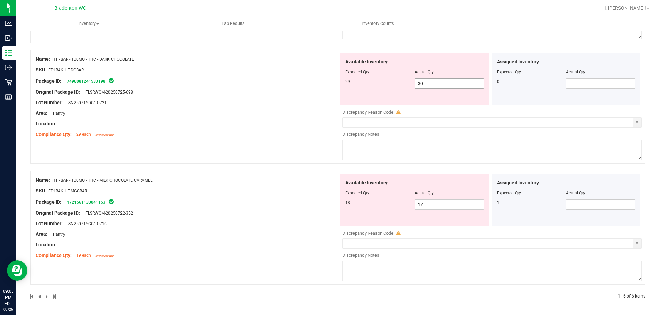
click at [441, 84] on span "30 30" at bounding box center [449, 84] width 69 height 10
click at [441, 84] on input "30" at bounding box center [449, 84] width 69 height 10
click at [245, 121] on div "Name: HT - BAR - 100MG - THC - DARK CHOCOLATE SKU: EDI-BAK-HT-DCBAR Package ID:…" at bounding box center [187, 97] width 303 height 88
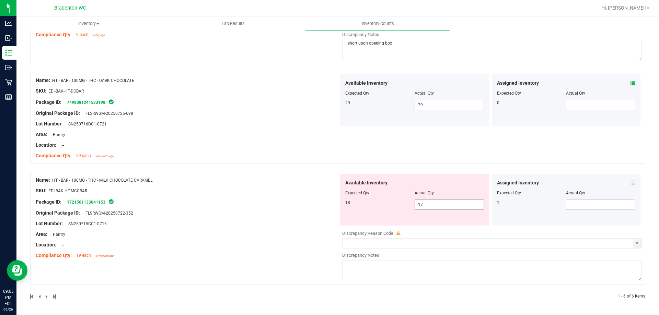
click at [432, 204] on span "17 17" at bounding box center [449, 205] width 69 height 10
click at [432, 204] on input "17" at bounding box center [449, 205] width 69 height 10
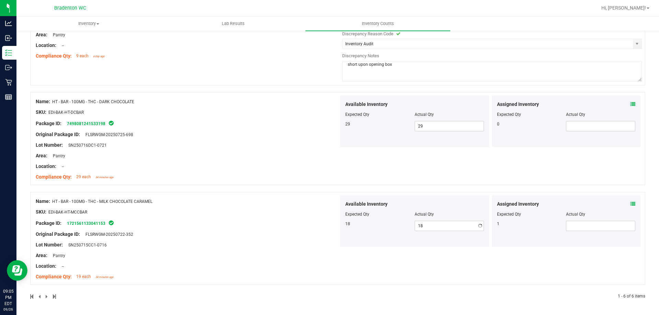
click at [253, 232] on div "Name: HT - BAR - 100MG - THC - MILK CHOCOLATE CARAMEL SKU: EDI-BAK-HT-MCCBAR Pa…" at bounding box center [187, 240] width 303 height 88
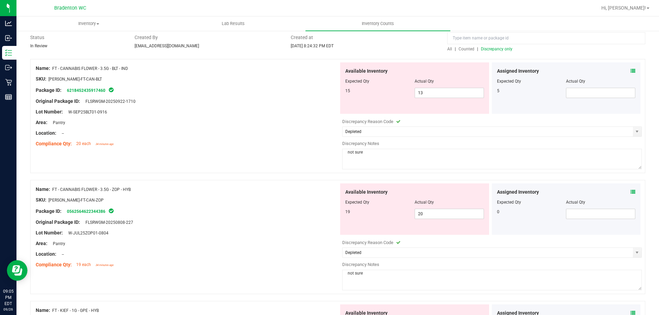
scroll to position [0, 0]
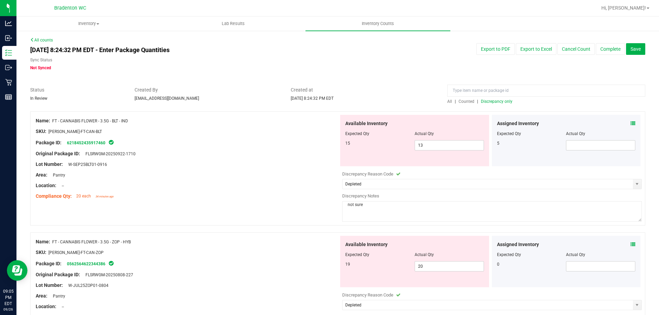
click at [494, 102] on span "Discrepancy only" at bounding box center [497, 101] width 32 height 5
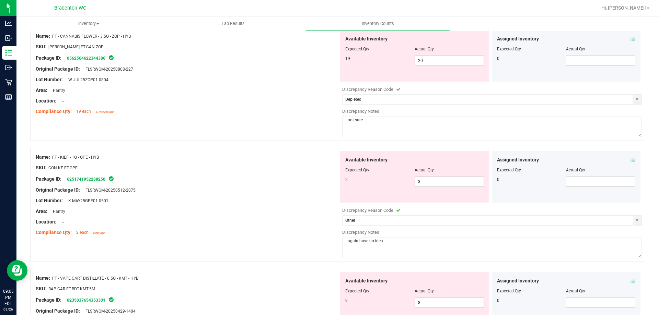
scroll to position [304, 0]
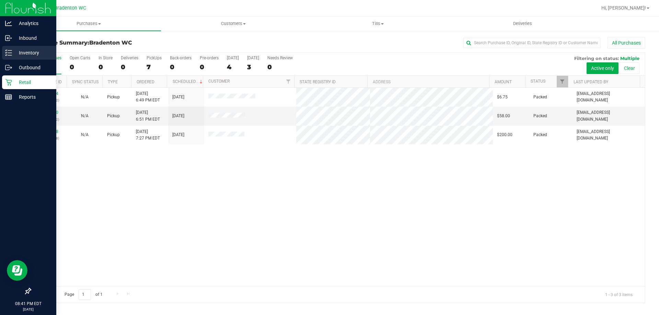
click at [14, 51] on p "Inventory" at bounding box center [32, 53] width 41 height 8
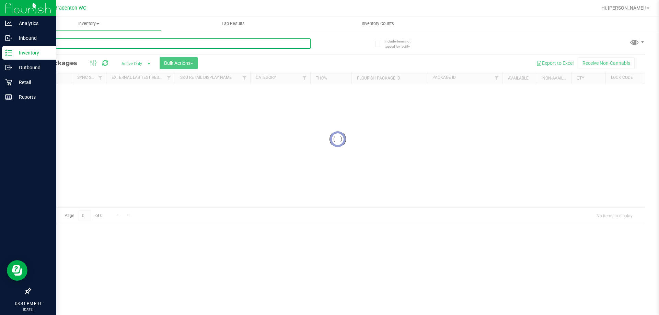
click at [78, 47] on input "text" at bounding box center [170, 43] width 280 height 10
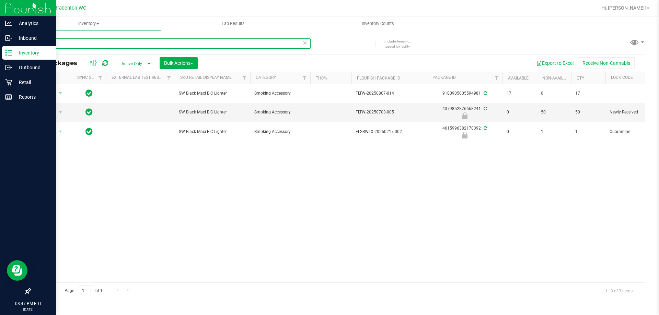
click at [174, 43] on input "bic" at bounding box center [170, 43] width 280 height 10
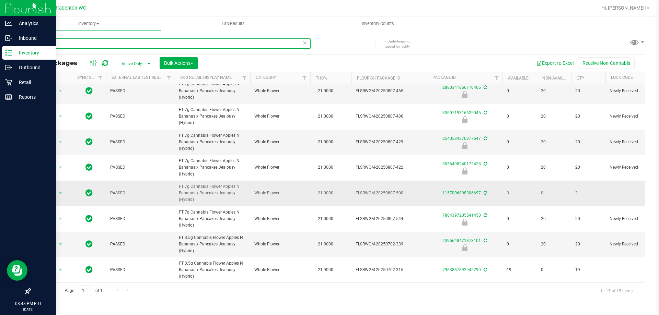
scroll to position [151, 0]
click at [224, 42] on input "abp" at bounding box center [170, 43] width 280 height 10
